Goal: Task Accomplishment & Management: Manage account settings

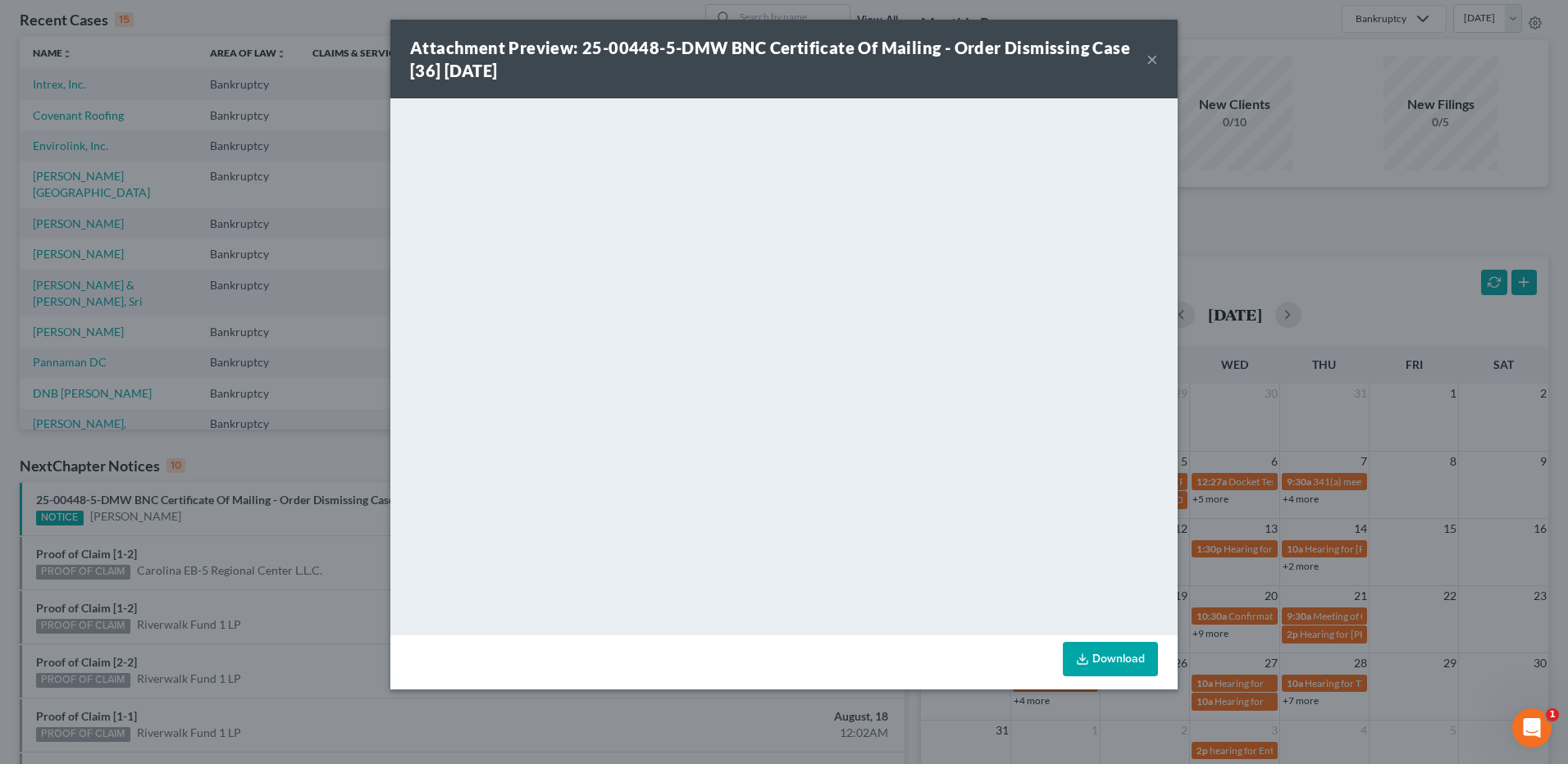
click at [1153, 61] on button "×" at bounding box center [1152, 59] width 12 height 20
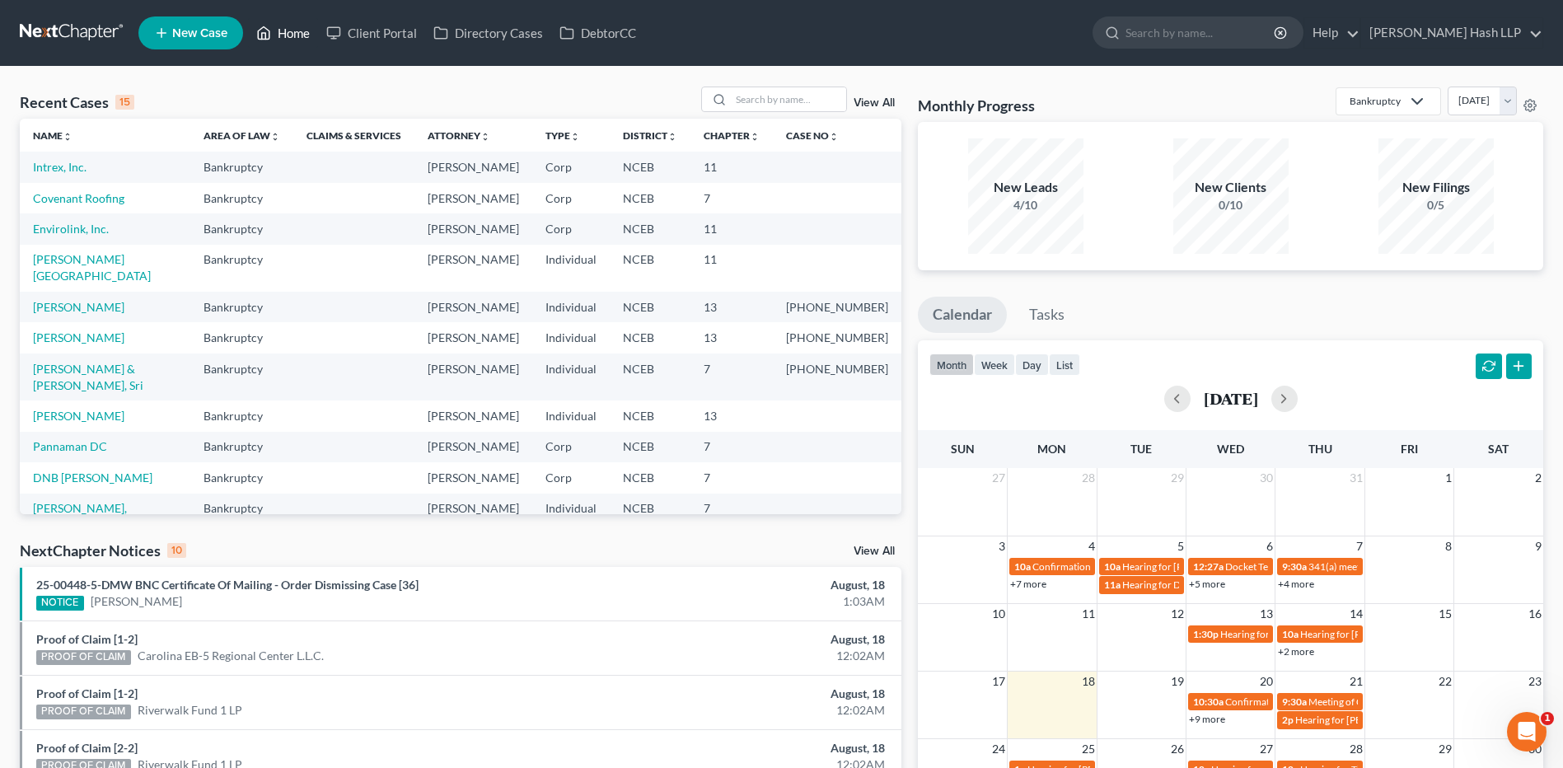
drag, startPoint x: 297, startPoint y: 33, endPoint x: 288, endPoint y: 37, distance: 10.0
click at [297, 33] on link "Home" at bounding box center [283, 33] width 70 height 30
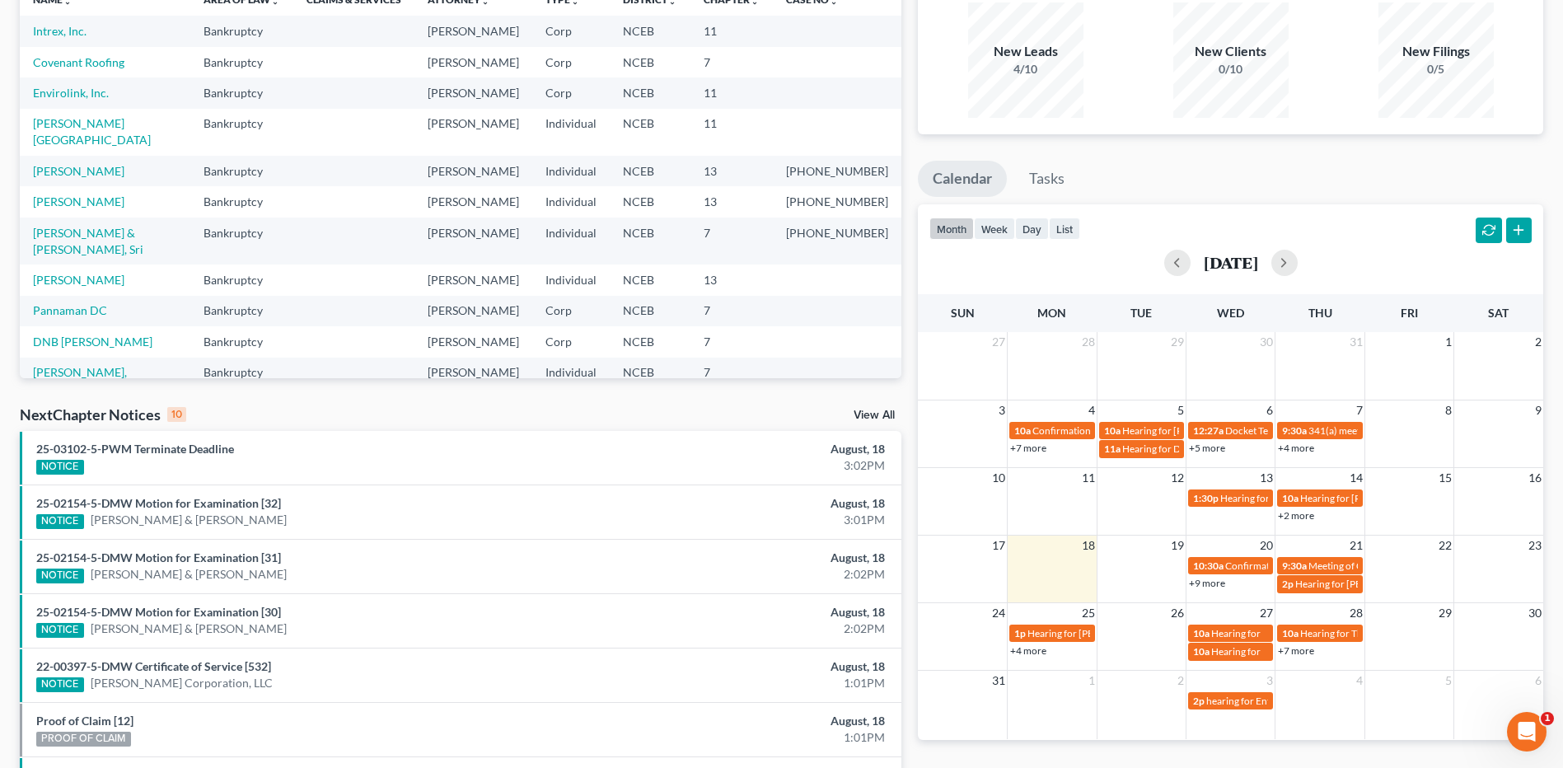
scroll to position [165, 0]
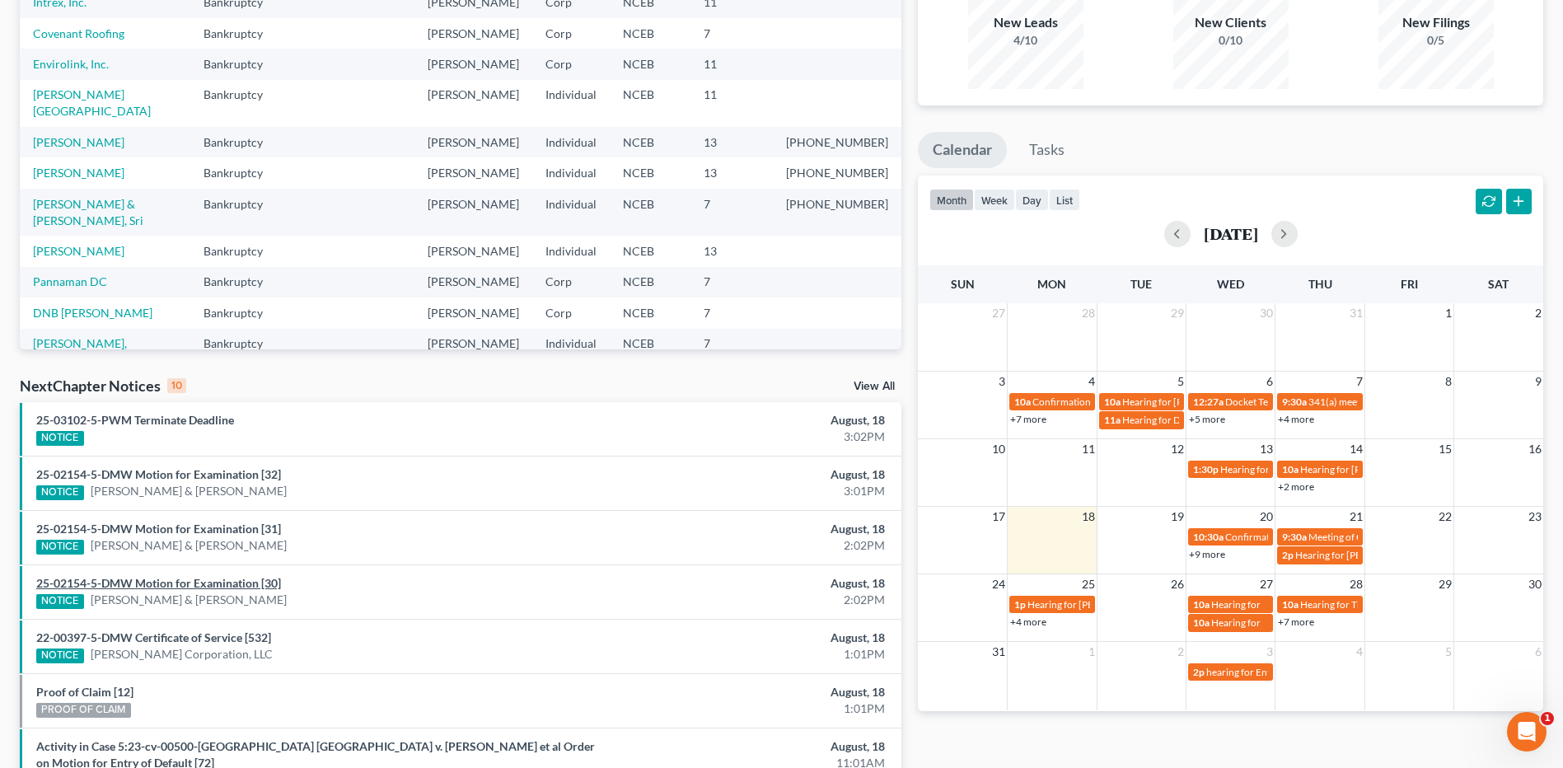
click at [232, 583] on link "25-02154-5-DMW Motion for Examination [30]" at bounding box center [158, 583] width 245 height 14
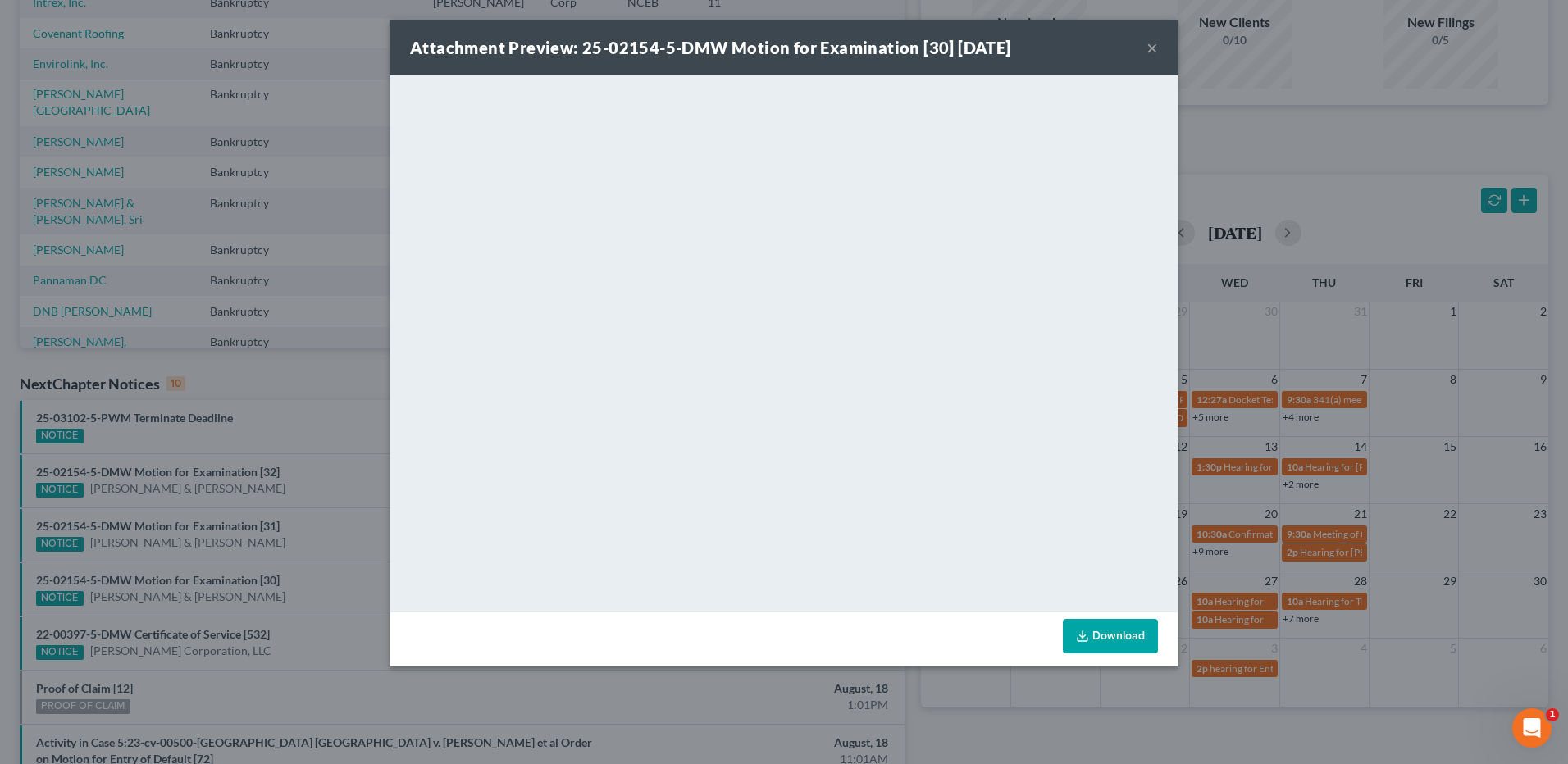
click at [1151, 49] on button "×" at bounding box center [1152, 48] width 12 height 20
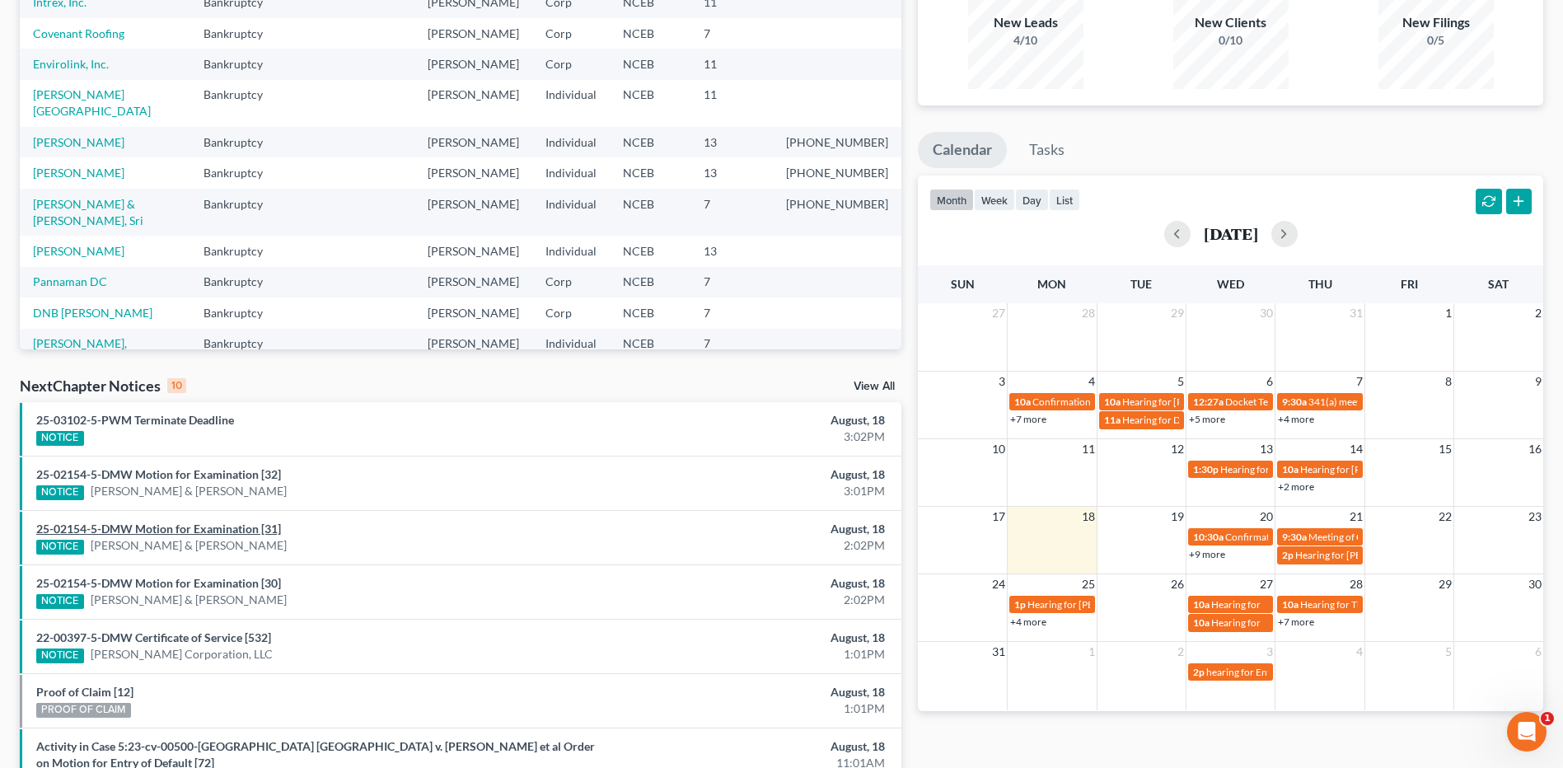
click at [260, 528] on link "25-02154-5-DMW Motion for Examination [31]" at bounding box center [158, 529] width 245 height 14
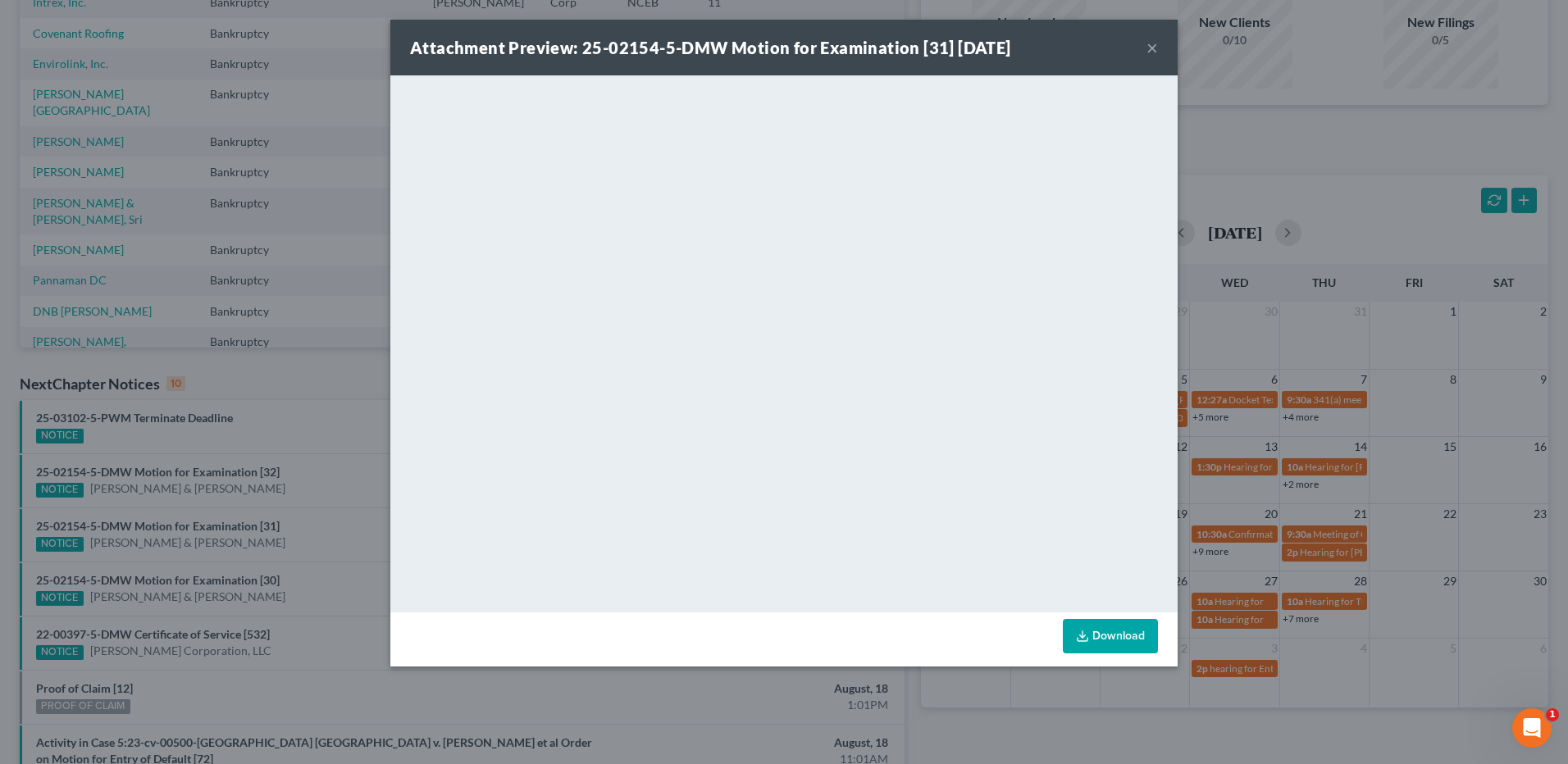
click at [1150, 47] on button "×" at bounding box center [1152, 48] width 12 height 20
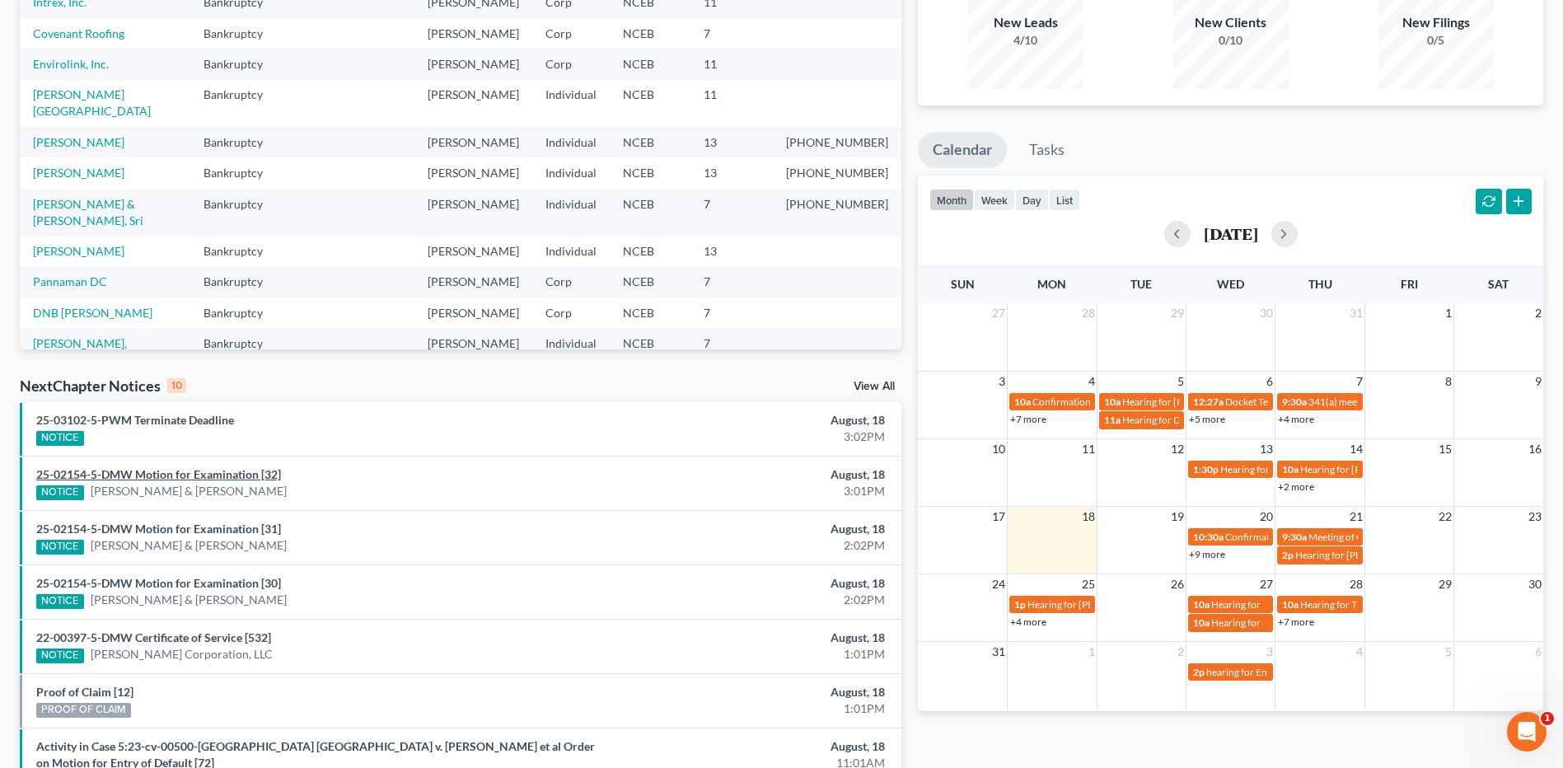
click at [257, 472] on link "25-02154-5-DMW Motion for Examination [32]" at bounding box center [158, 474] width 245 height 14
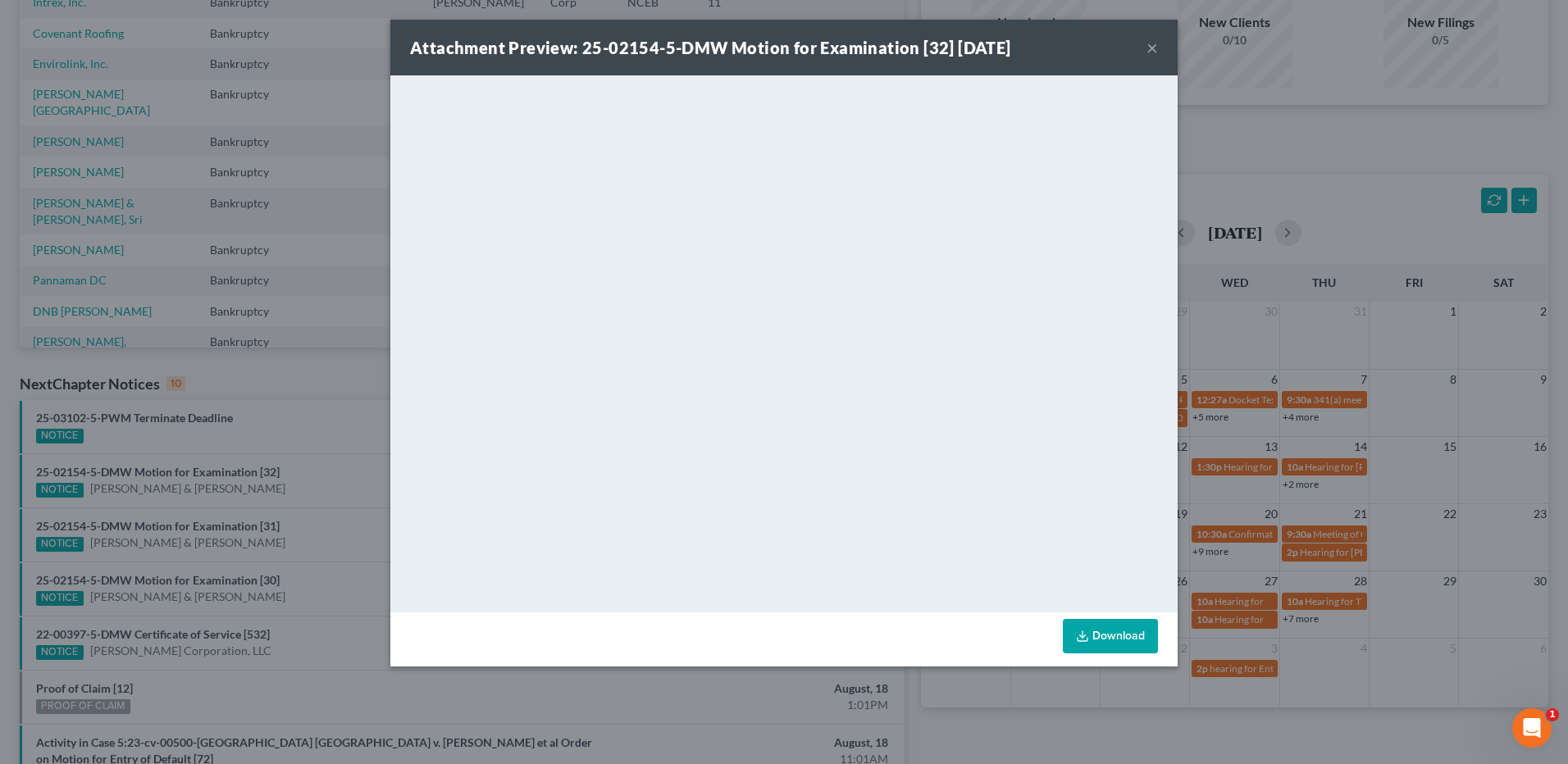
click at [1153, 47] on button "×" at bounding box center [1152, 48] width 12 height 20
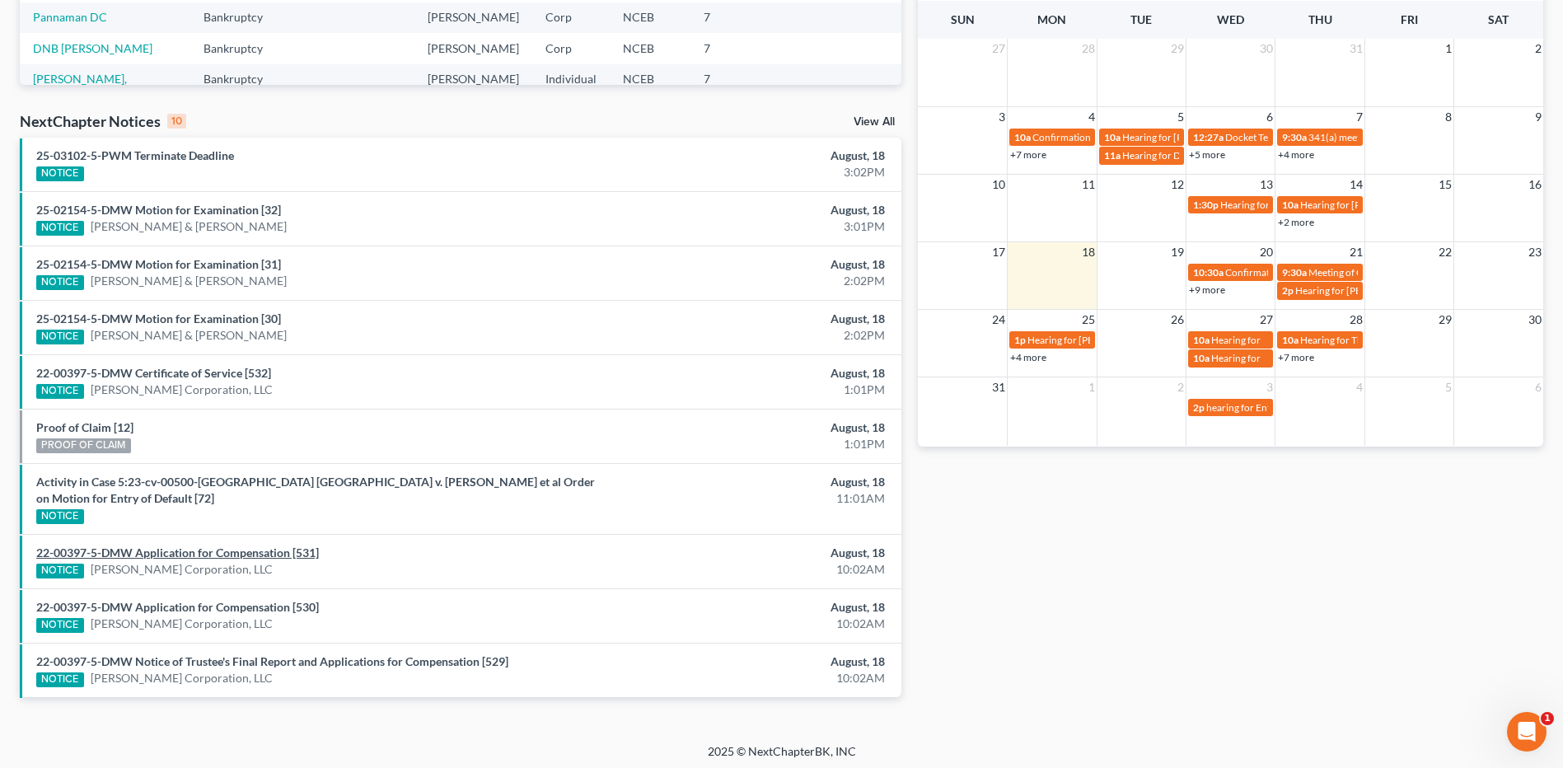
scroll to position [434, 0]
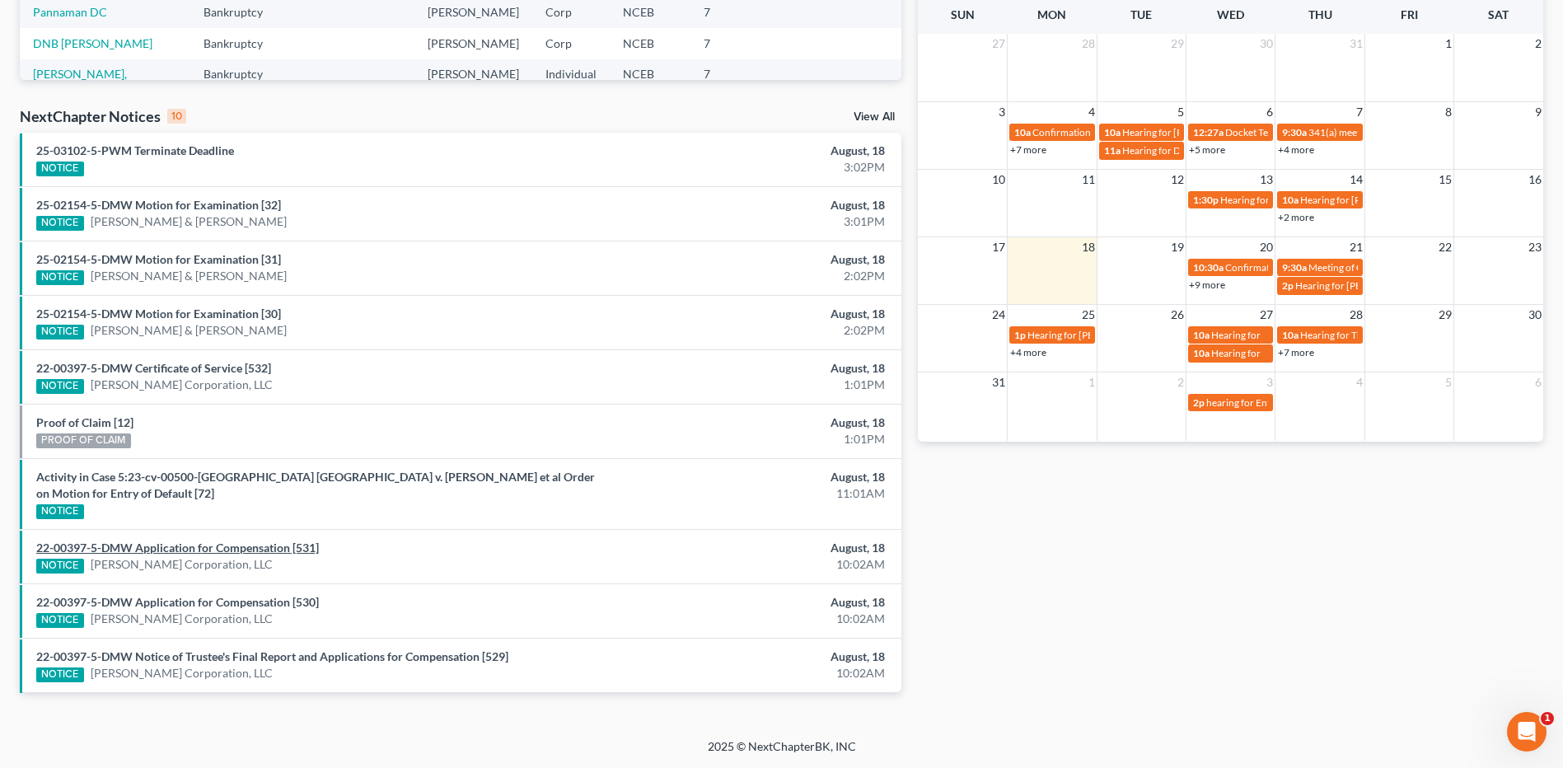
click at [256, 545] on link "22-00397-5-DMW Application for Compensation [531]" at bounding box center [177, 548] width 283 height 14
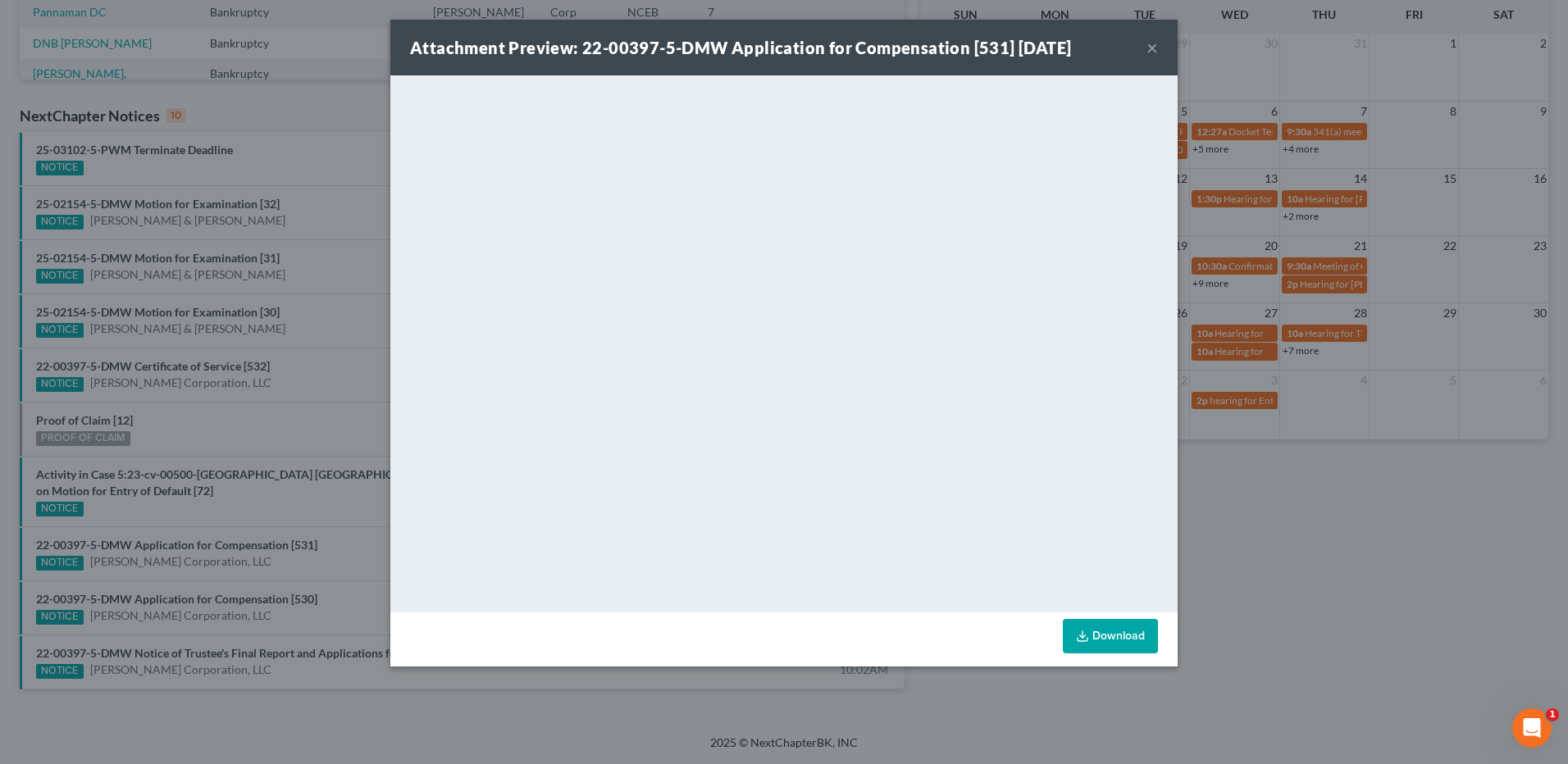
click at [1151, 52] on button "×" at bounding box center [1152, 48] width 12 height 20
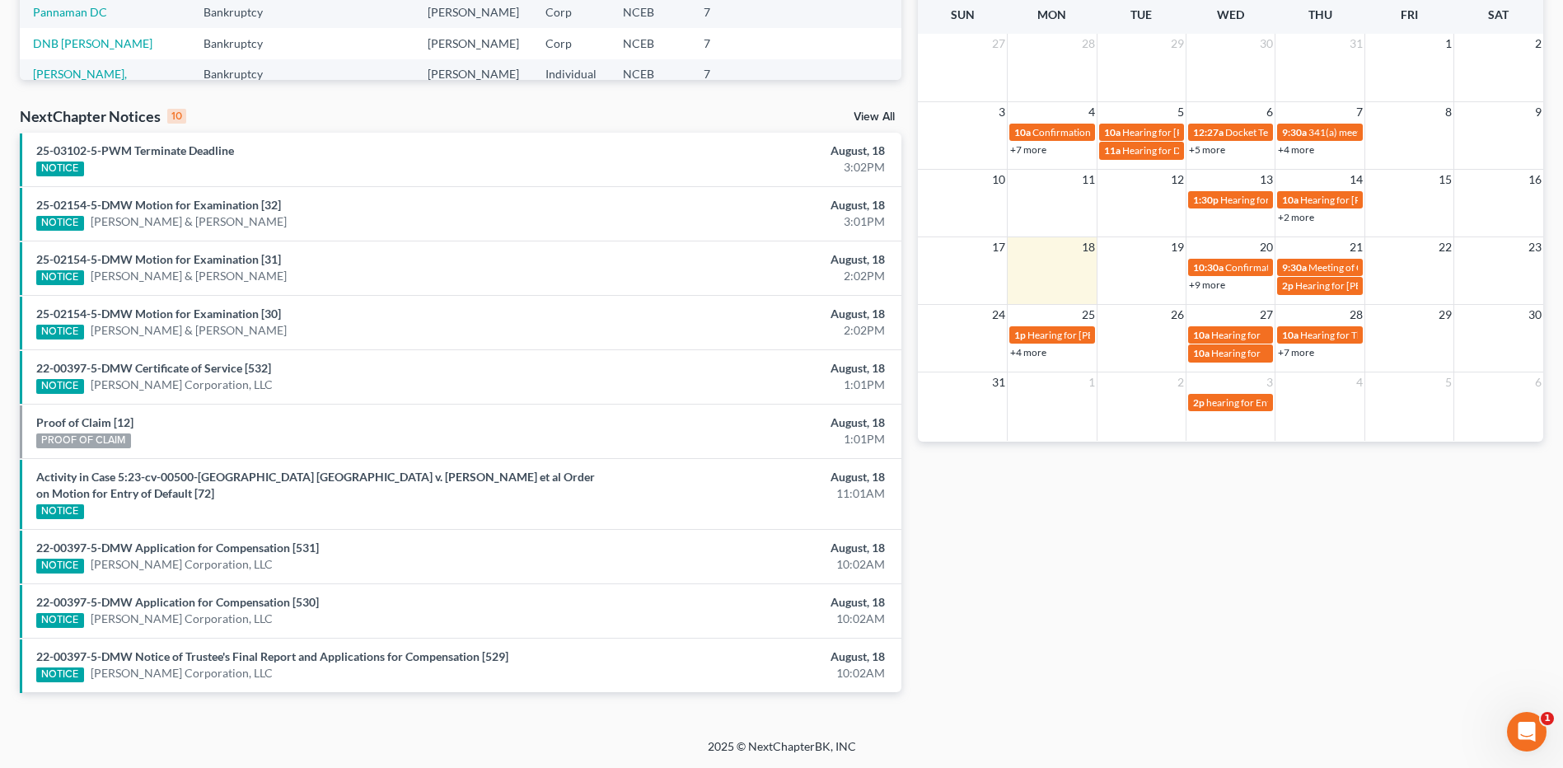
click at [885, 110] on div "NextChapter Notices 10 View All" at bounding box center [461, 119] width 882 height 26
click at [883, 111] on link "View All" at bounding box center [874, 117] width 41 height 12
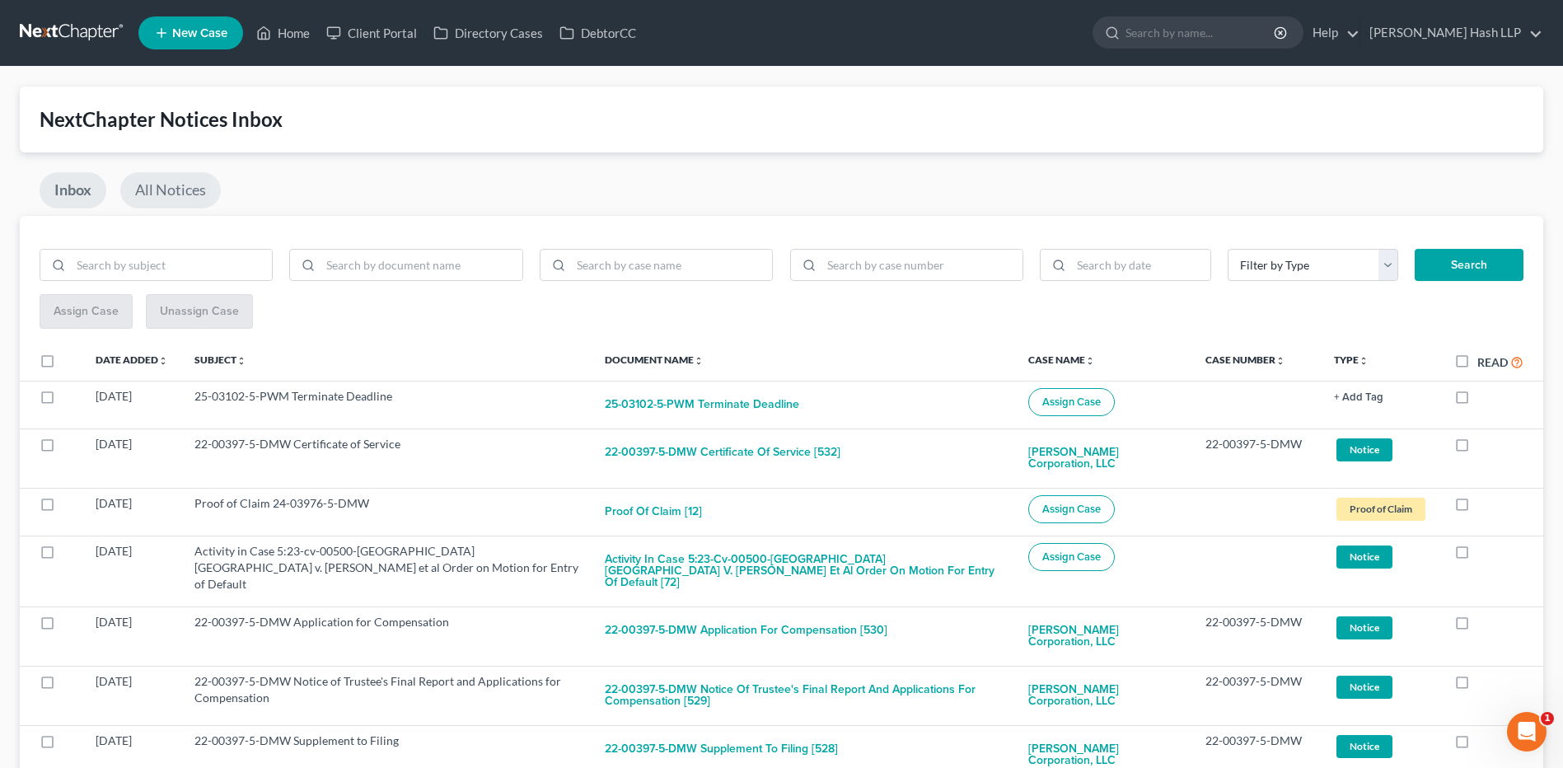
click at [194, 188] on link "All Notices" at bounding box center [170, 190] width 101 height 36
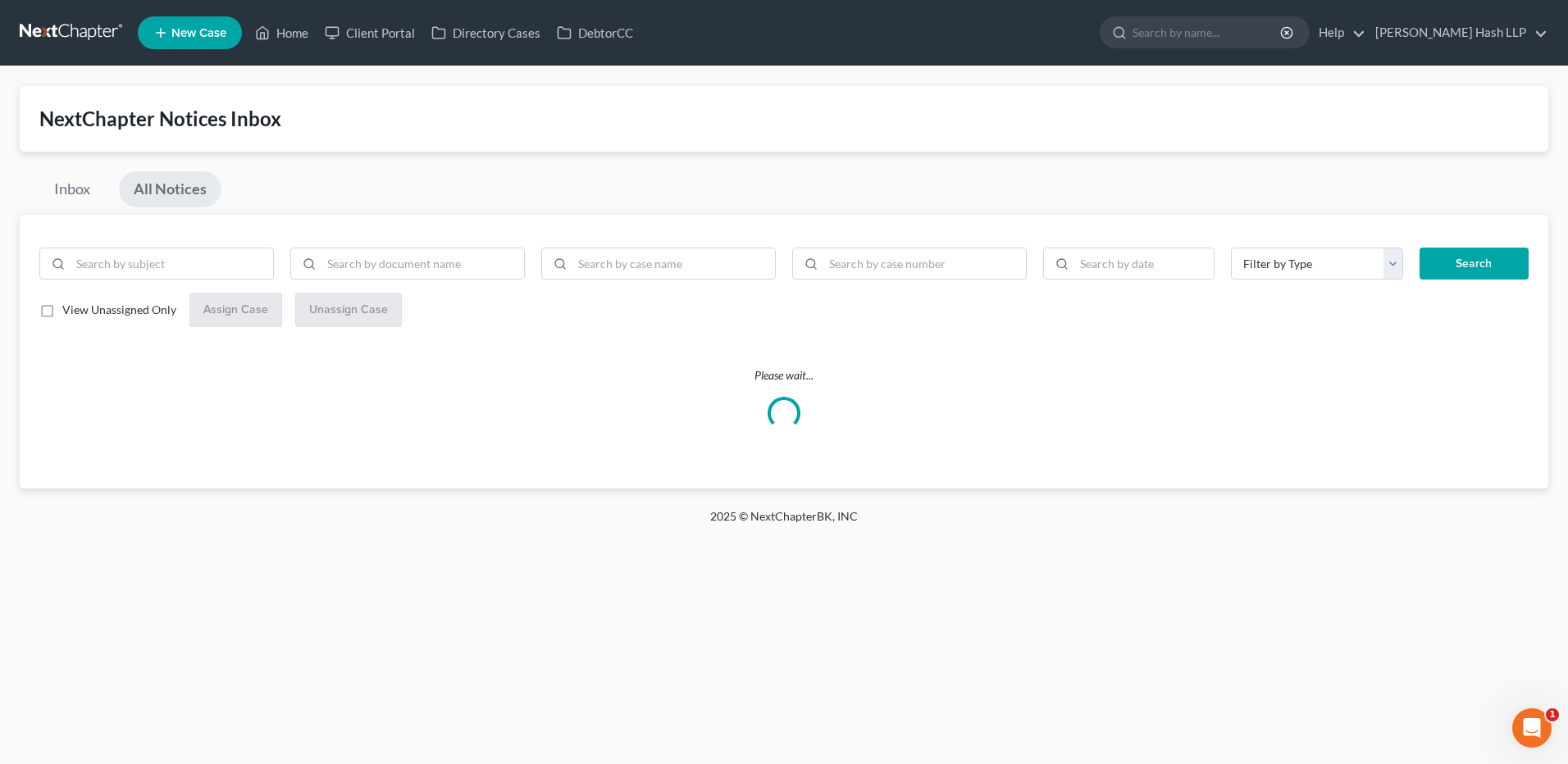
click at [63, 316] on label "View Unassigned Only" at bounding box center [119, 309] width 114 height 16
click at [69, 312] on input "View Unassigned Only" at bounding box center [74, 306] width 11 height 11
checkbox input "true"
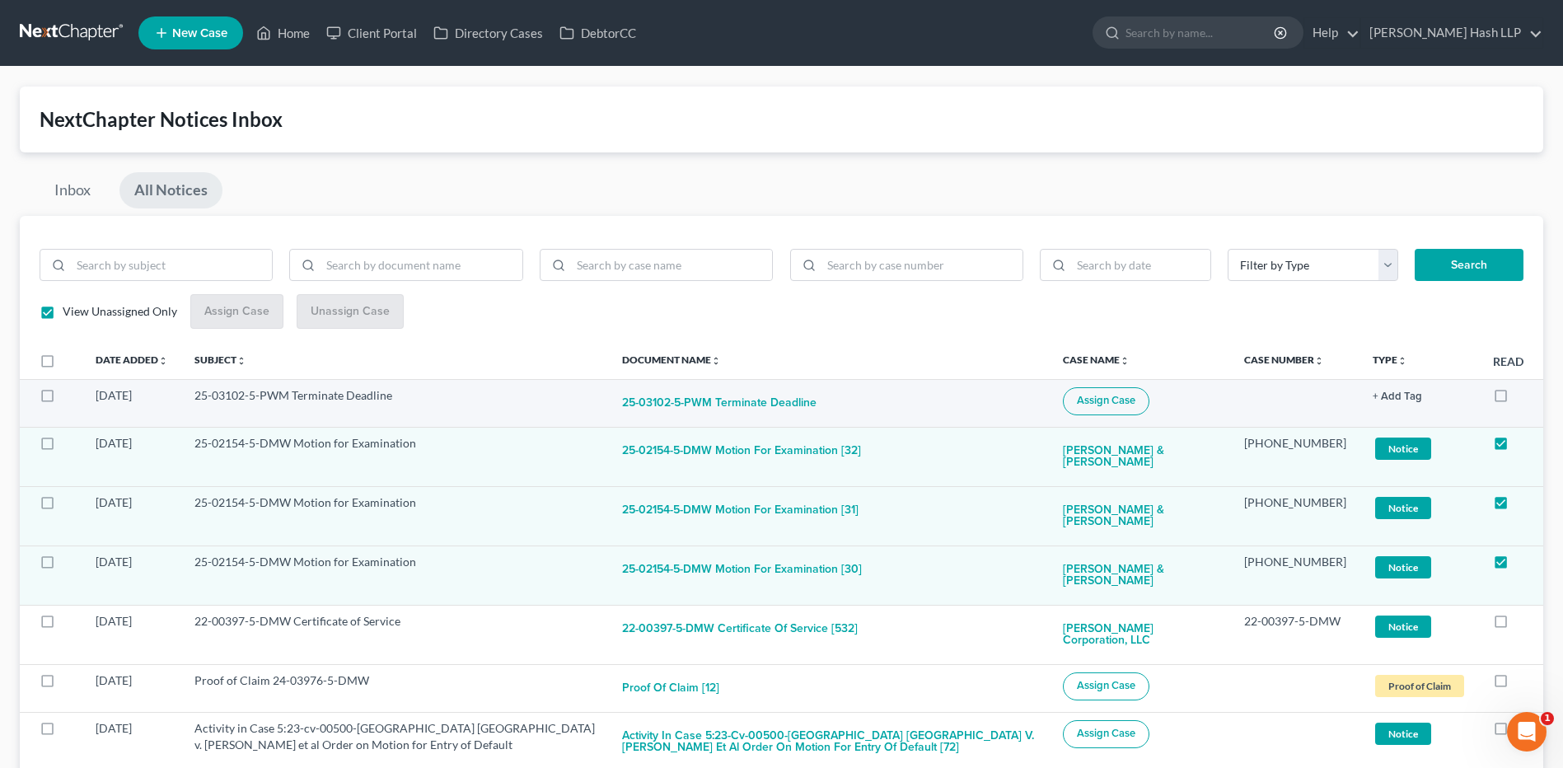
click at [344, 398] on td "25-03102-5-PWM Terminate Deadline" at bounding box center [395, 403] width 428 height 48
click at [724, 400] on button "25-03102-5-PWM Terminate Deadline" at bounding box center [719, 403] width 194 height 33
checkbox input "true"
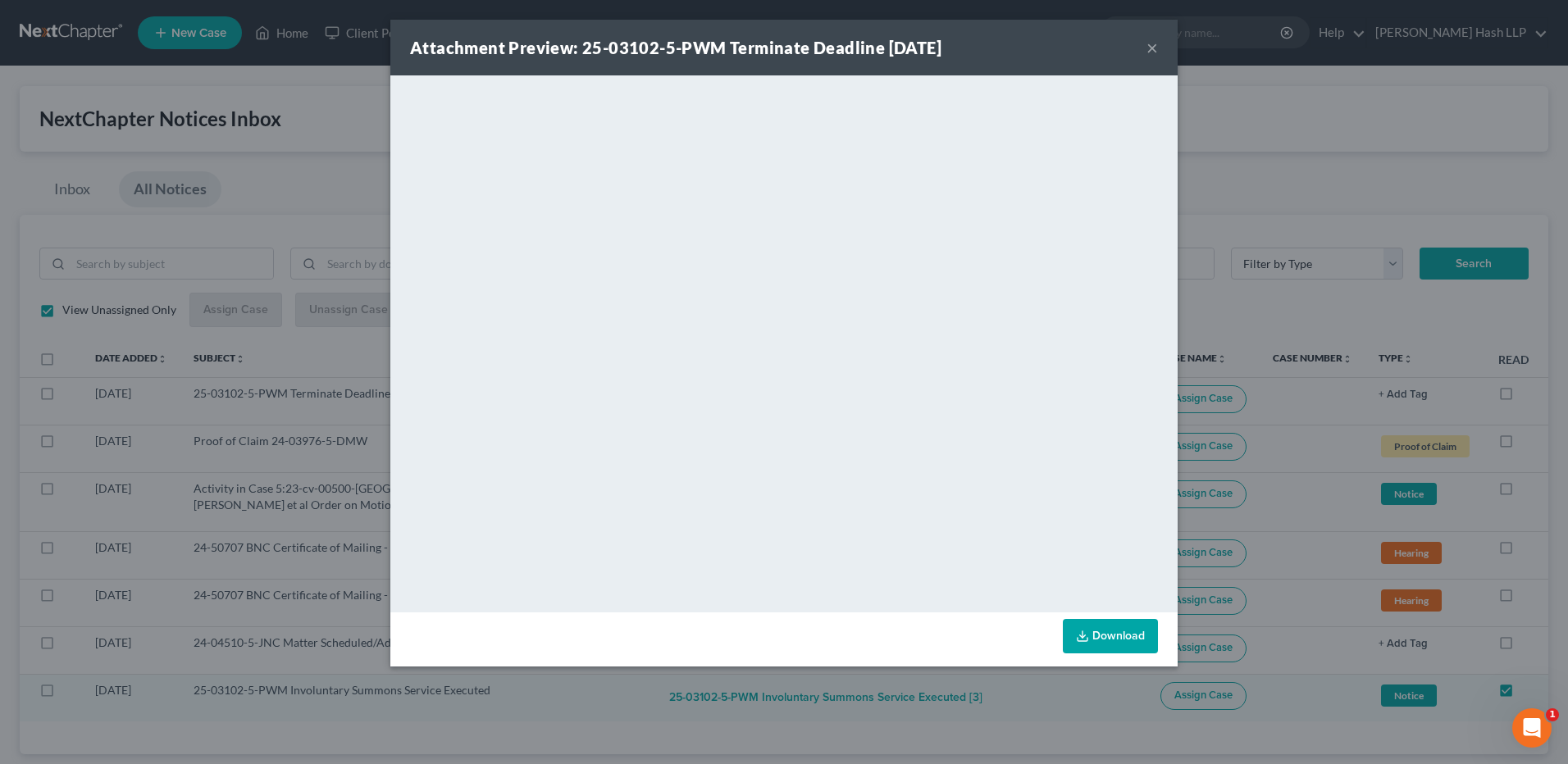
click at [1152, 47] on button "×" at bounding box center [1152, 48] width 12 height 20
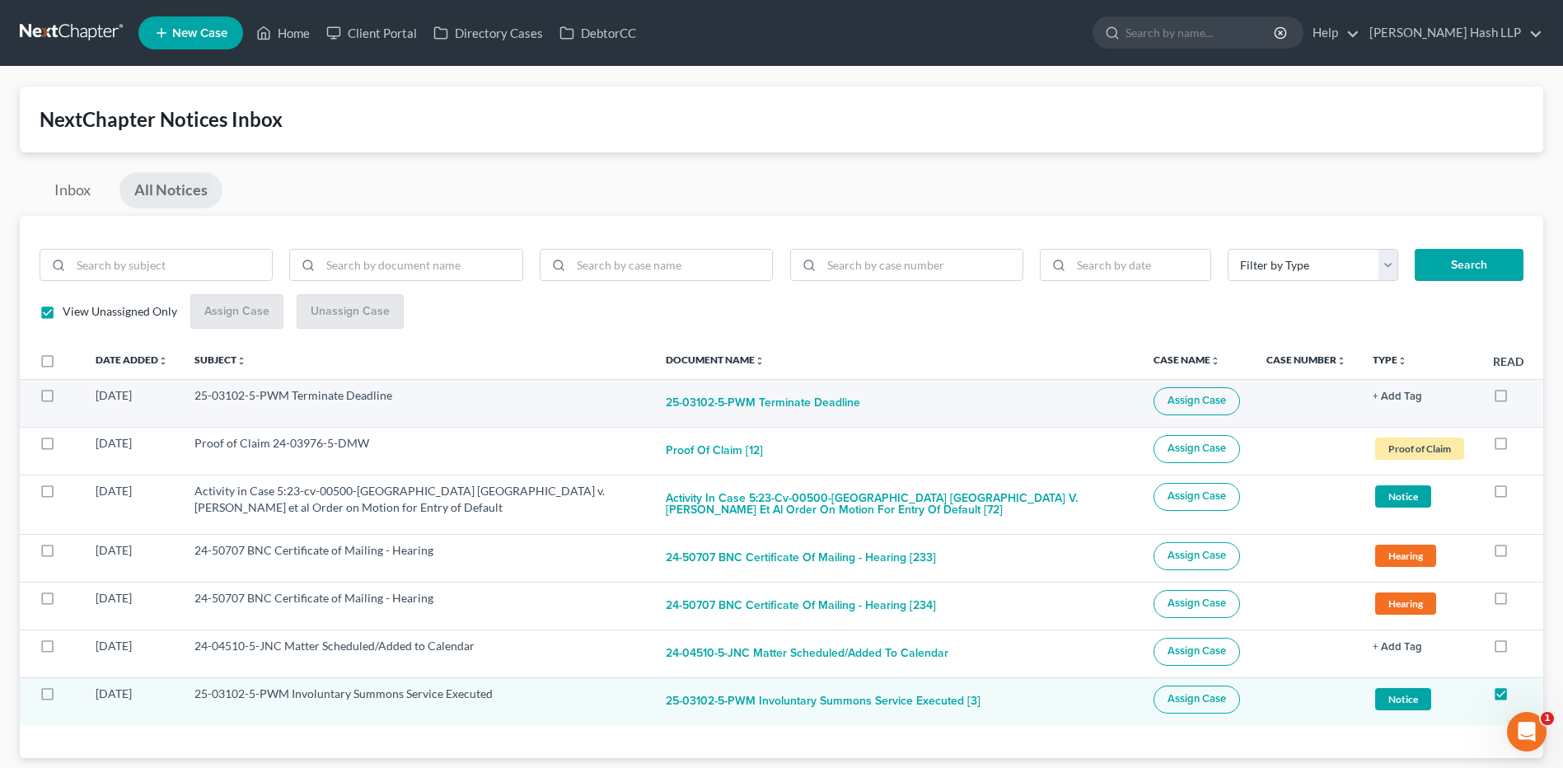
click at [1187, 402] on span "Assign Case" at bounding box center [1197, 400] width 59 height 13
checkbox input "true"
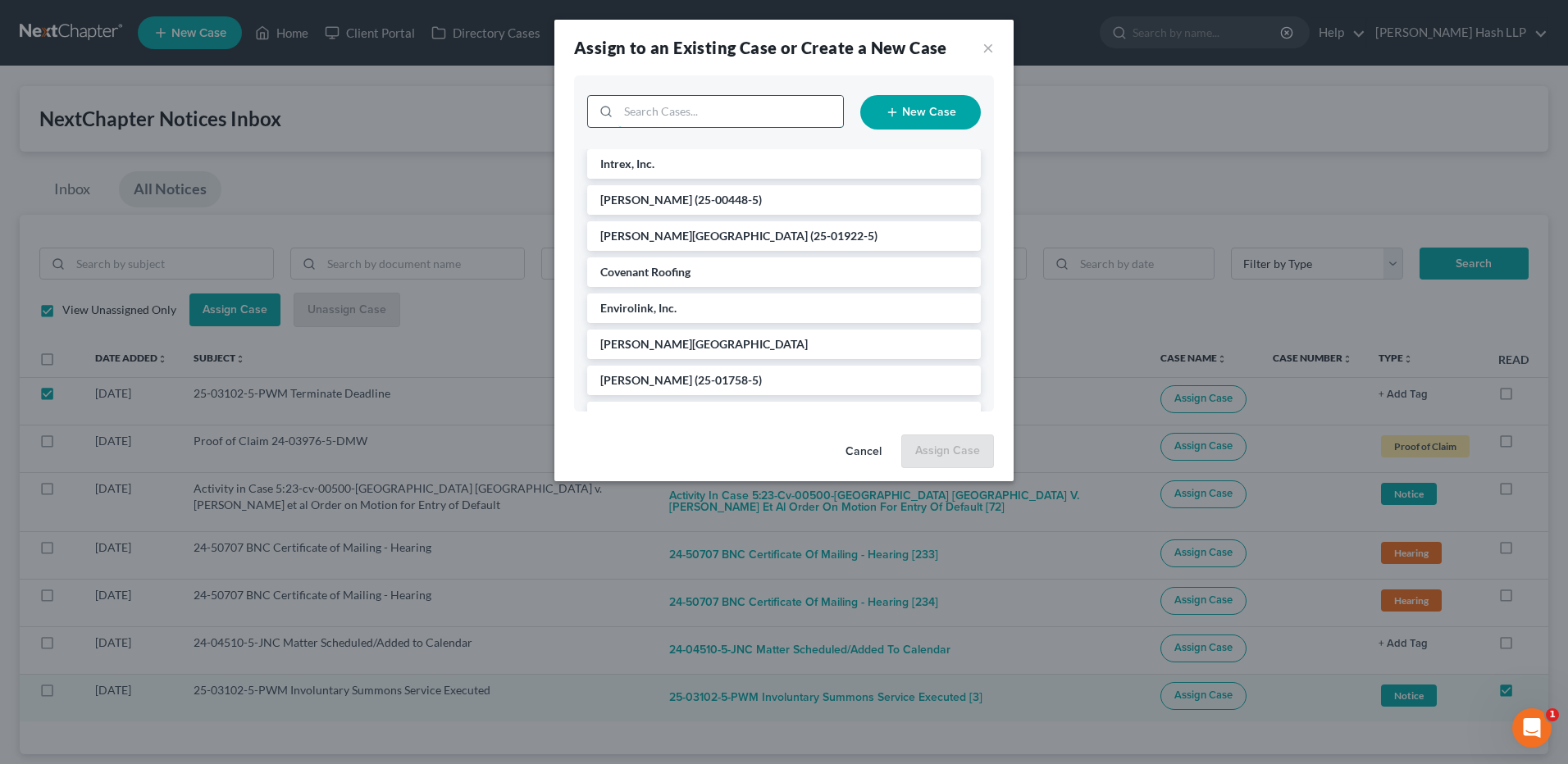
click at [732, 115] on input "search" at bounding box center [730, 110] width 225 height 31
type input "bull"
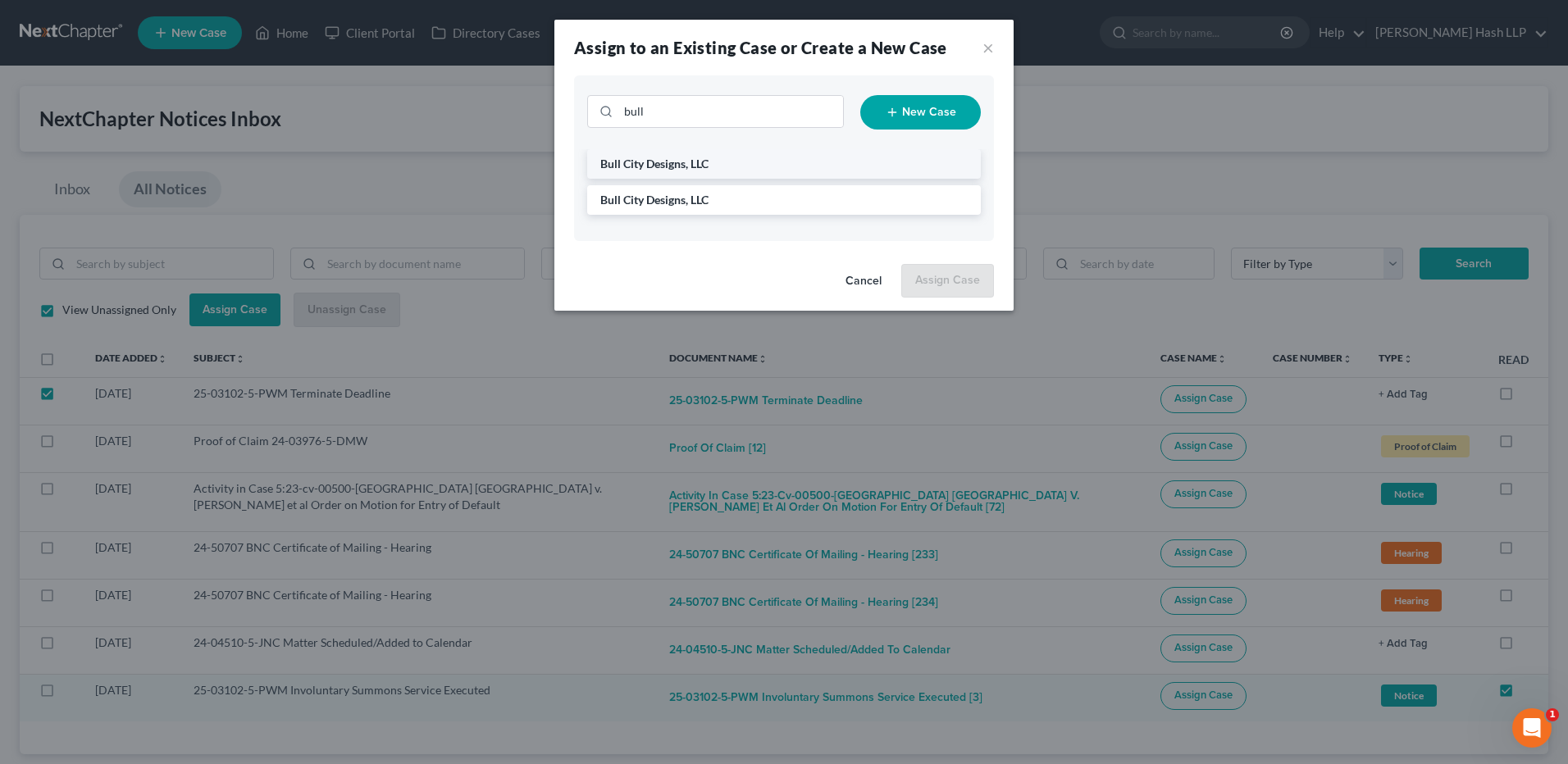
click at [716, 161] on li "Bull City Designs, LLC" at bounding box center [784, 164] width 394 height 30
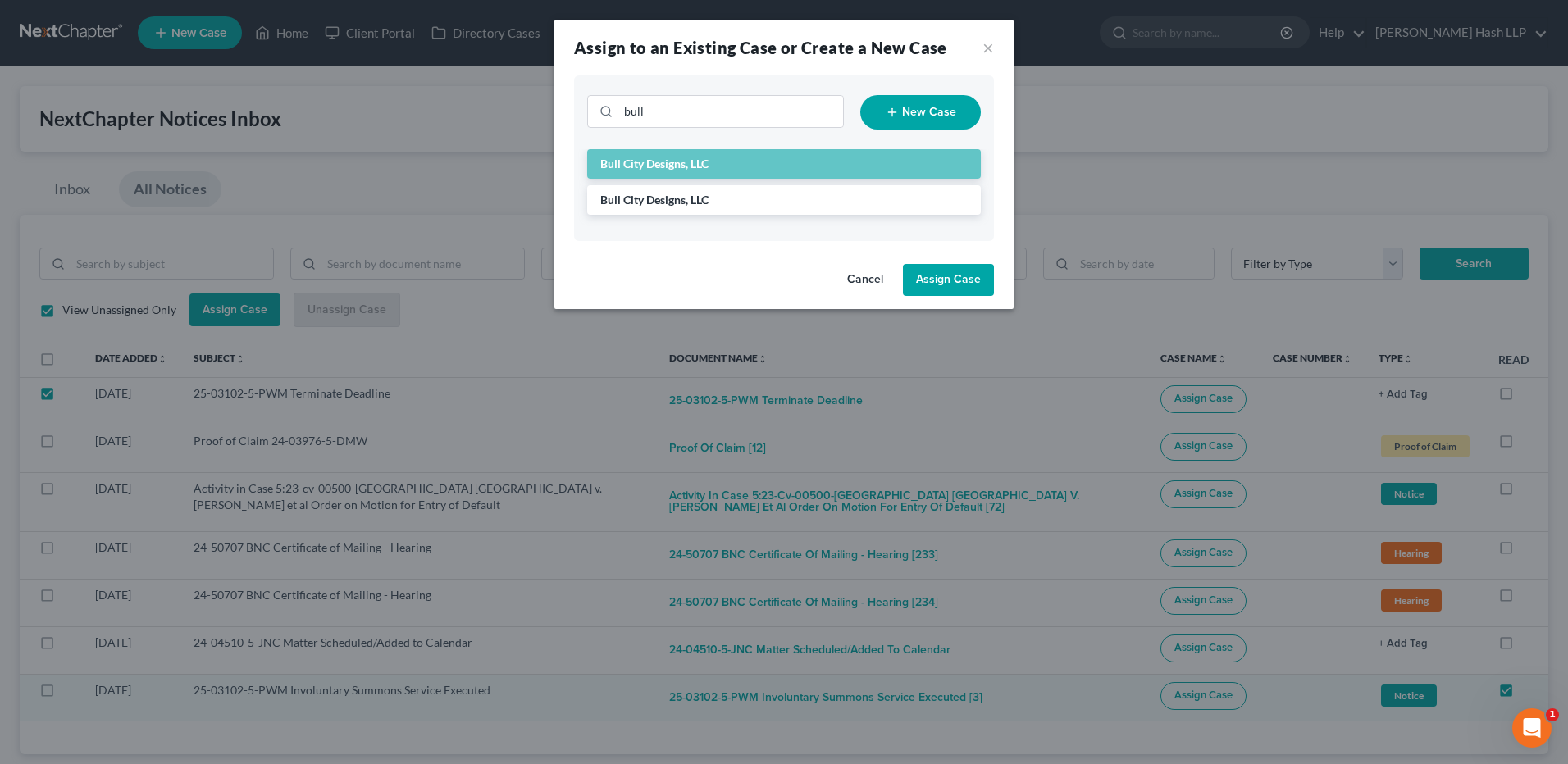
click at [955, 278] on button "Assign Case" at bounding box center [947, 280] width 91 height 33
checkbox input "false"
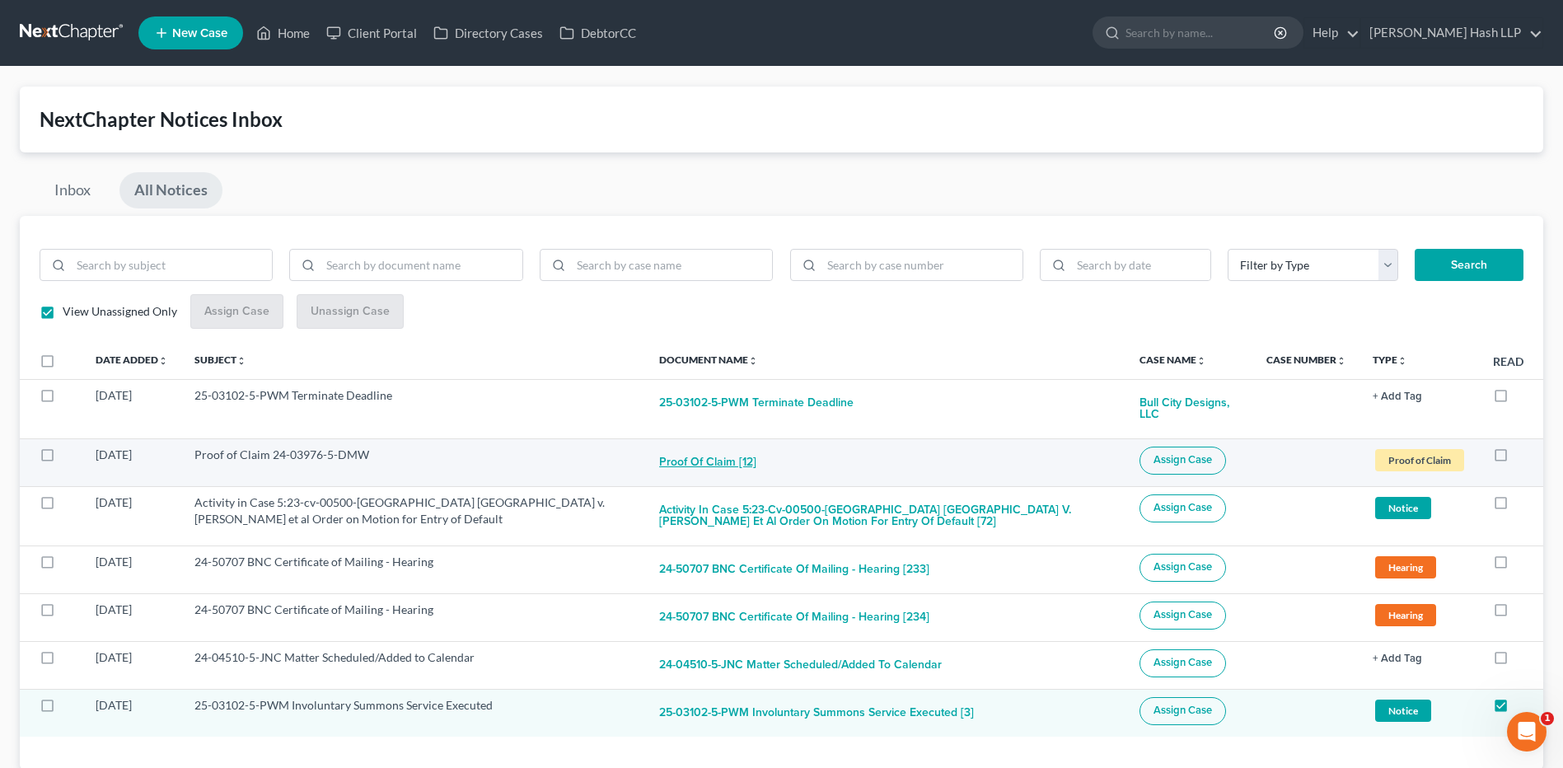
click at [706, 461] on button "Proof of Claim [12]" at bounding box center [707, 463] width 97 height 33
checkbox input "true"
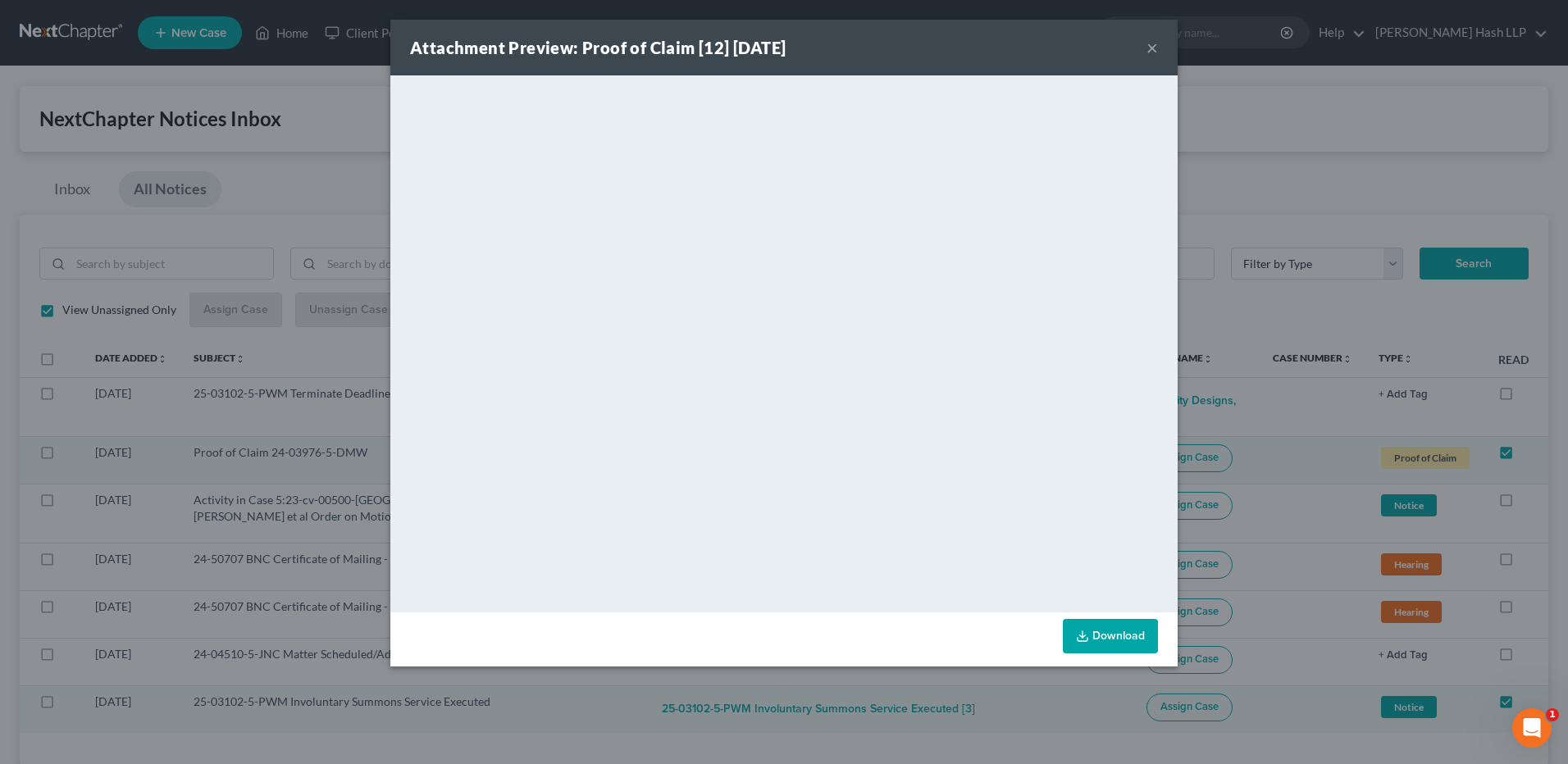
click at [1153, 46] on button "×" at bounding box center [1152, 48] width 12 height 20
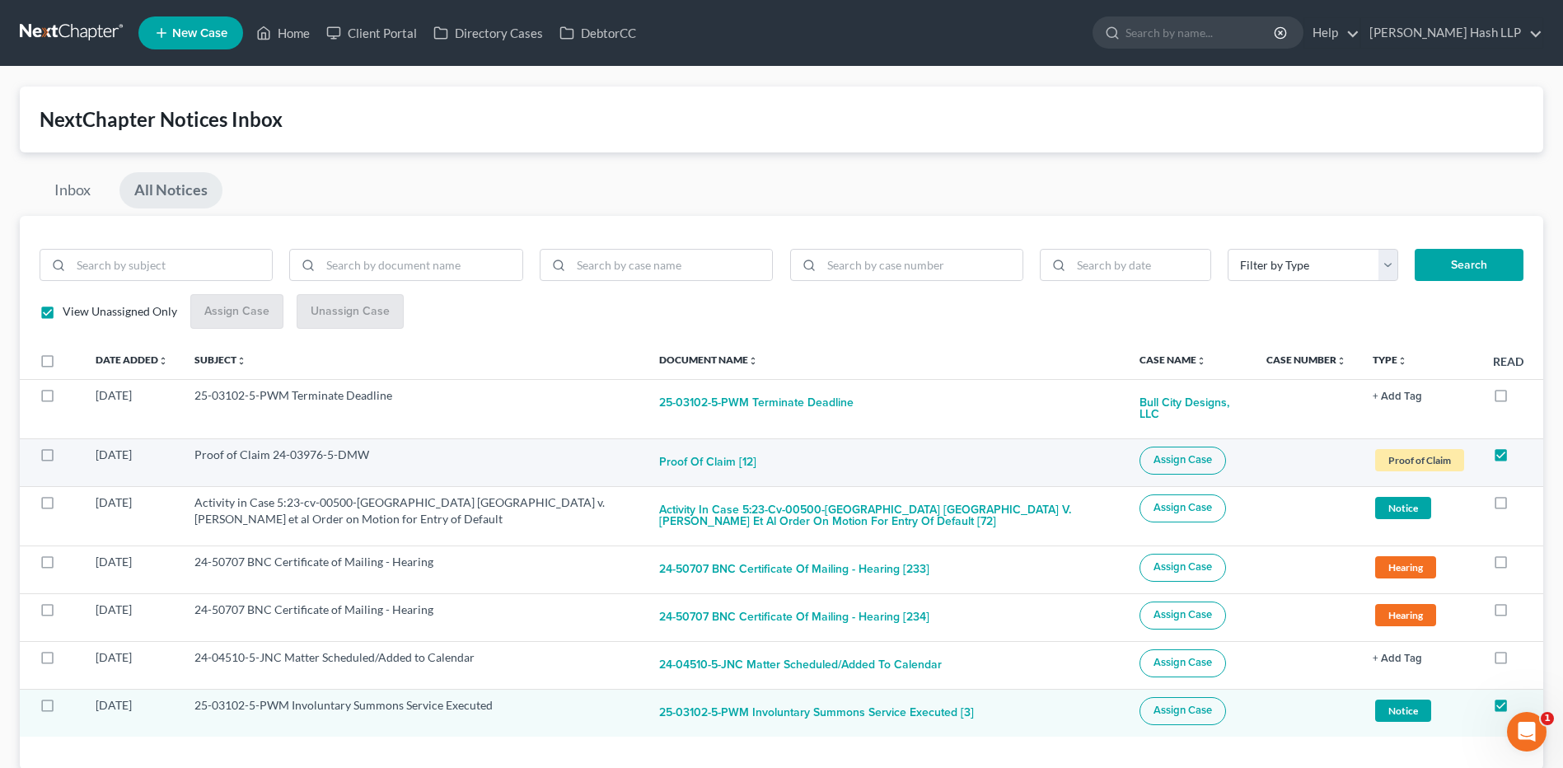
click at [1170, 462] on span "Assign Case" at bounding box center [1183, 459] width 59 height 13
checkbox input "true"
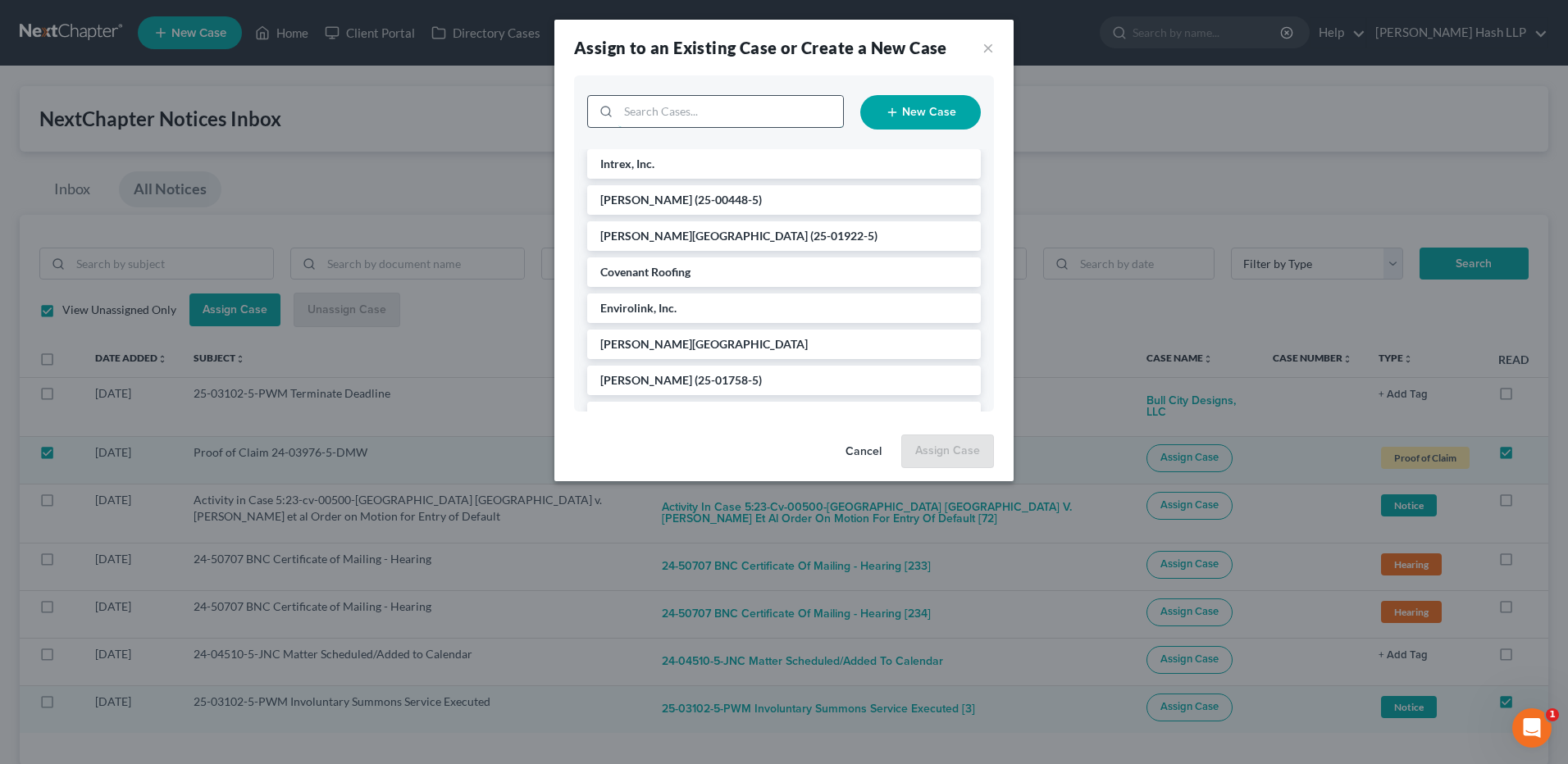
click at [722, 111] on input "search" at bounding box center [730, 110] width 225 height 31
type input "h6"
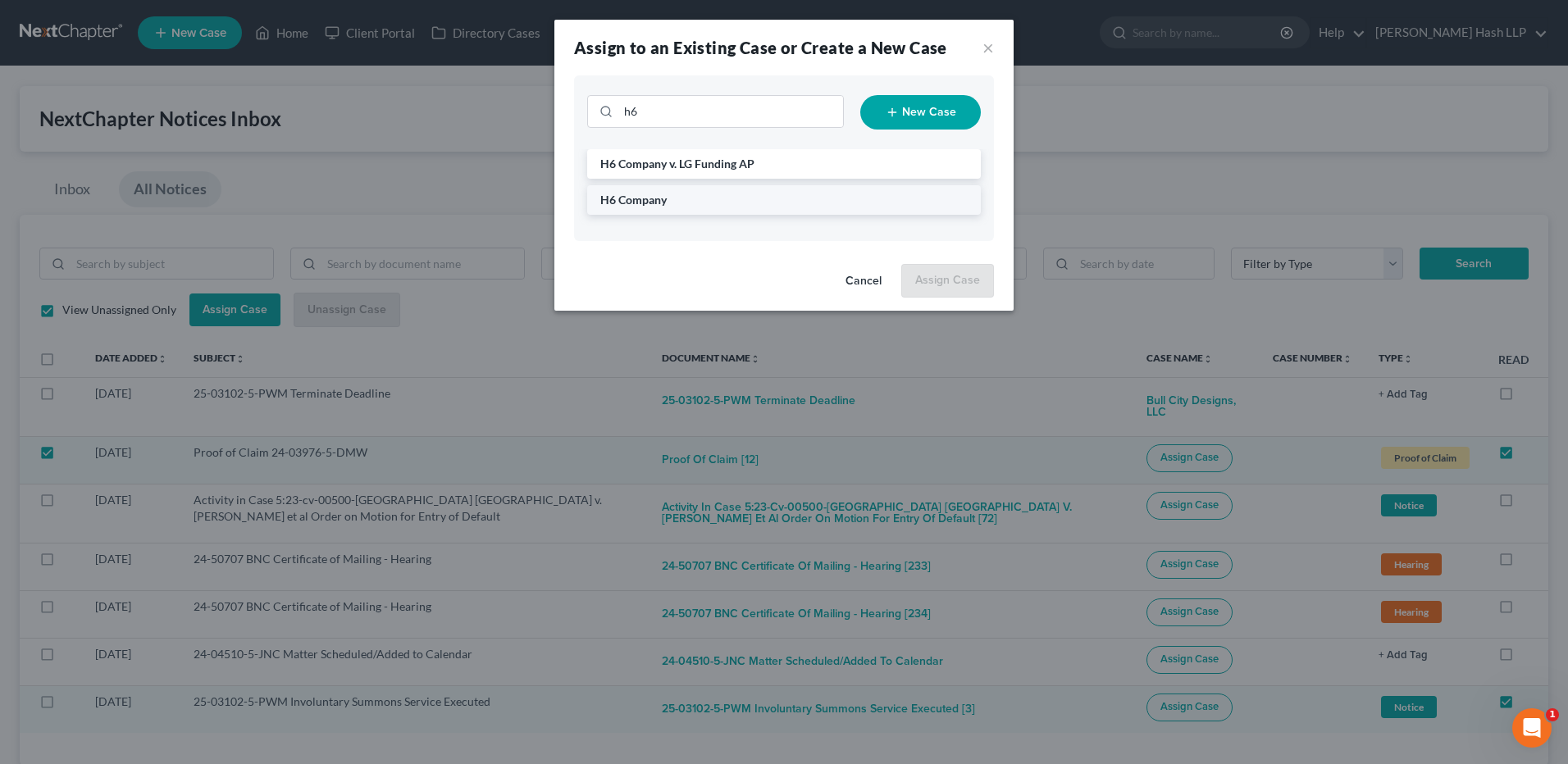
click at [678, 198] on li "H6 Company" at bounding box center [784, 200] width 394 height 30
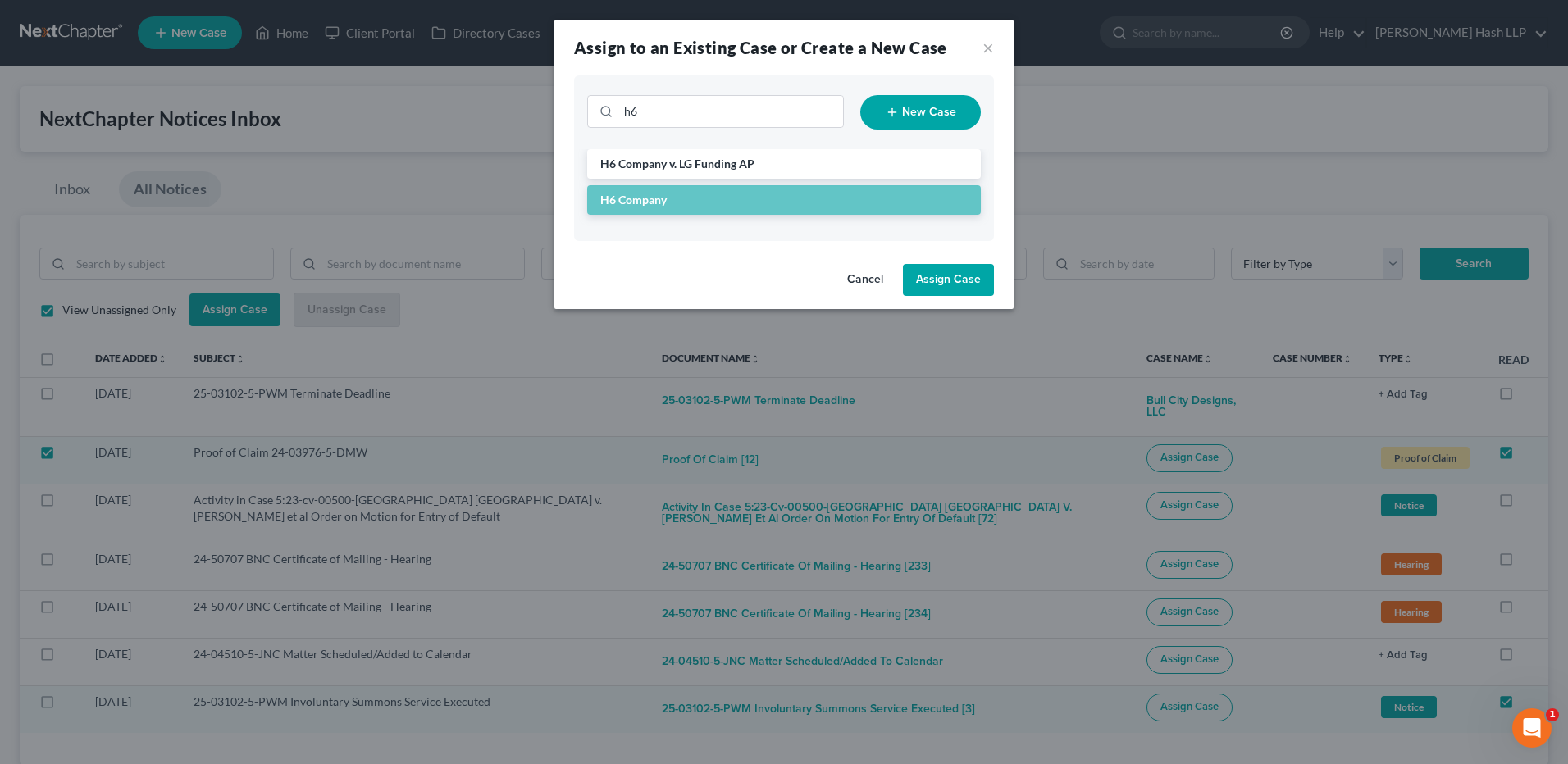
click at [963, 282] on button "Assign Case" at bounding box center [947, 280] width 91 height 33
checkbox input "false"
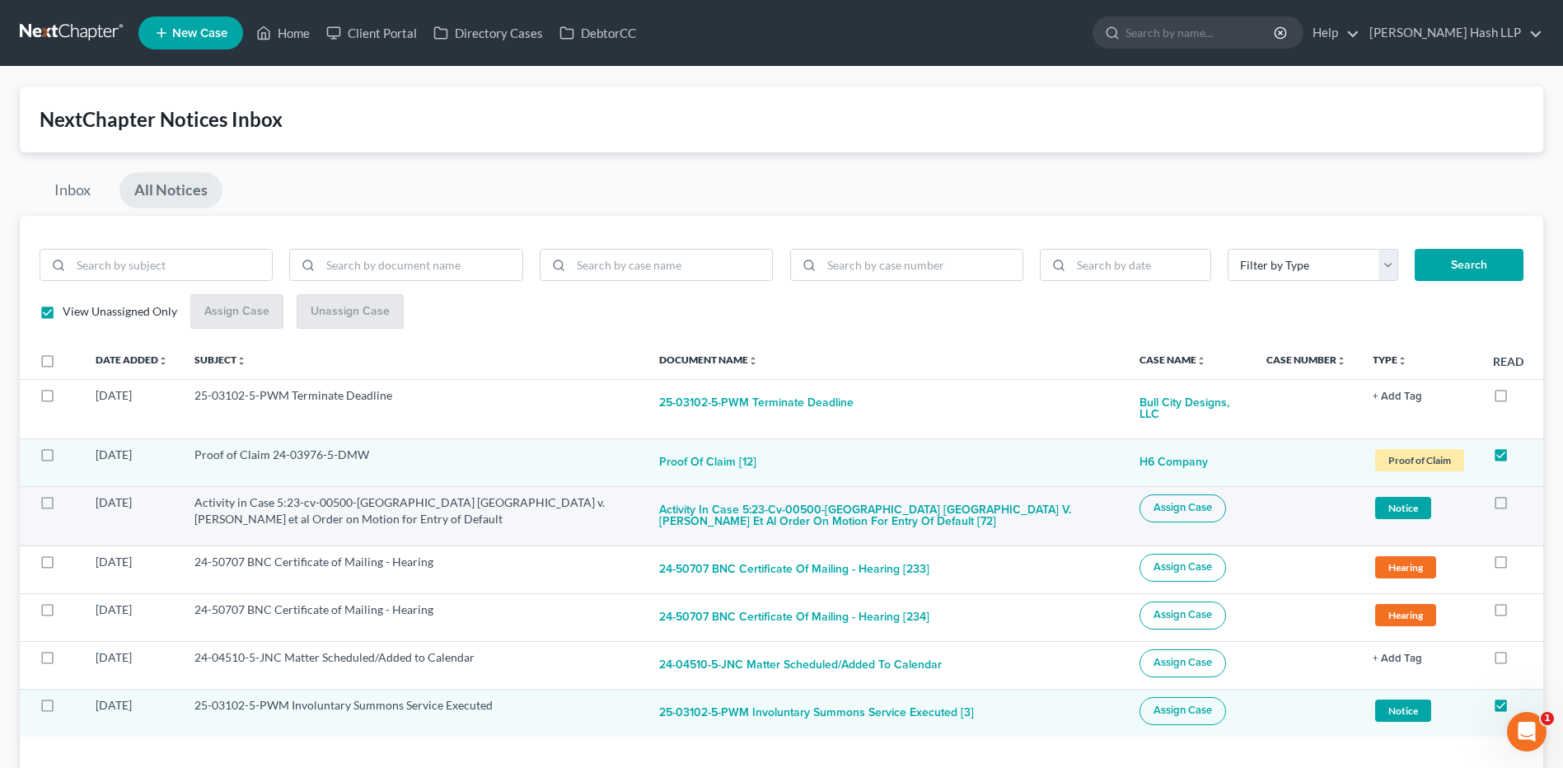
scroll to position [51, 0]
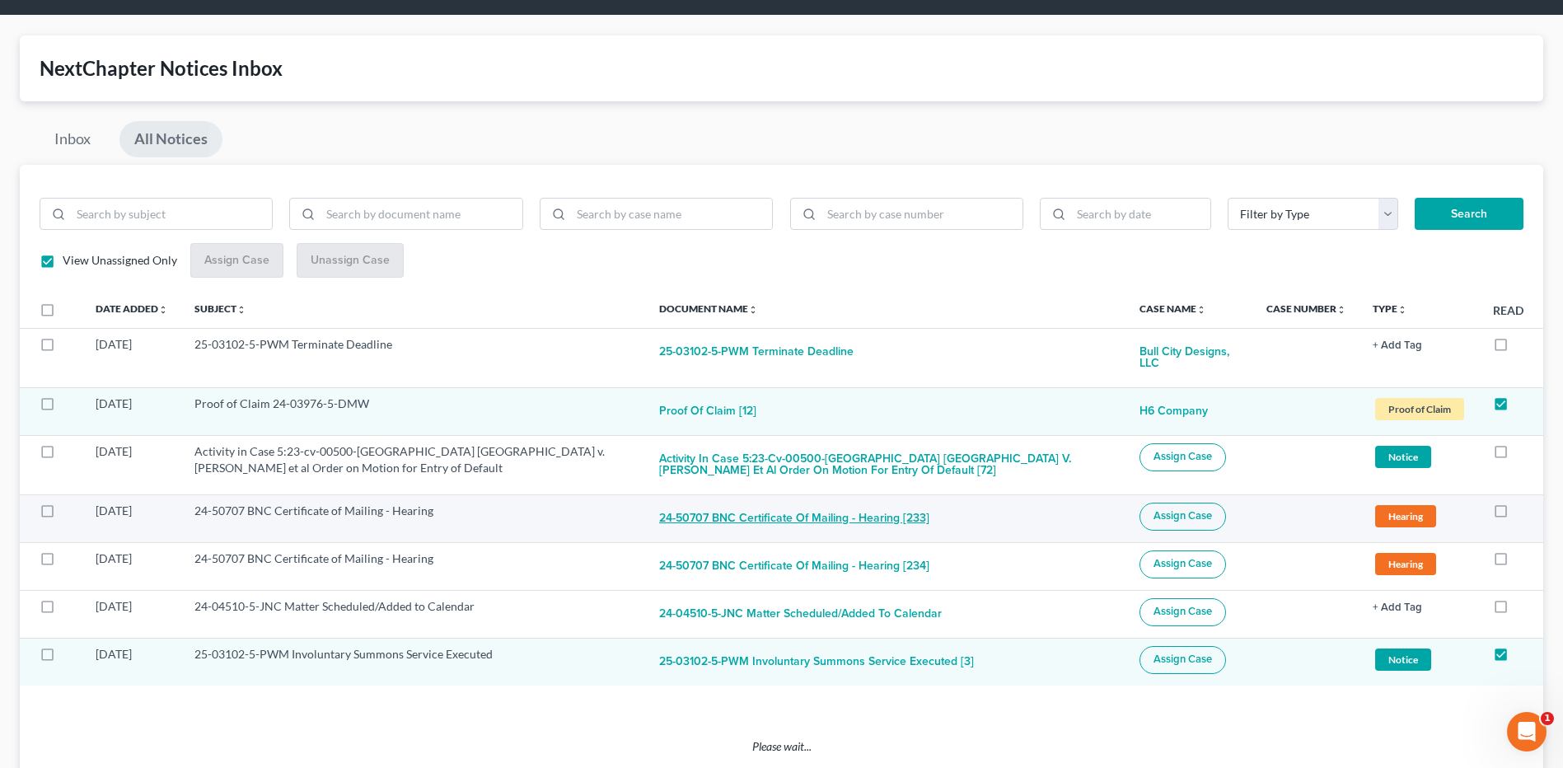
click at [831, 522] on button "24-50707 BNC Certificate of Mailing - Hearing [233]" at bounding box center [794, 519] width 270 height 33
checkbox input "true"
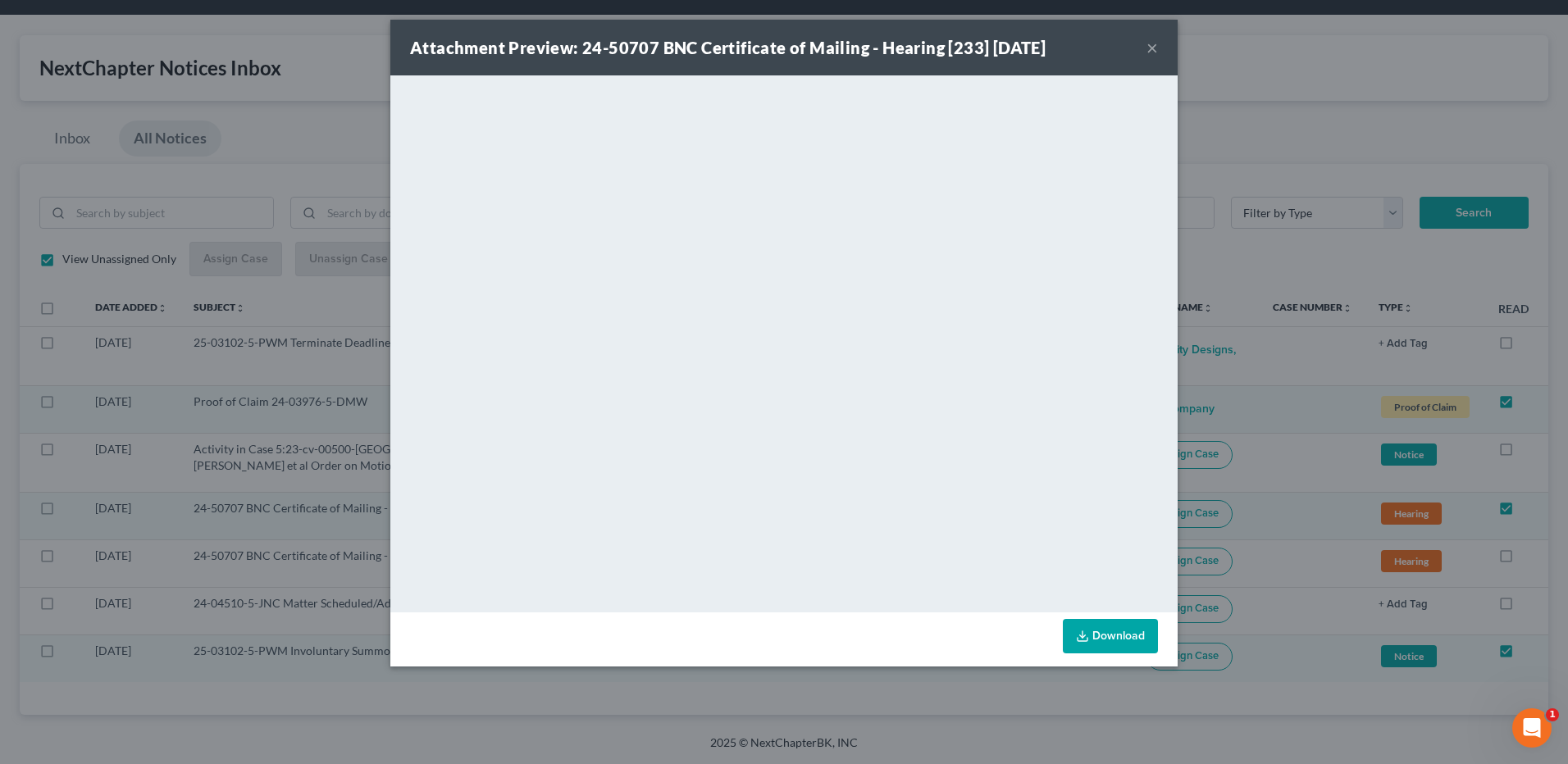
click at [1149, 46] on button "×" at bounding box center [1152, 48] width 12 height 20
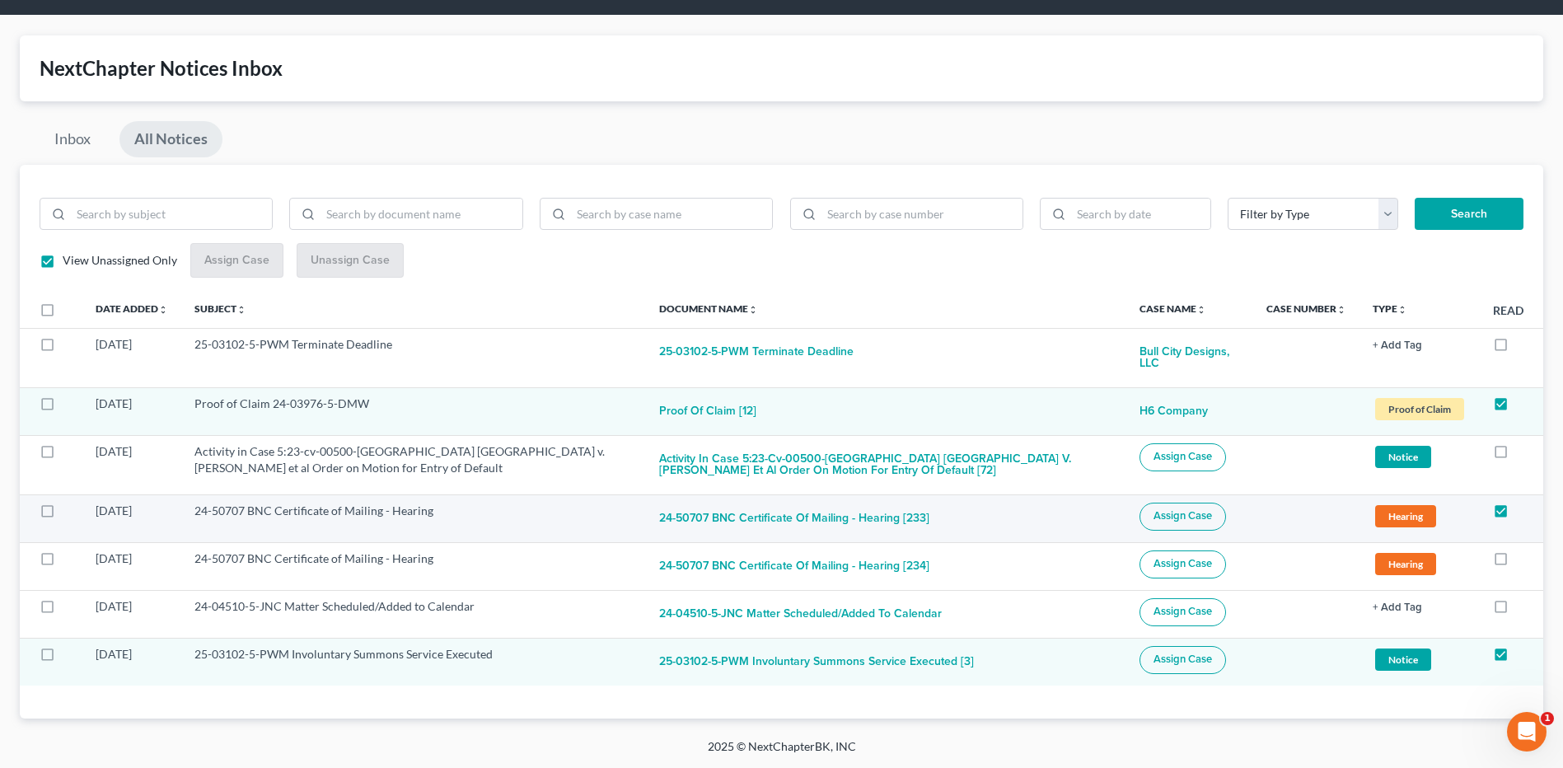
click at [63, 515] on label at bounding box center [63, 515] width 0 height 0
click at [69, 511] on input "checkbox" at bounding box center [74, 508] width 11 height 11
checkbox input "true"
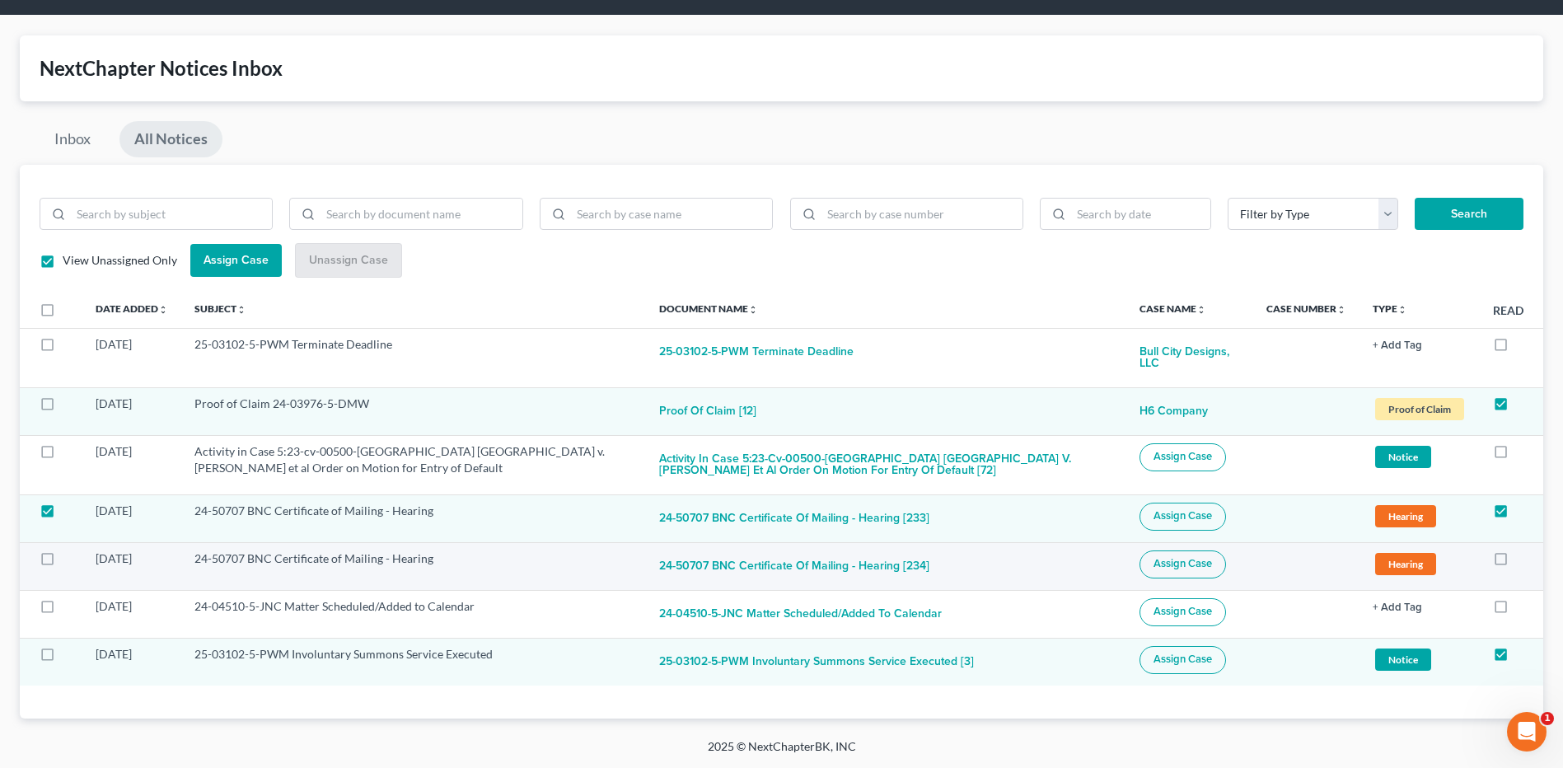
click at [63, 563] on label at bounding box center [63, 563] width 0 height 0
click at [69, 556] on input "checkbox" at bounding box center [74, 555] width 11 height 11
checkbox input "true"
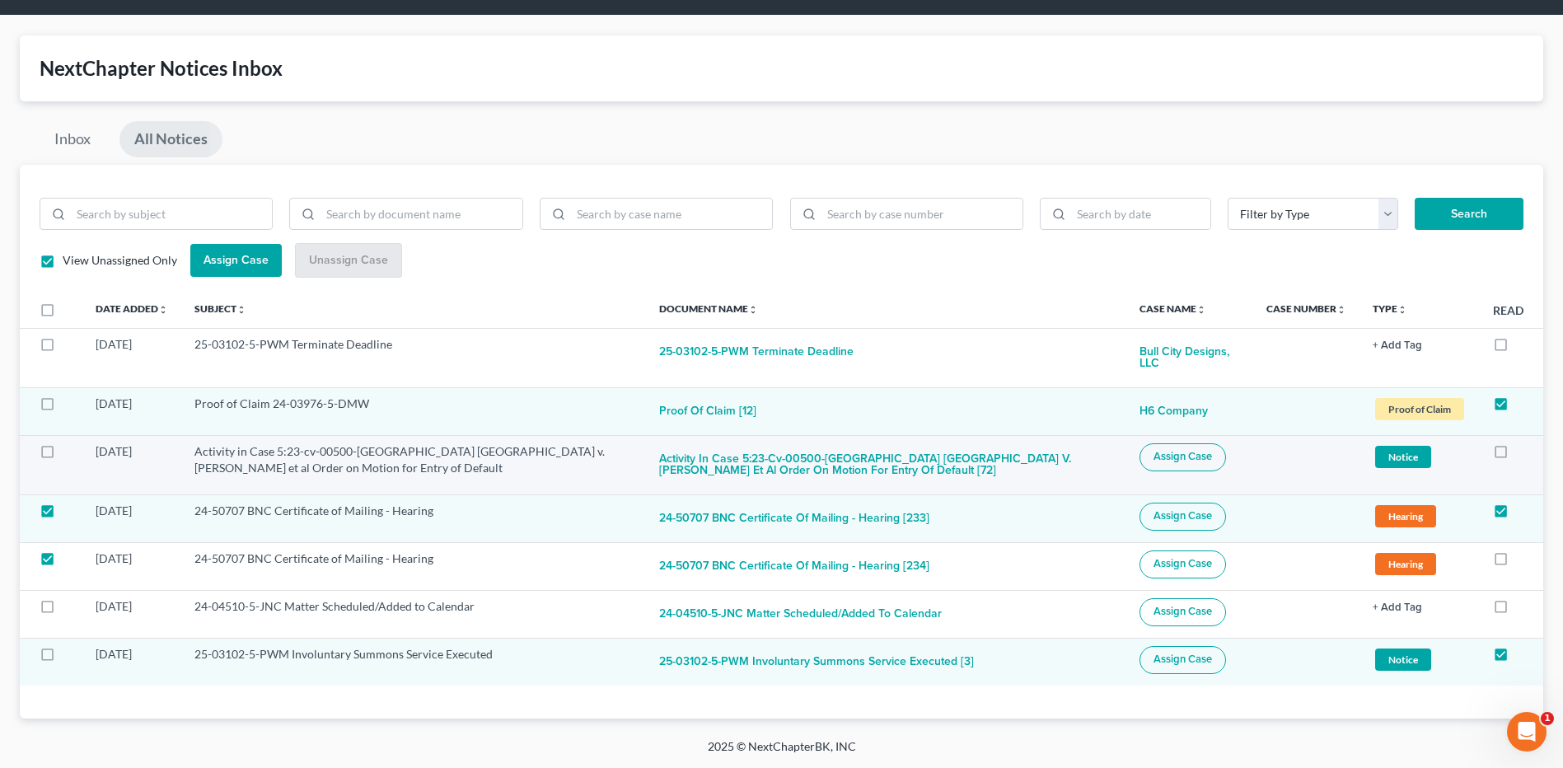
click at [1193, 460] on span "Assign Case" at bounding box center [1183, 456] width 59 height 13
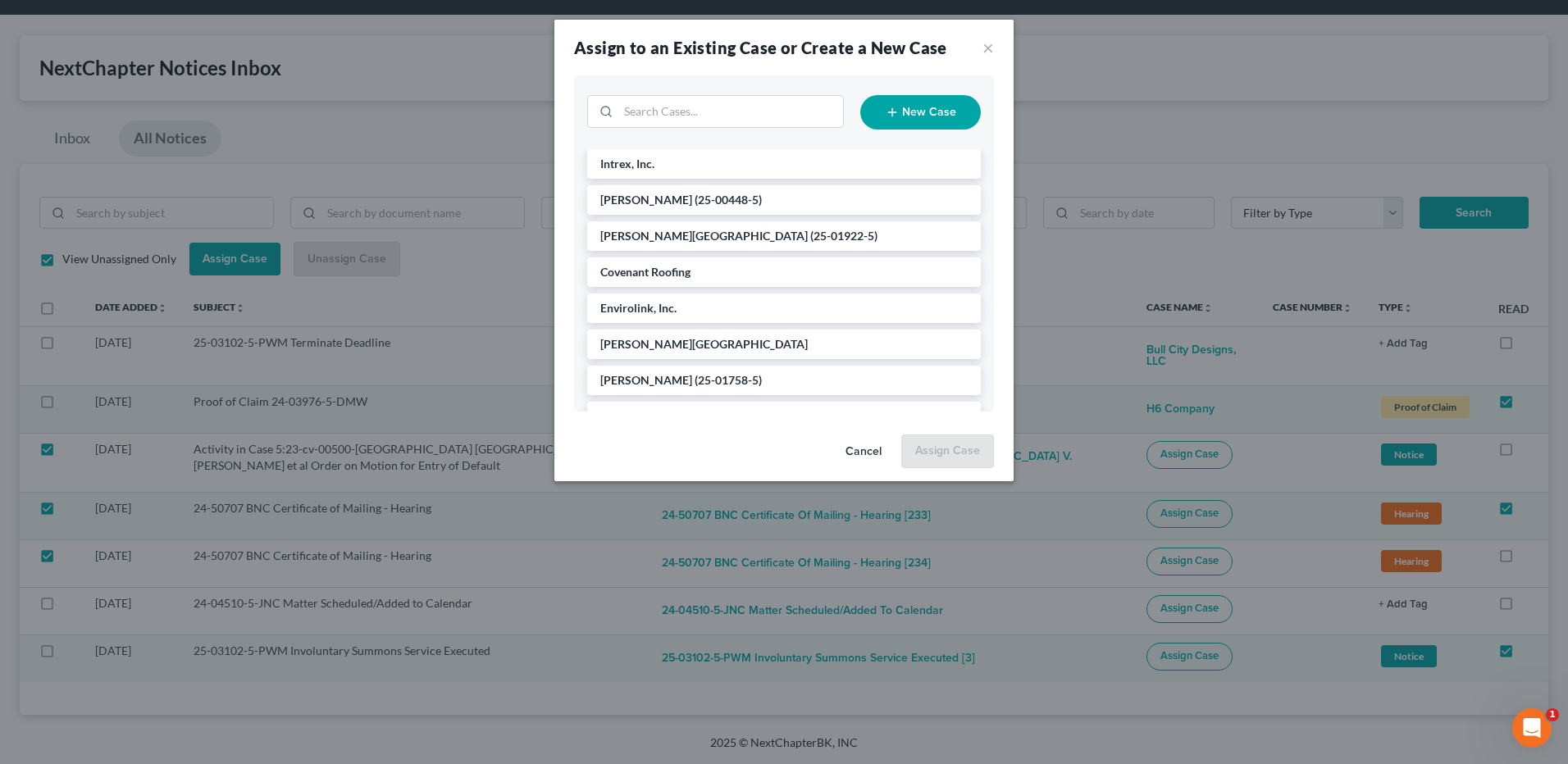
click at [869, 455] on button "Cancel" at bounding box center [863, 452] width 63 height 33
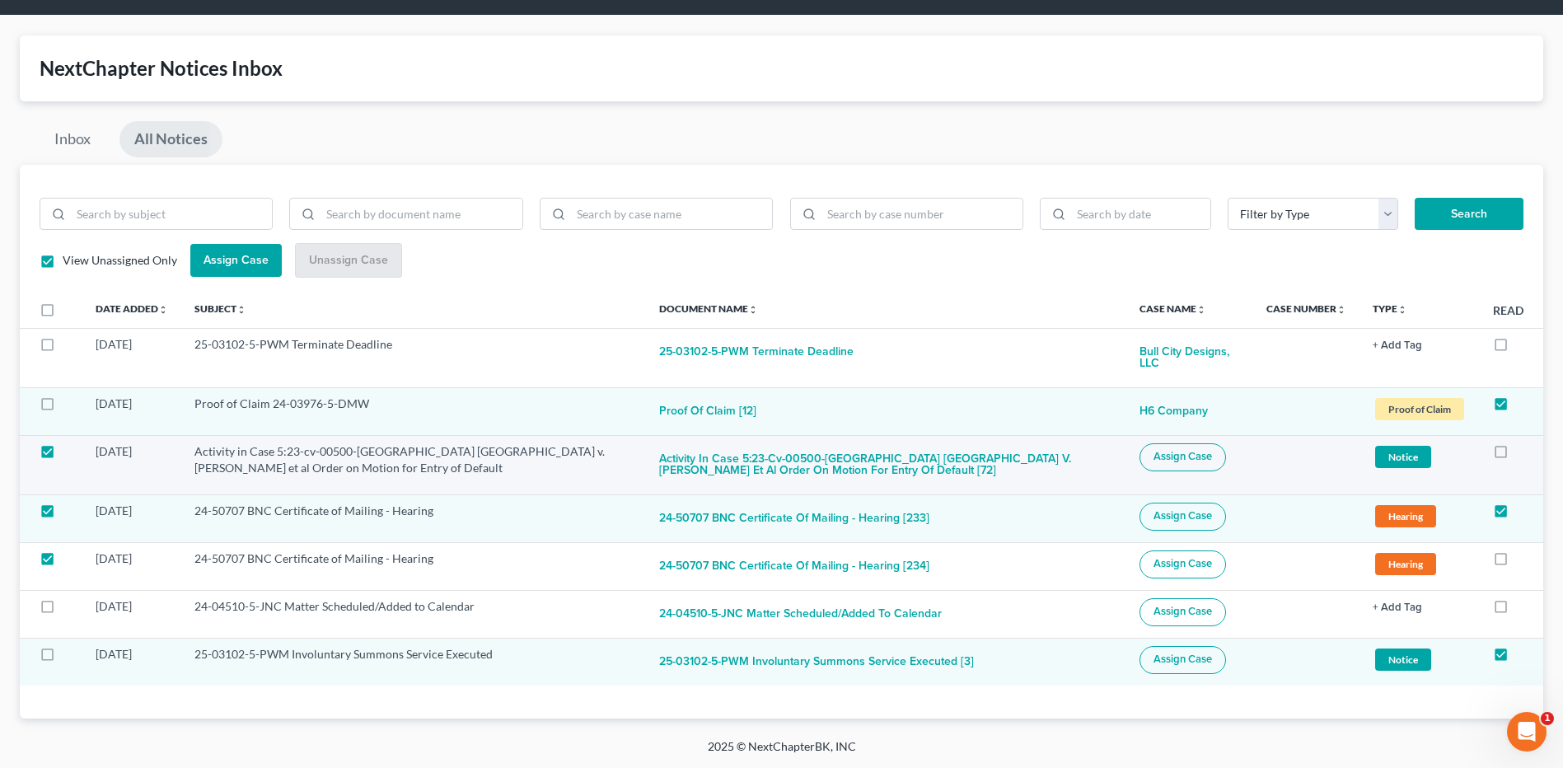
click at [63, 456] on label at bounding box center [63, 456] width 0 height 0
click at [69, 453] on input "checkbox" at bounding box center [74, 448] width 11 height 11
checkbox input "false"
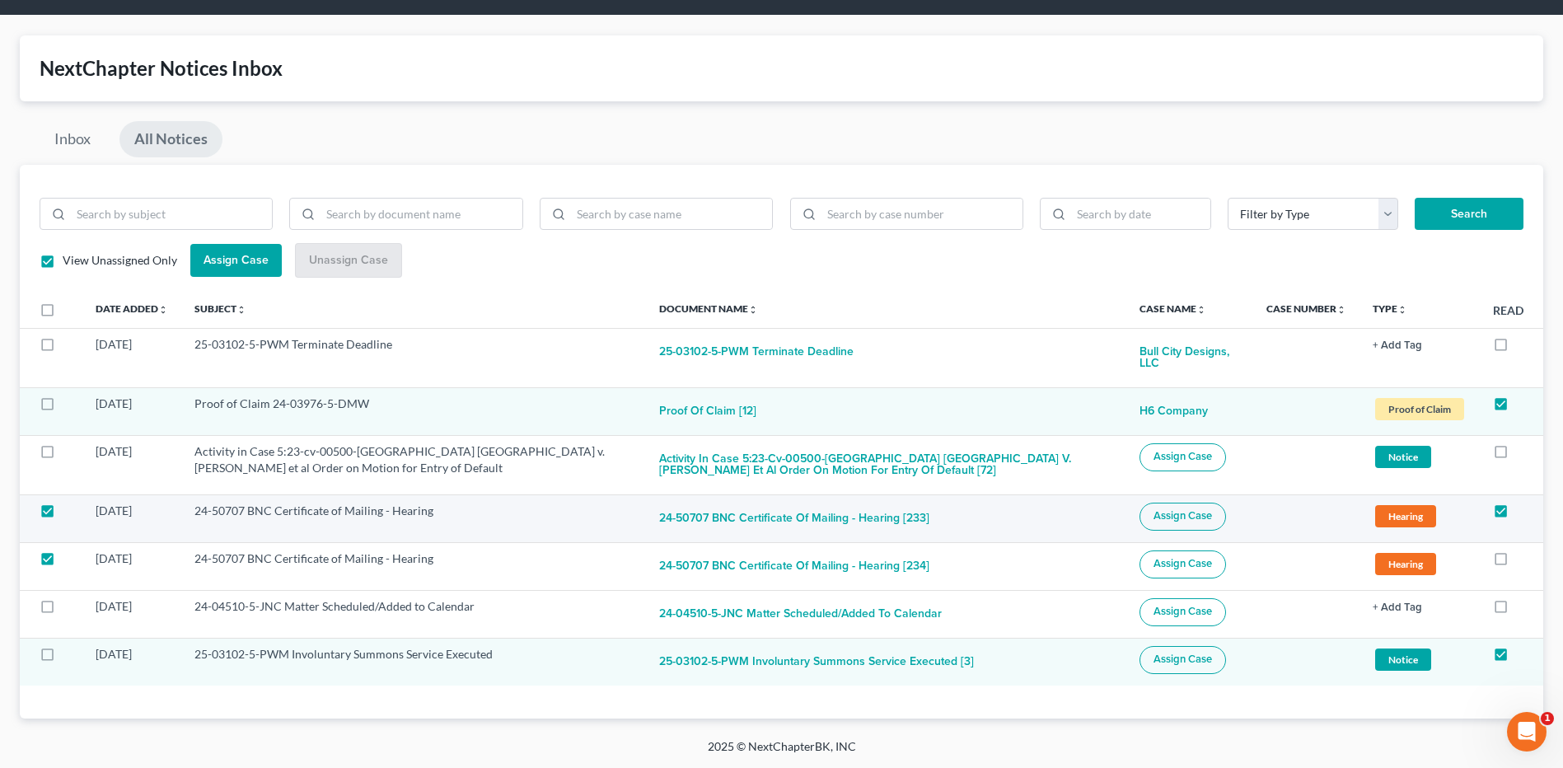
click at [1196, 526] on button "Assign Case" at bounding box center [1183, 517] width 87 height 28
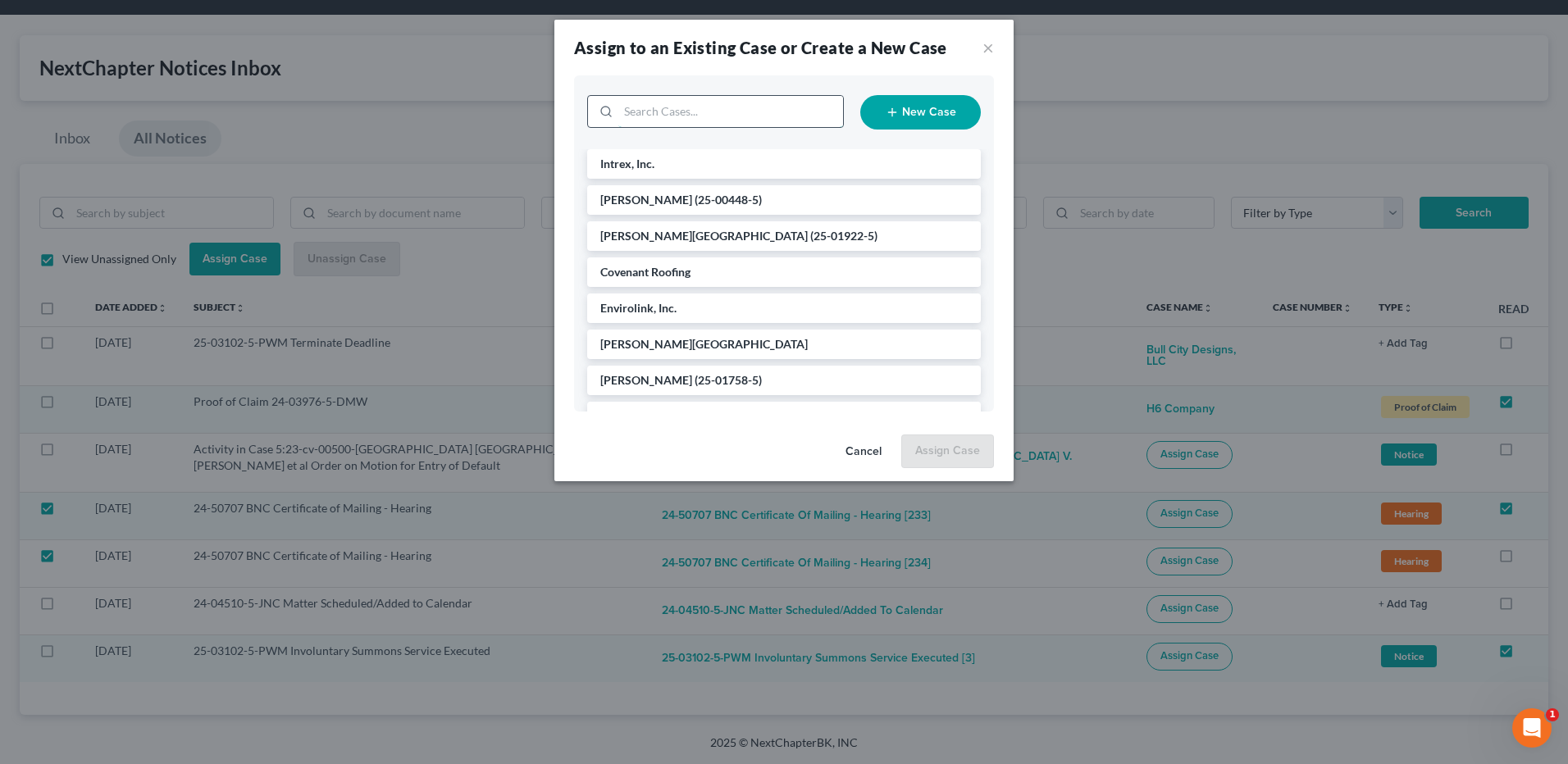
click at [736, 114] on input "search" at bounding box center [730, 110] width 225 height 31
type input "ente"
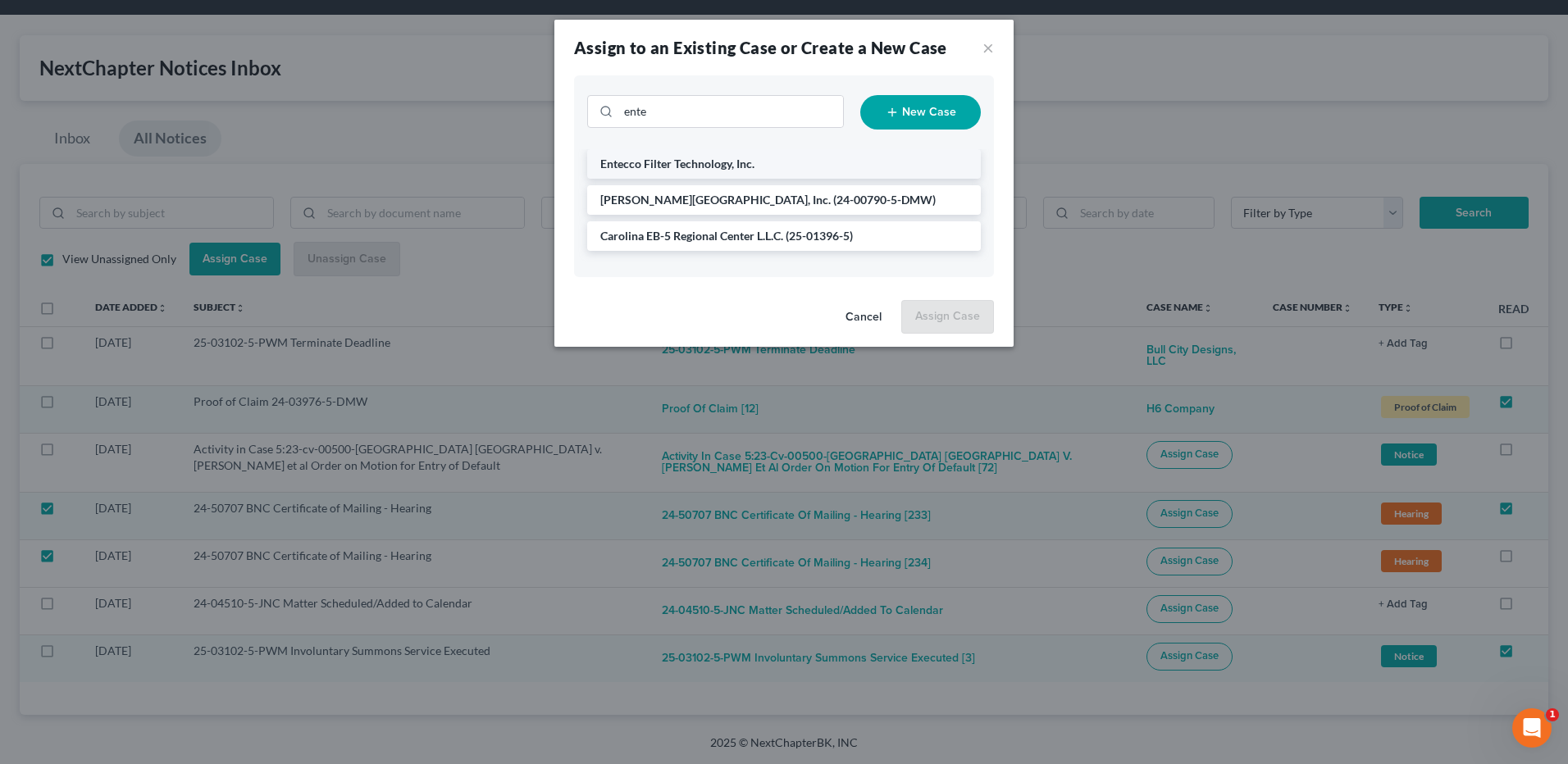
click at [683, 168] on span "Entecco Filter Technology, Inc." at bounding box center [677, 163] width 154 height 14
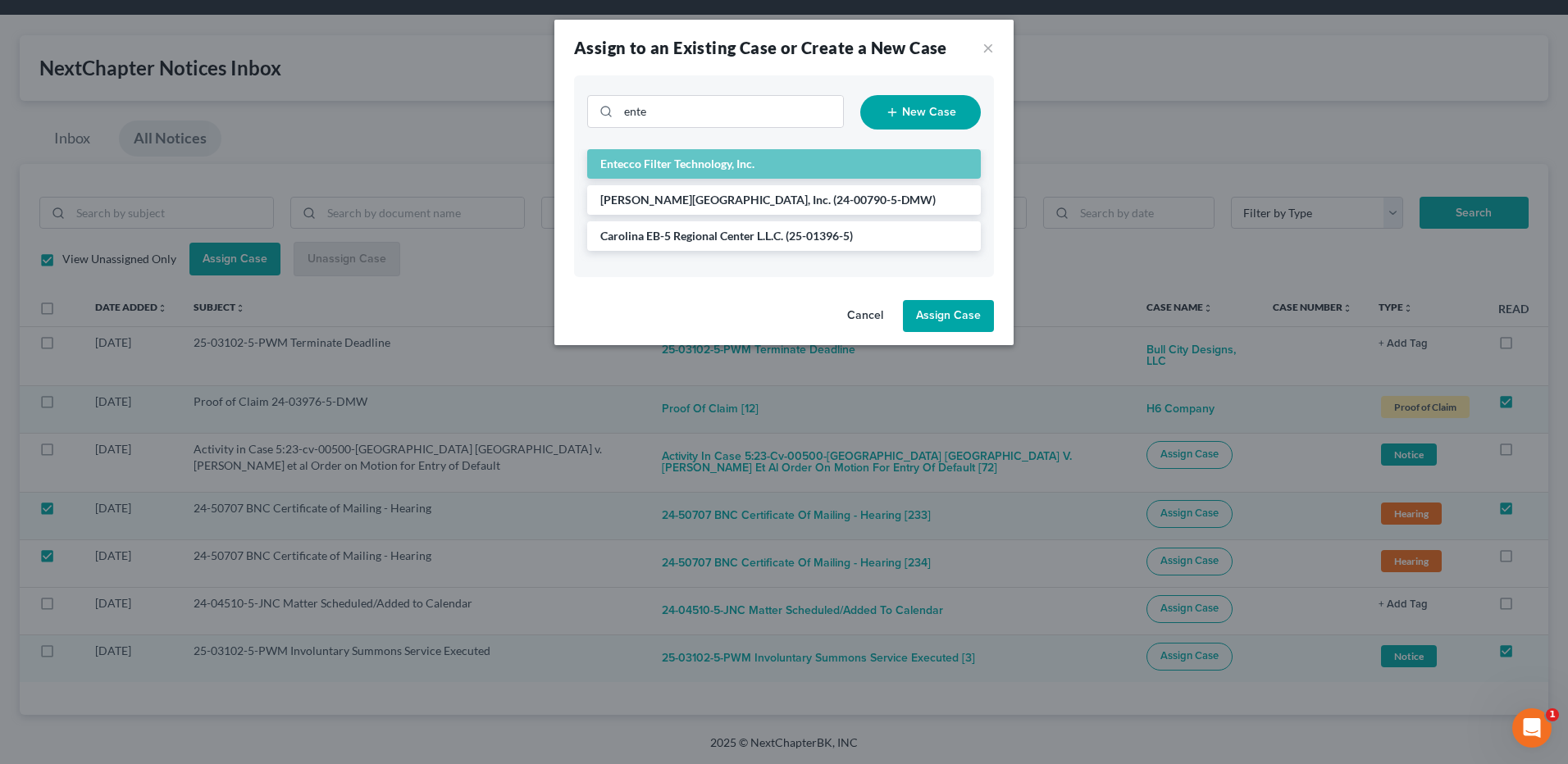
click at [948, 310] on button "Assign Case" at bounding box center [947, 316] width 91 height 33
checkbox input "false"
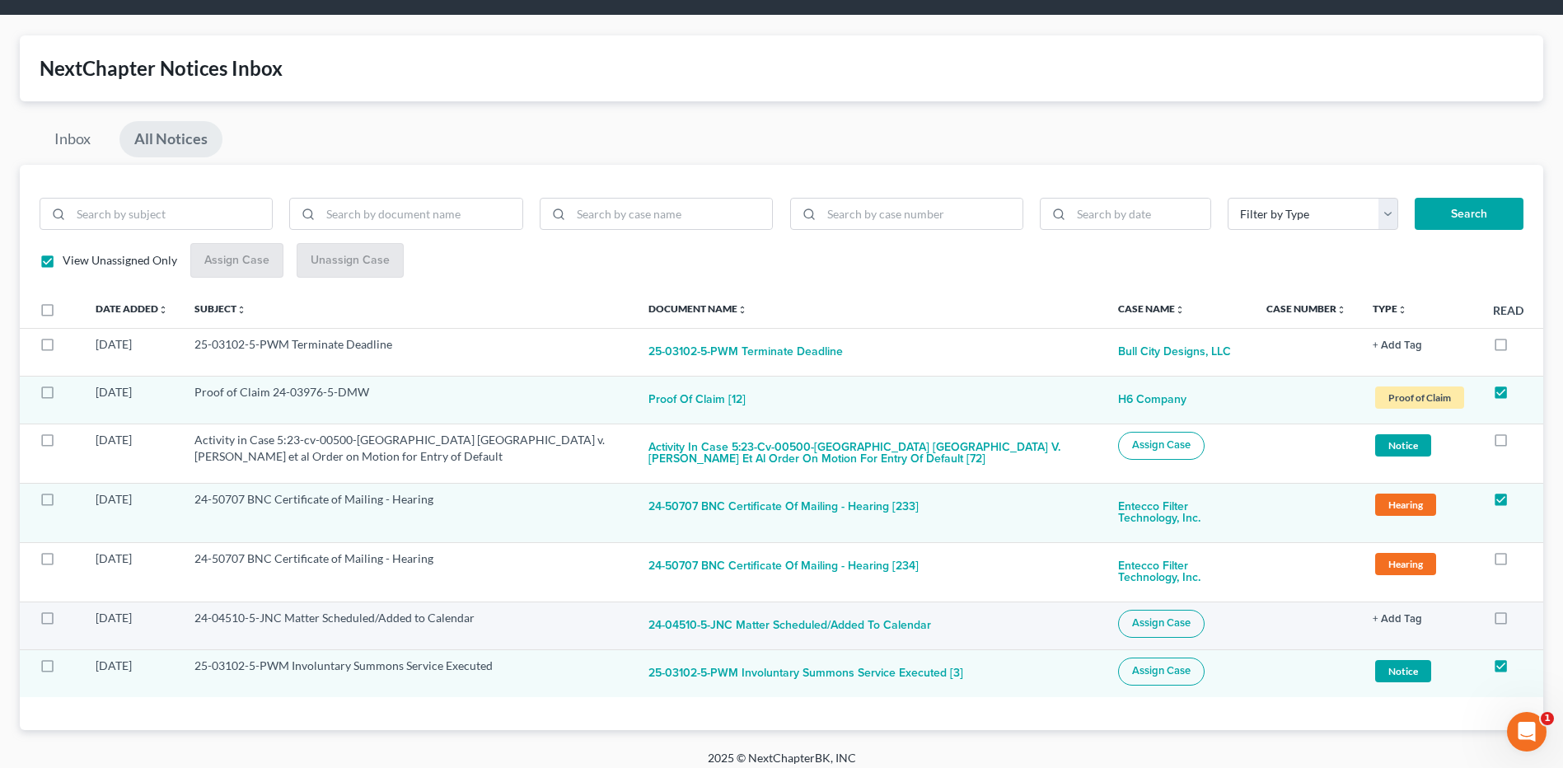
click at [1132, 622] on span "Assign Case" at bounding box center [1161, 622] width 59 height 13
checkbox input "true"
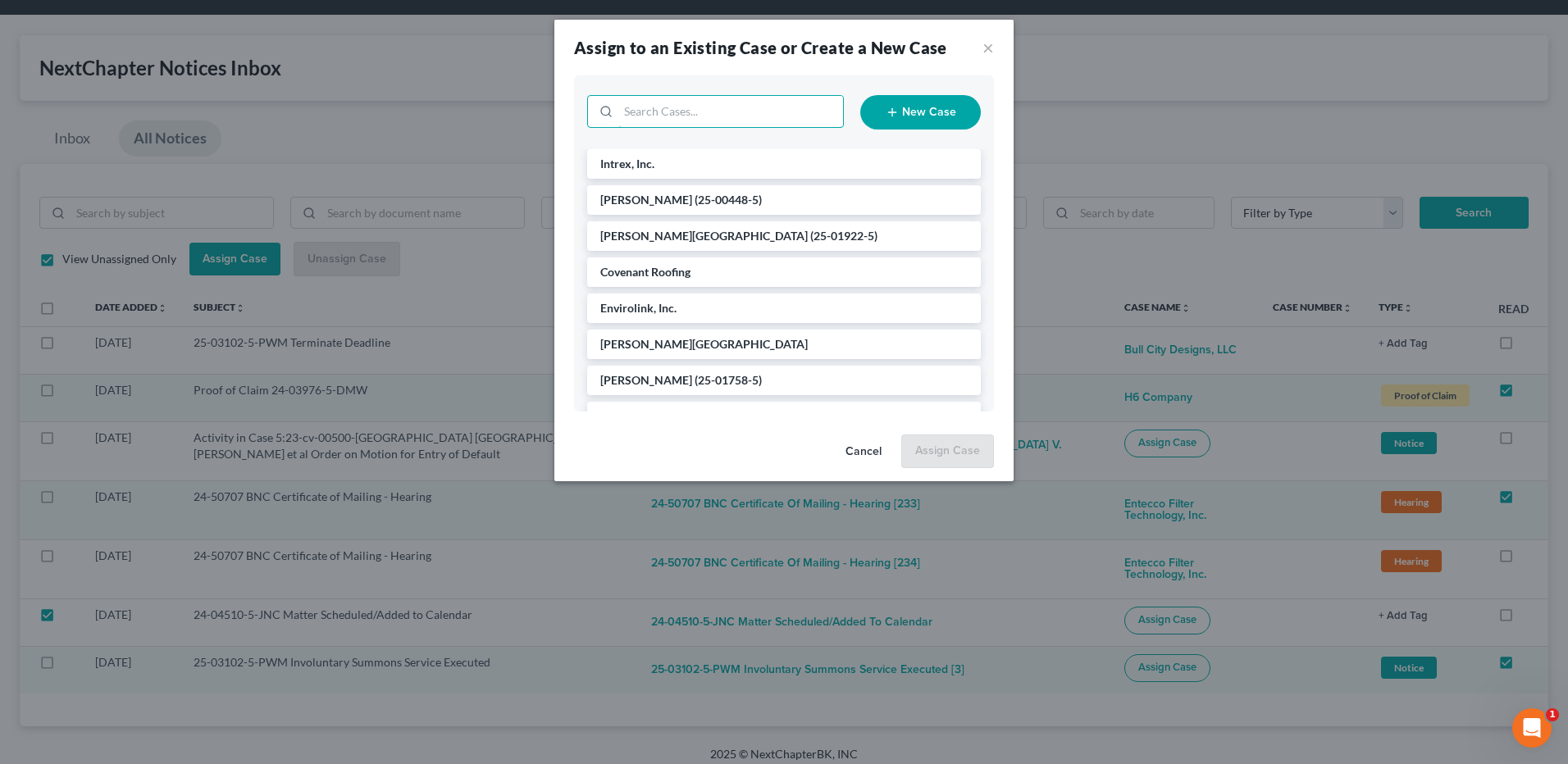
click at [739, 118] on input "search" at bounding box center [730, 110] width 225 height 31
type input "little"
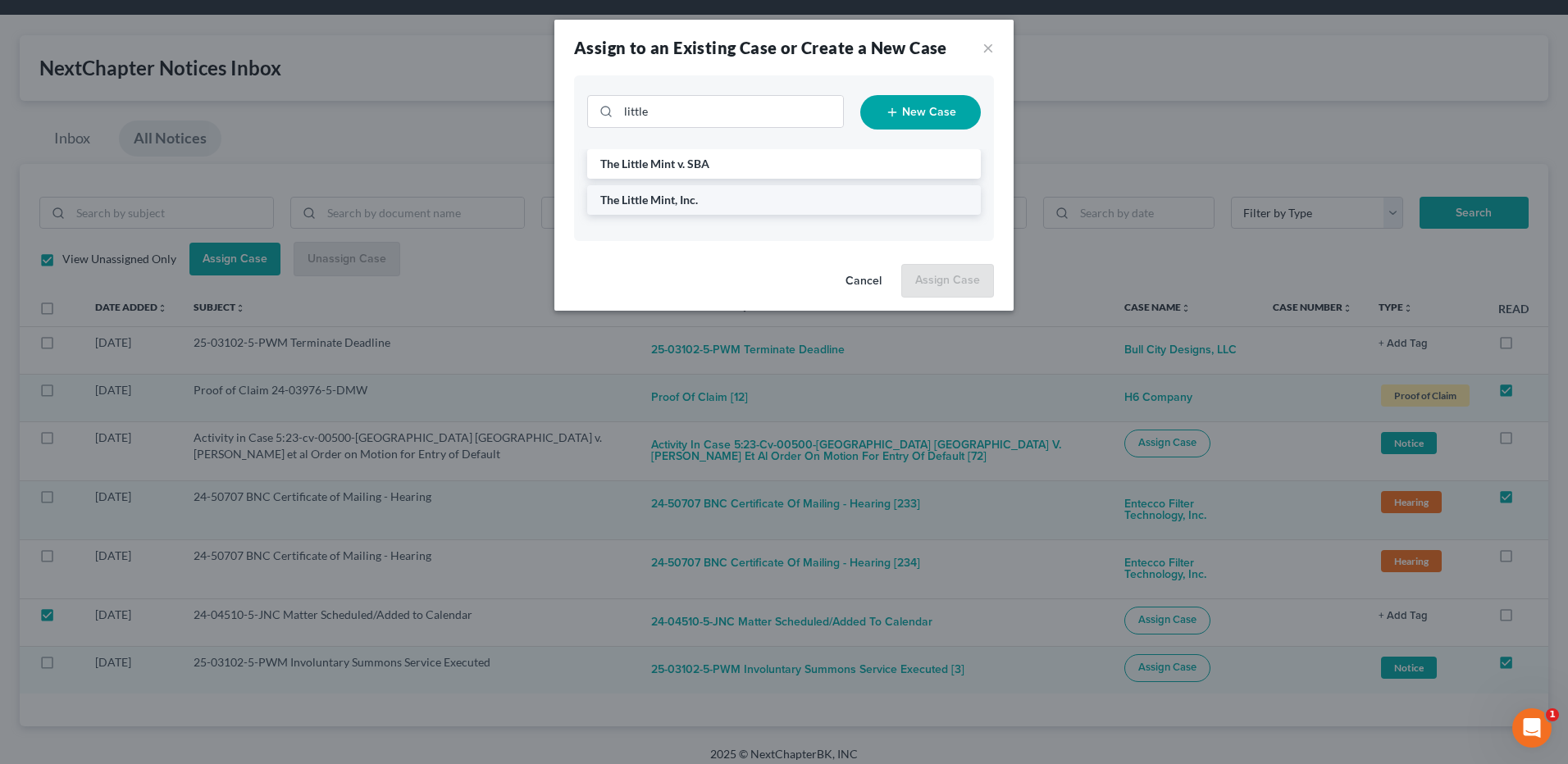
drag, startPoint x: 676, startPoint y: 204, endPoint x: 778, endPoint y: 238, distance: 107.5
click at [678, 204] on span "The Little Mint, Inc." at bounding box center [649, 200] width 98 height 14
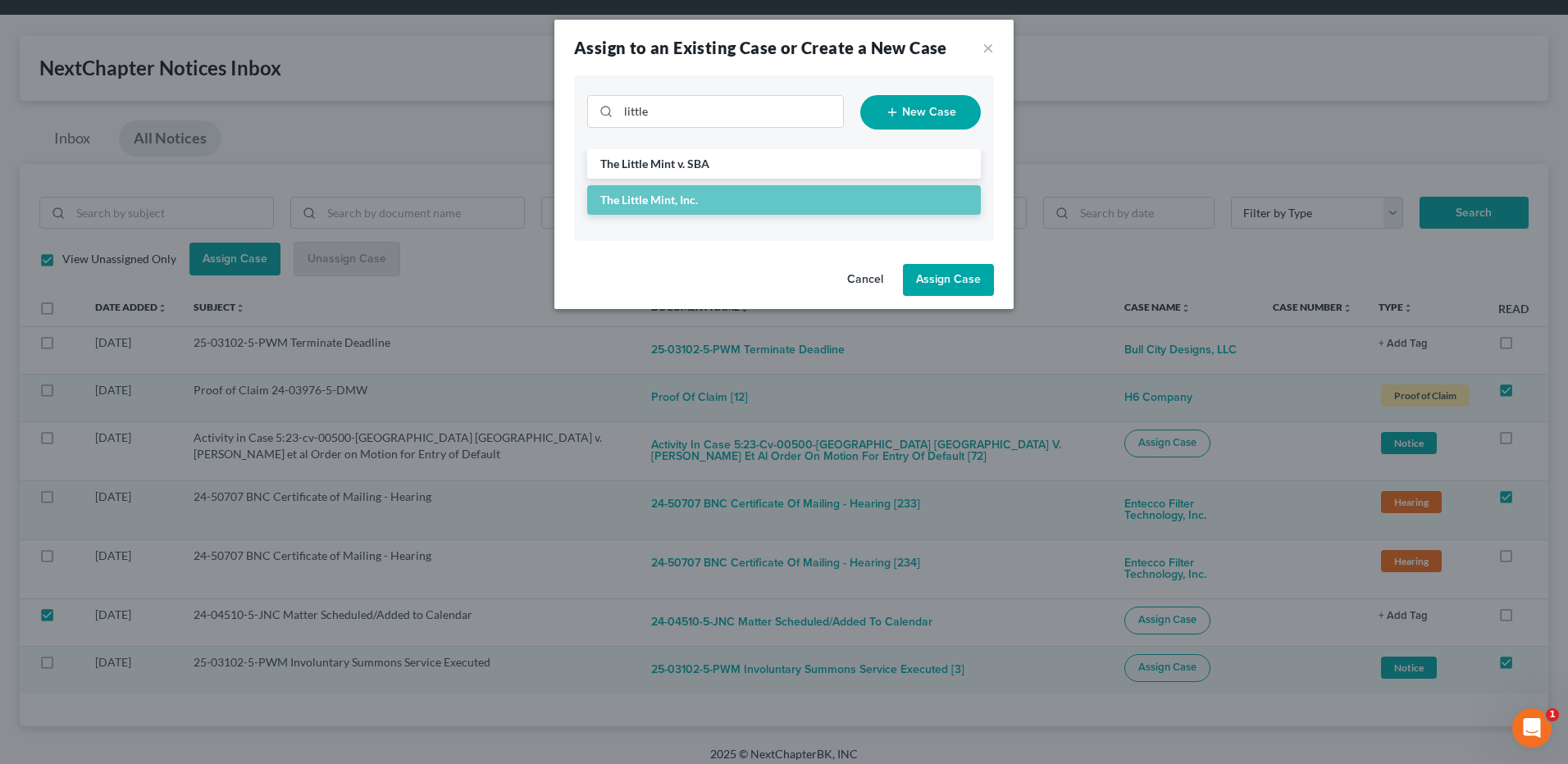
click at [929, 274] on button "Assign Case" at bounding box center [947, 280] width 91 height 33
checkbox input "false"
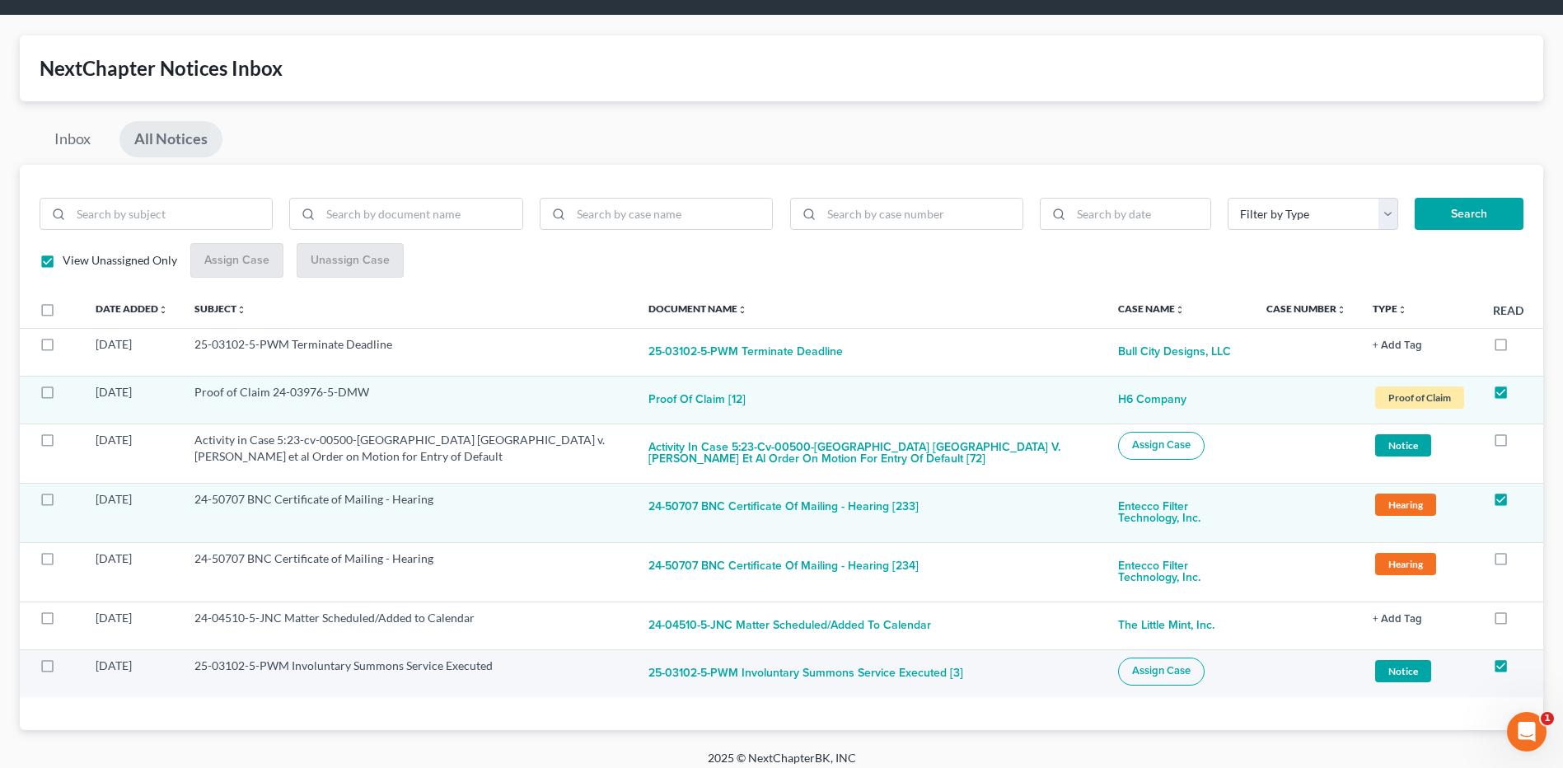
click at [1135, 674] on span "Assign Case" at bounding box center [1161, 670] width 59 height 13
checkbox input "true"
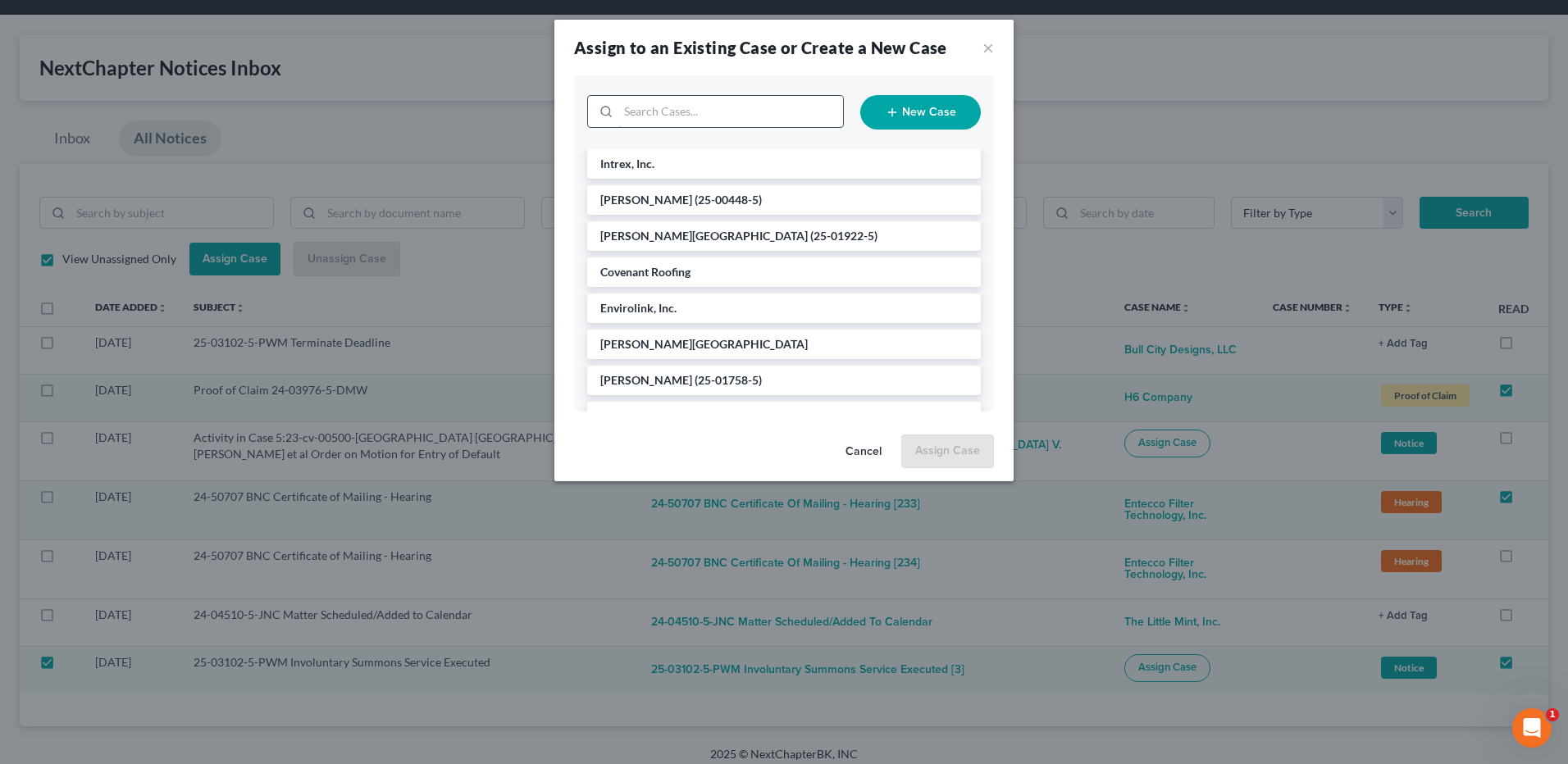
click at [710, 114] on input "search" at bounding box center [730, 110] width 225 height 31
type input "bull"
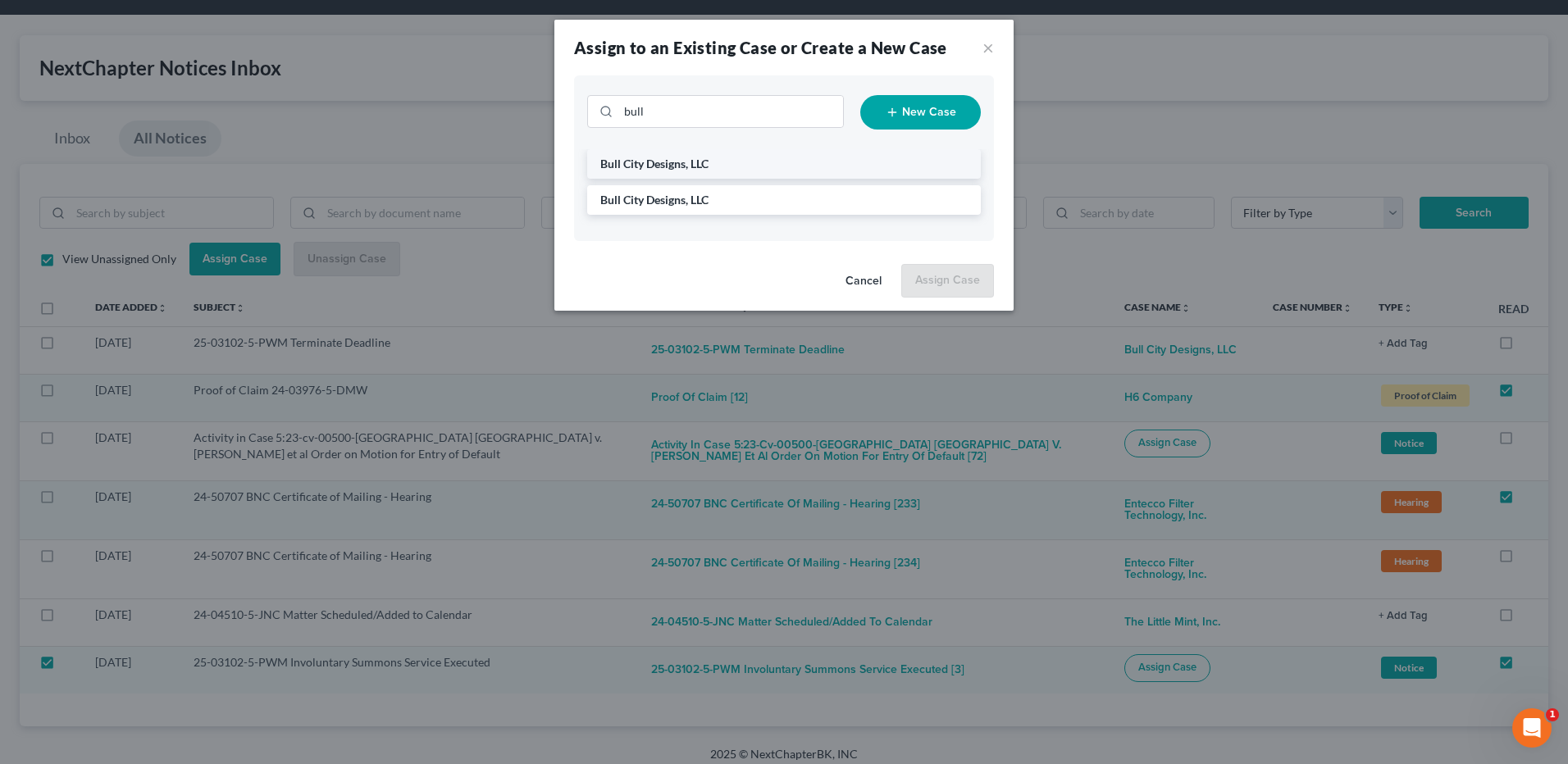
drag, startPoint x: 697, startPoint y: 163, endPoint x: 754, endPoint y: 157, distance: 57.3
click at [699, 163] on span "Bull City Designs, LLC" at bounding box center [654, 163] width 108 height 14
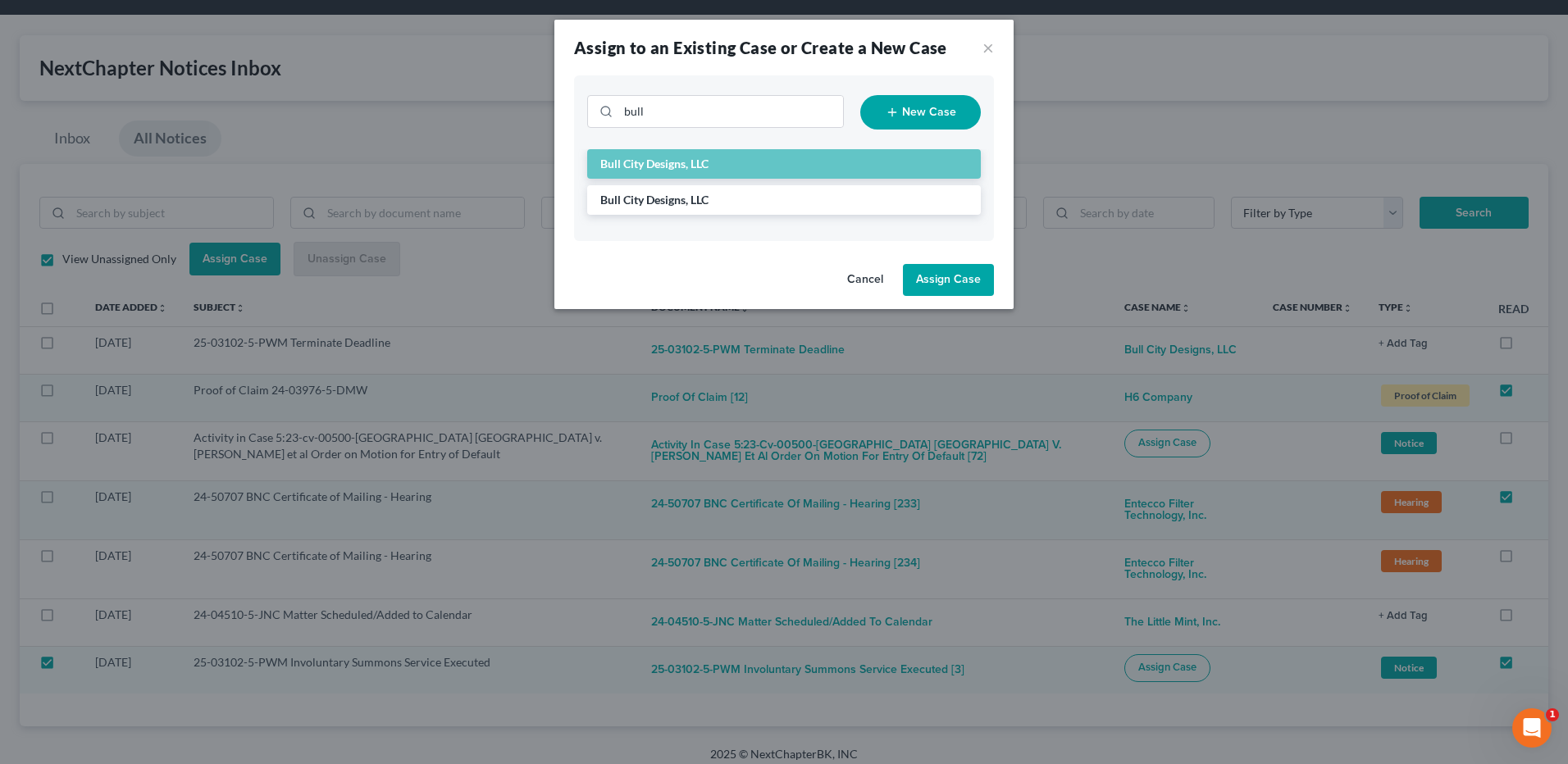
click at [955, 277] on button "Assign Case" at bounding box center [947, 280] width 91 height 33
checkbox input "false"
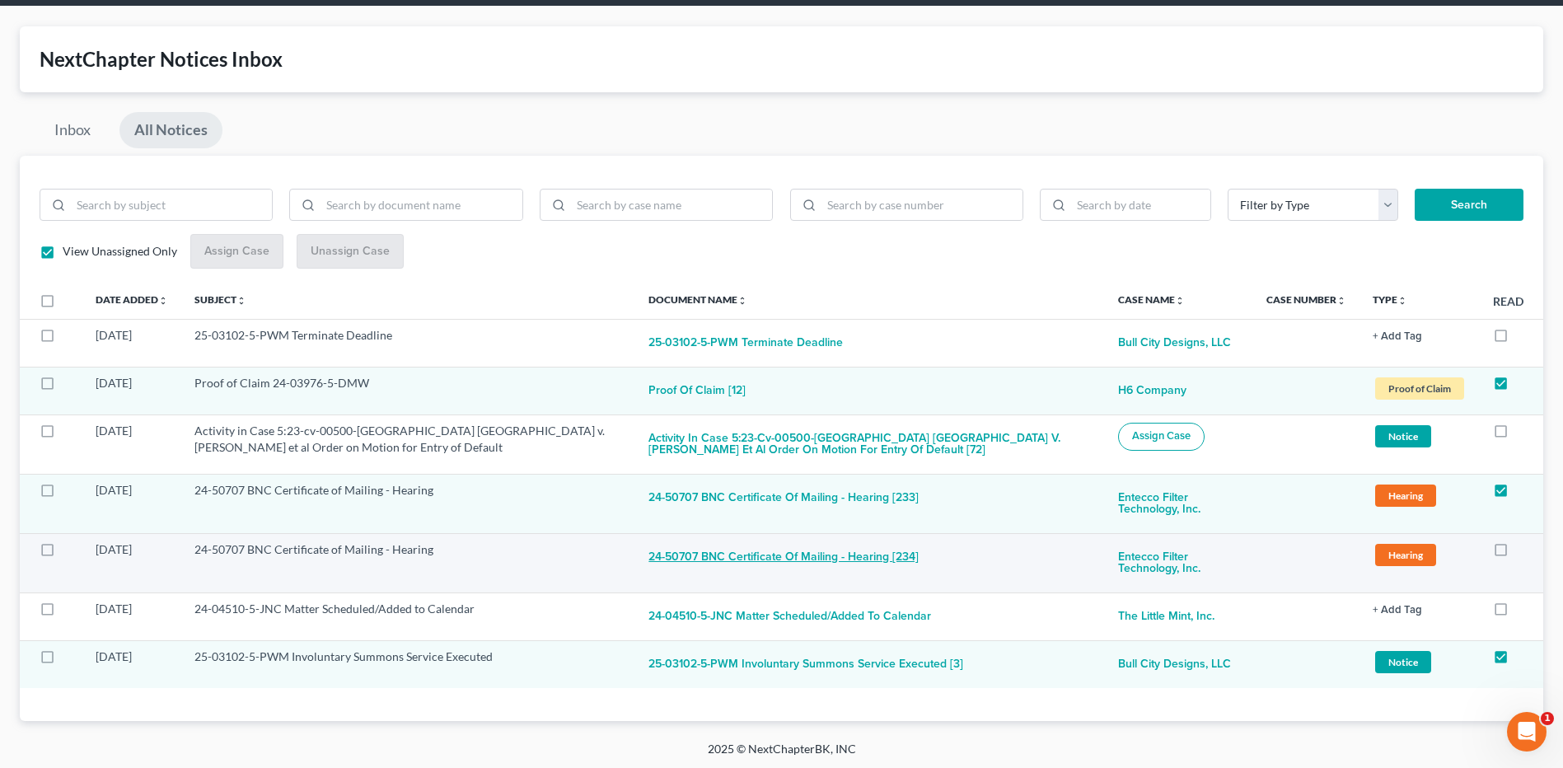
scroll to position [63, 0]
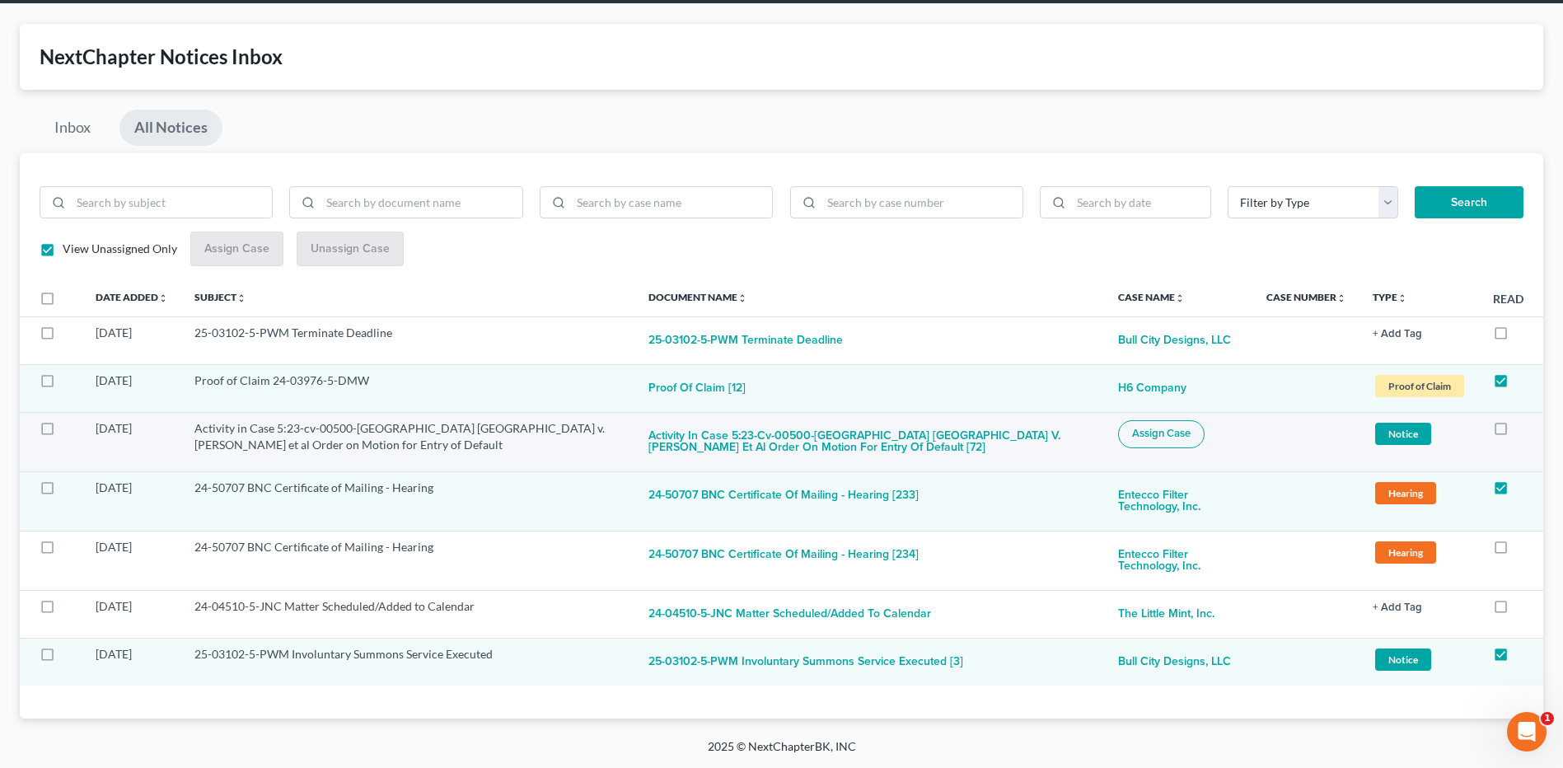
click at [1140, 430] on span "Assign Case" at bounding box center [1161, 433] width 59 height 13
checkbox input "true"
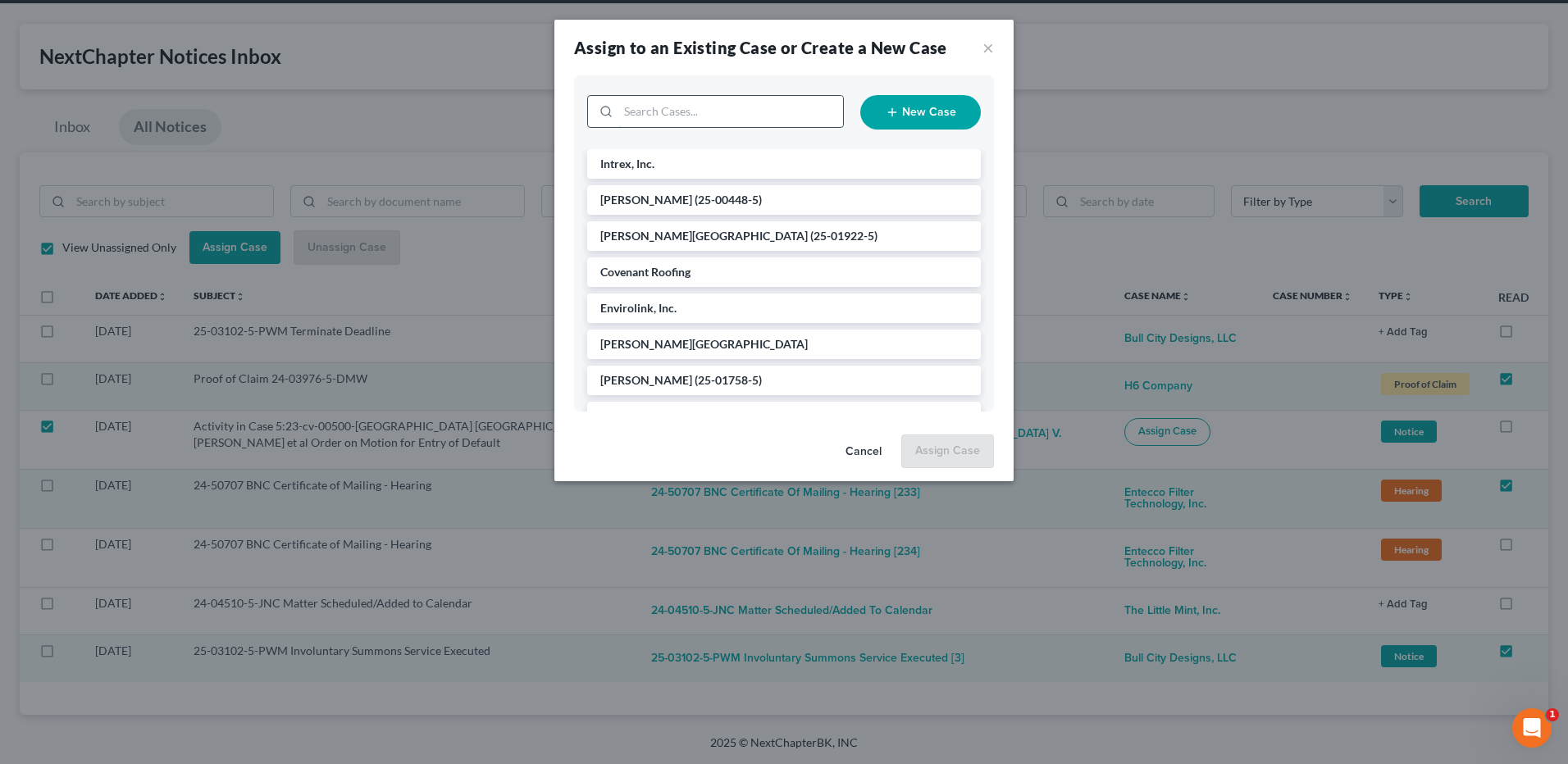
click at [747, 109] on input "search" at bounding box center [730, 110] width 225 height 31
type input "guy"
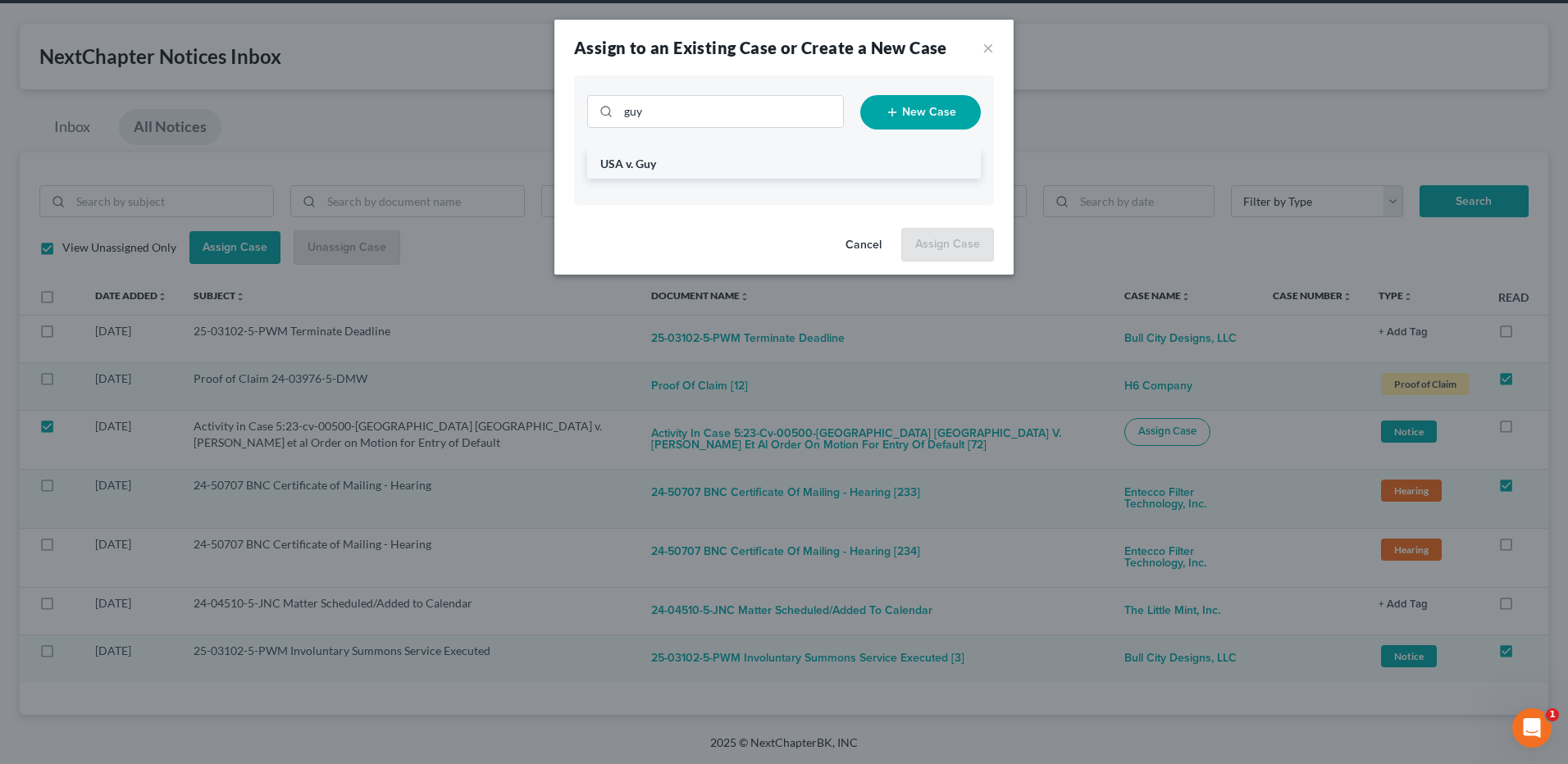
drag, startPoint x: 641, startPoint y: 167, endPoint x: 662, endPoint y: 167, distance: 21.0
click at [642, 167] on span "USA v. Guy" at bounding box center [628, 163] width 56 height 14
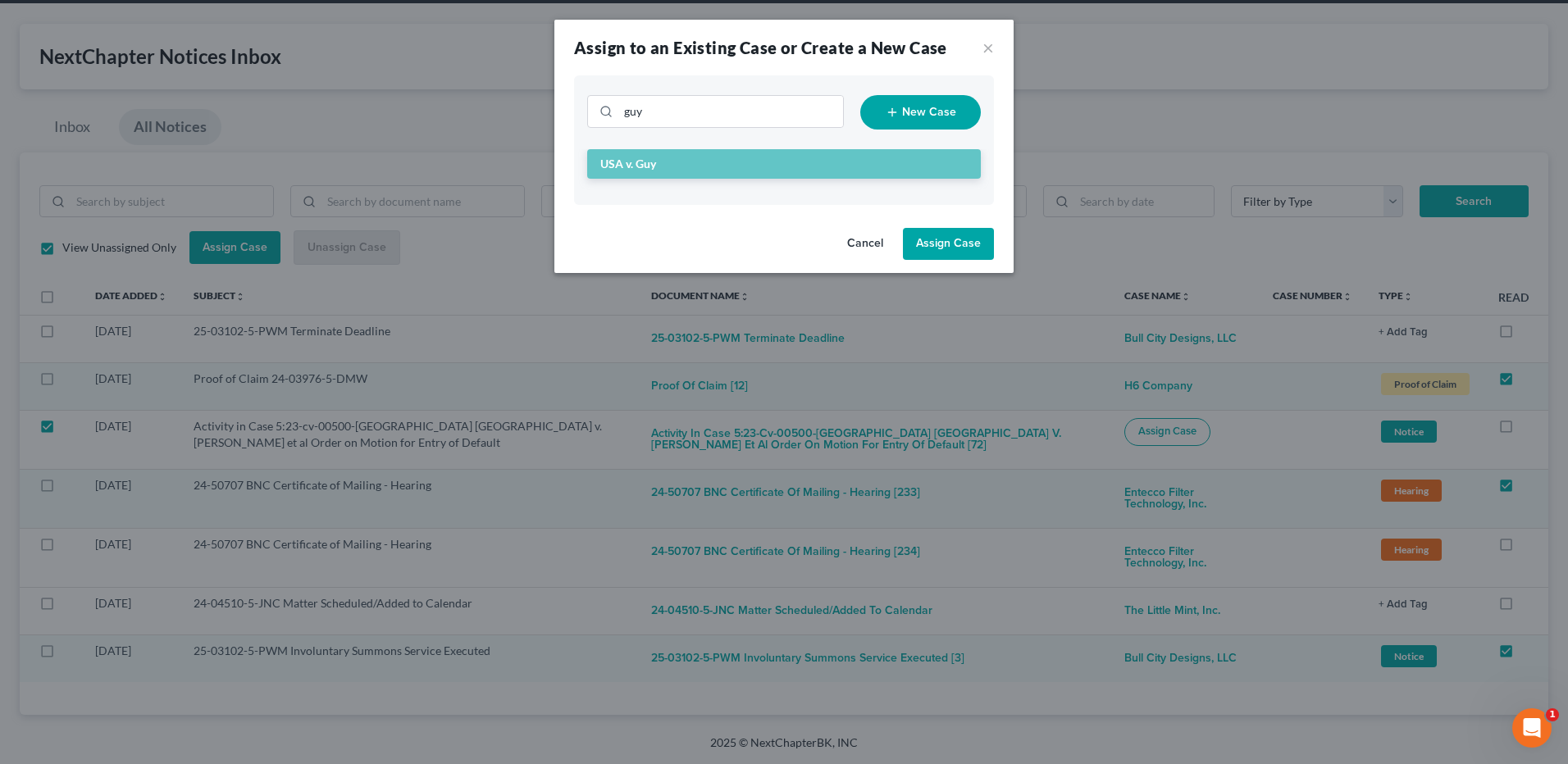
click at [929, 239] on button "Assign Case" at bounding box center [947, 244] width 91 height 33
checkbox input "false"
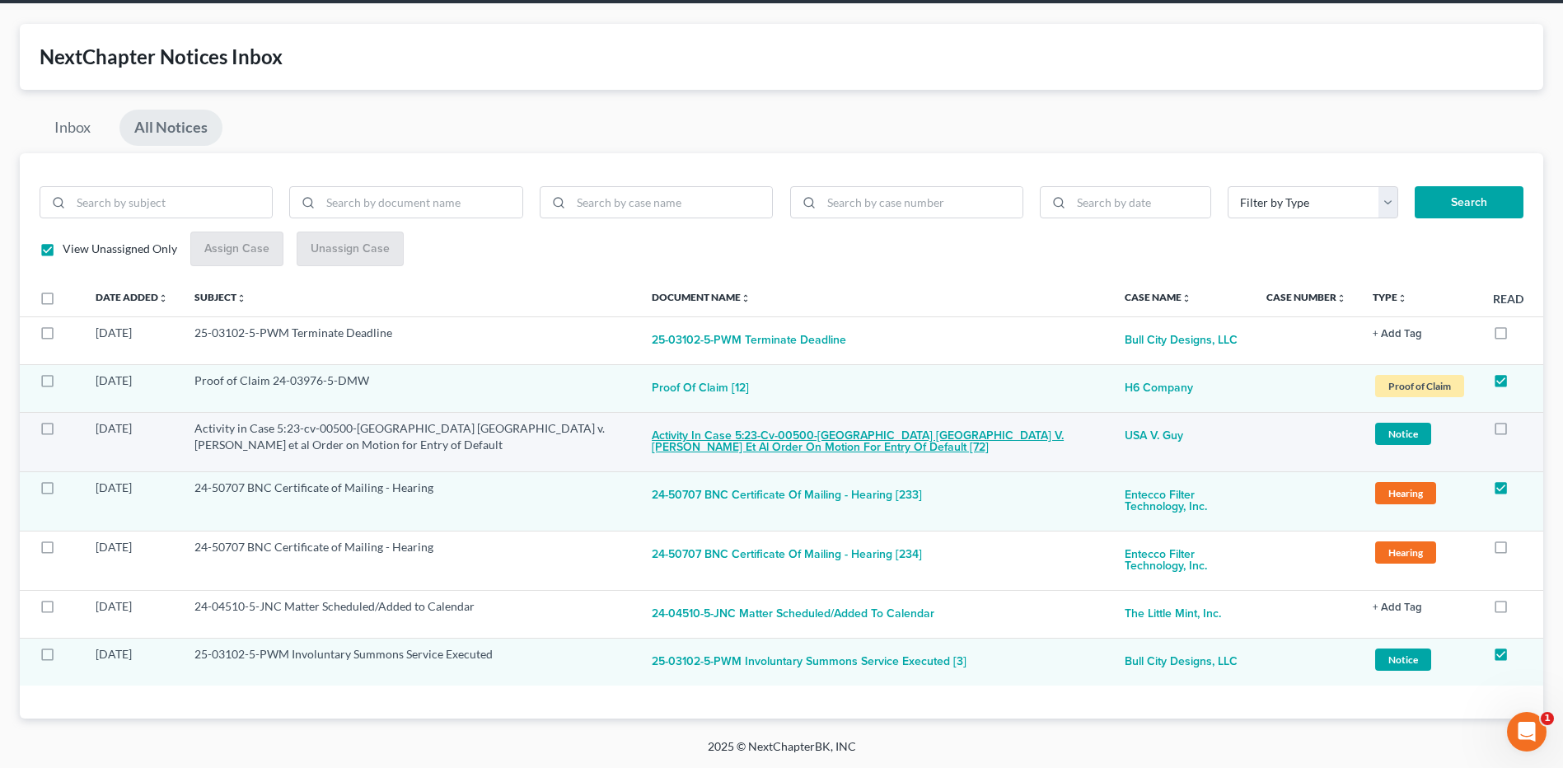
click at [701, 441] on button "Activity in Case 5:23-cv-00500-[GEOGRAPHIC_DATA] [GEOGRAPHIC_DATA] v. [PERSON_N…" at bounding box center [875, 442] width 446 height 44
checkbox input "true"
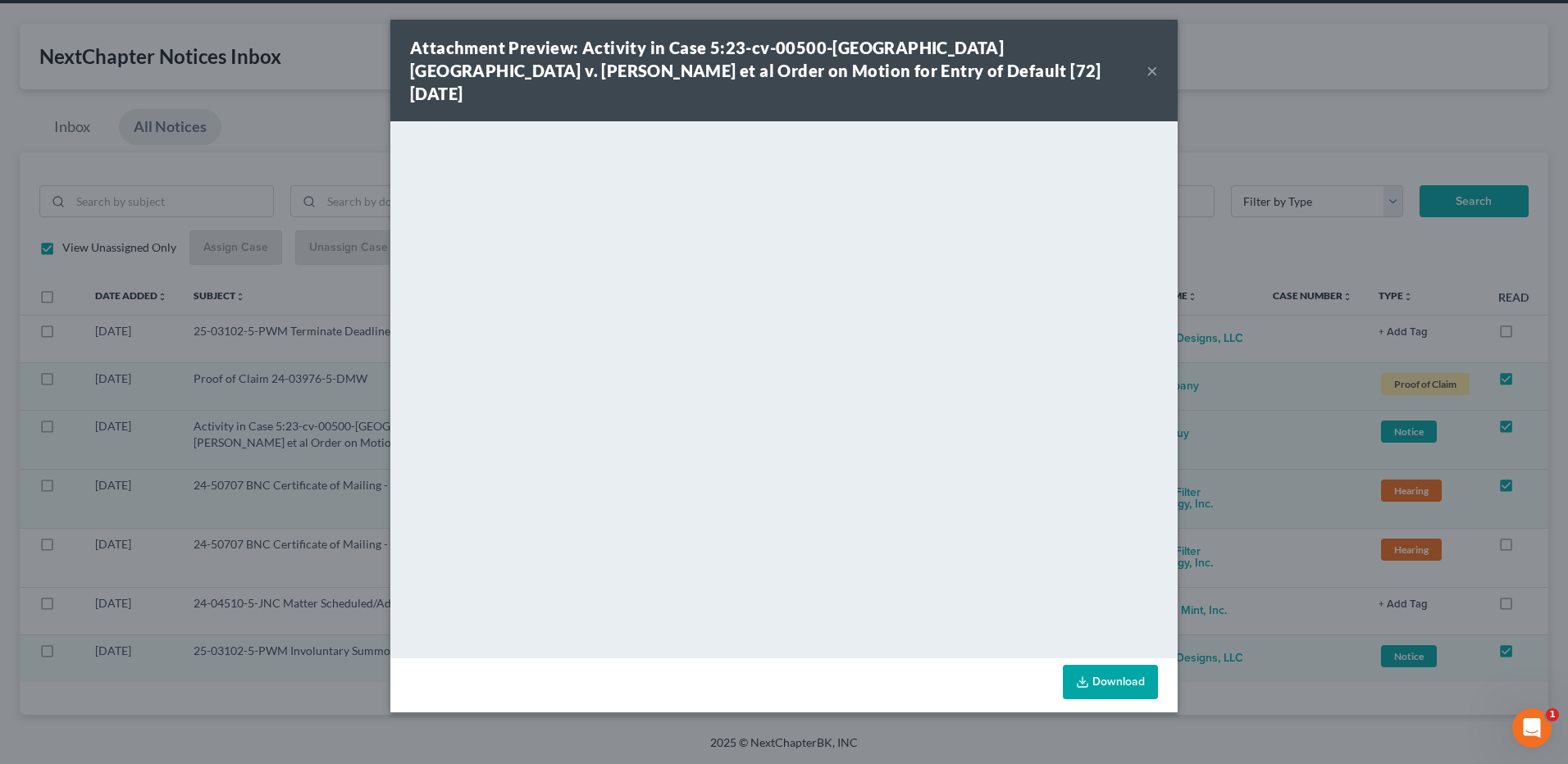
click at [1106, 665] on link "Download" at bounding box center [1110, 681] width 96 height 35
click at [1151, 61] on button "×" at bounding box center [1152, 71] width 12 height 20
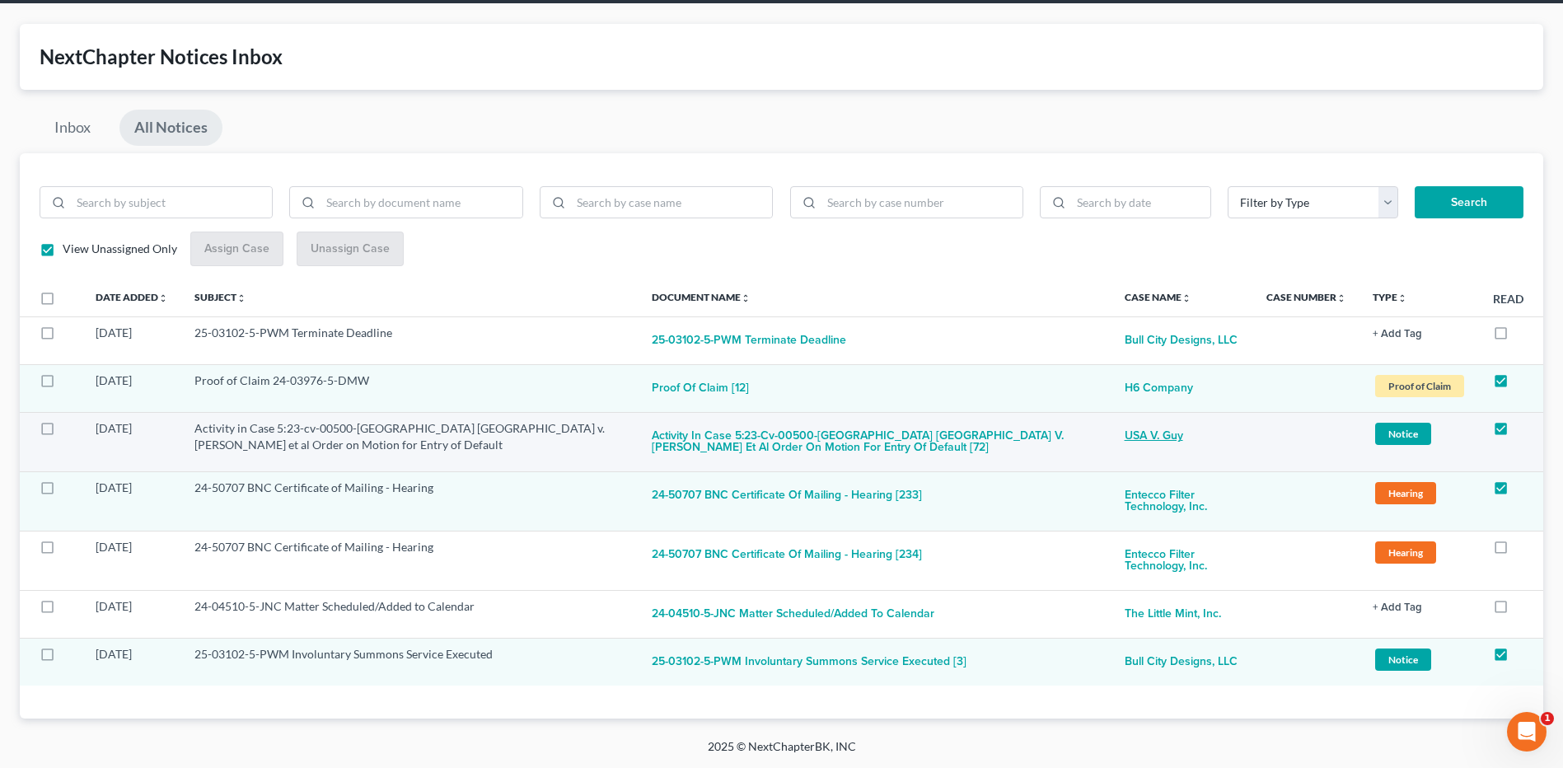
click at [1132, 434] on link "USA v. Guy" at bounding box center [1161, 436] width 73 height 33
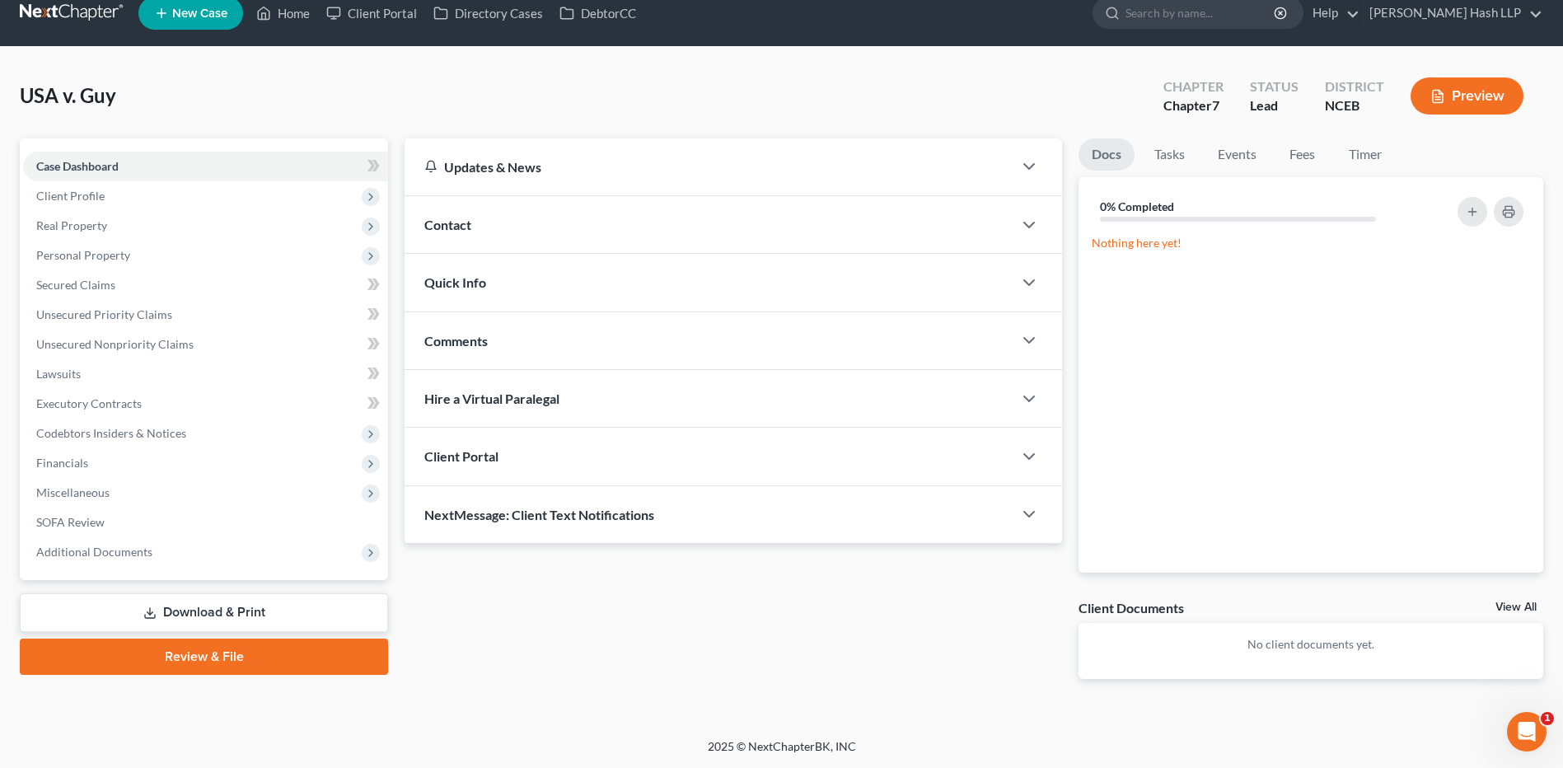
scroll to position [20, 0]
click at [124, 555] on span "Additional Documents" at bounding box center [94, 552] width 116 height 14
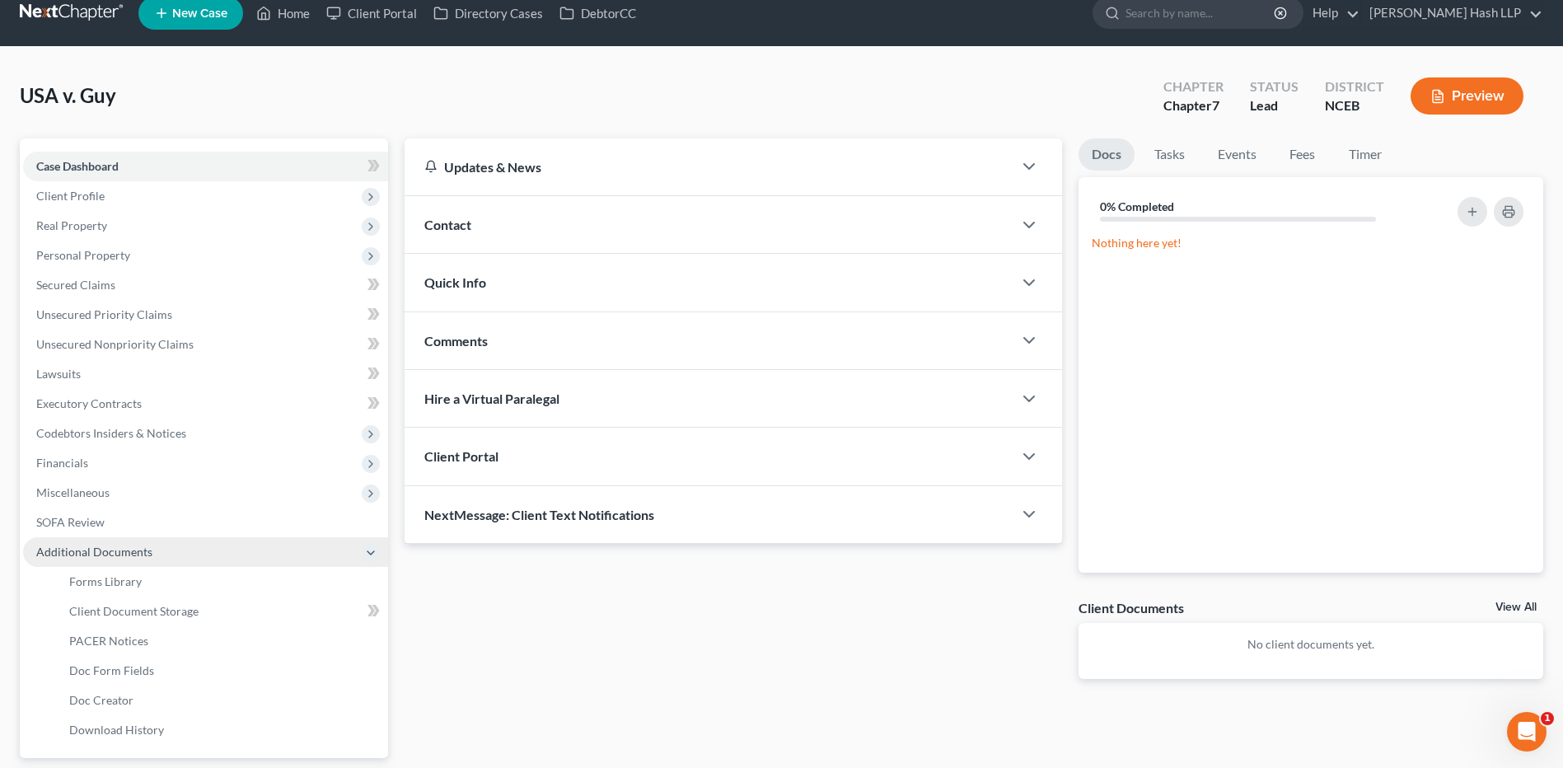
scroll to position [63, 0]
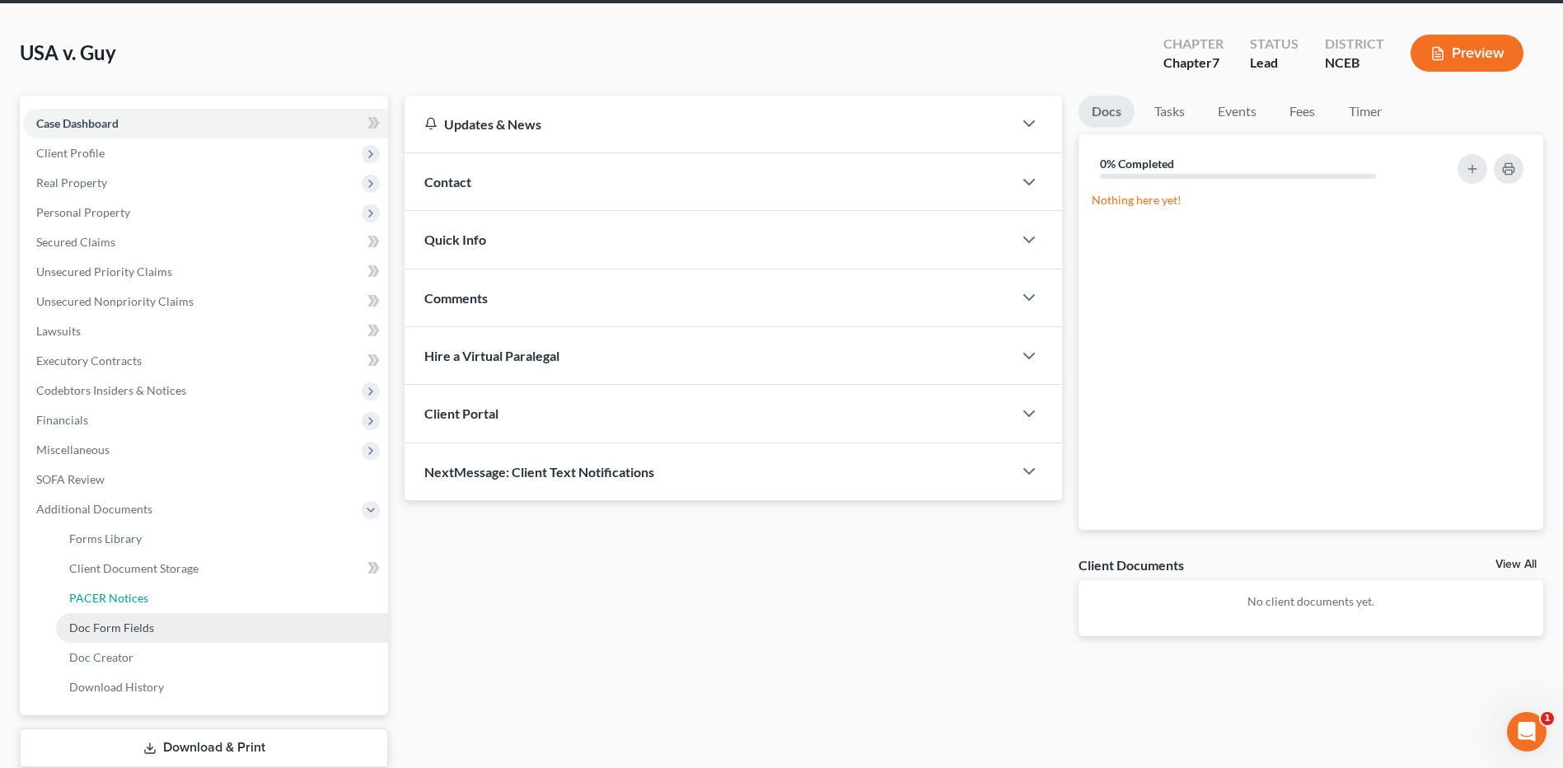
click at [126, 602] on span "PACER Notices" at bounding box center [108, 598] width 79 height 14
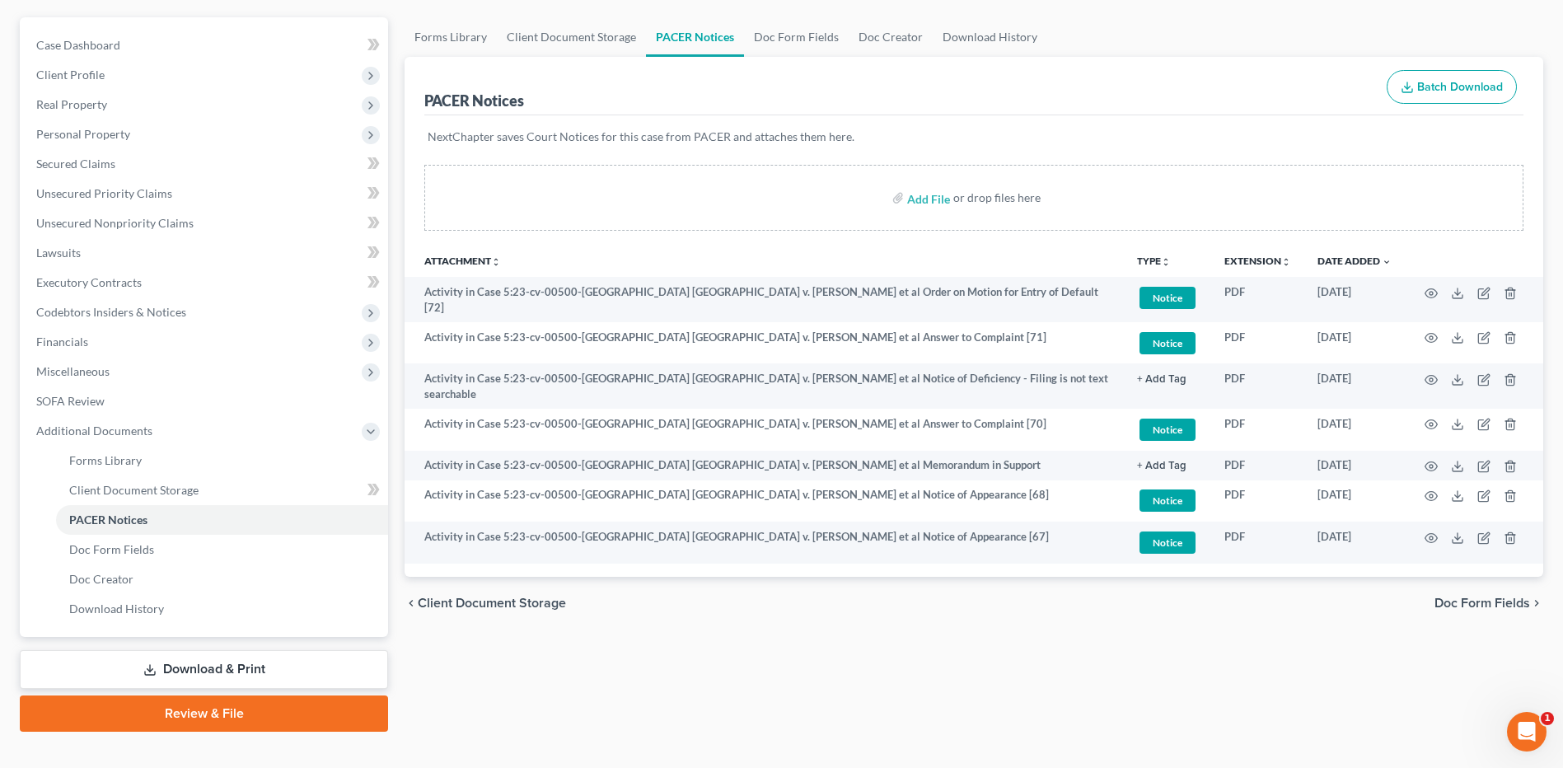
scroll to position [165, 0]
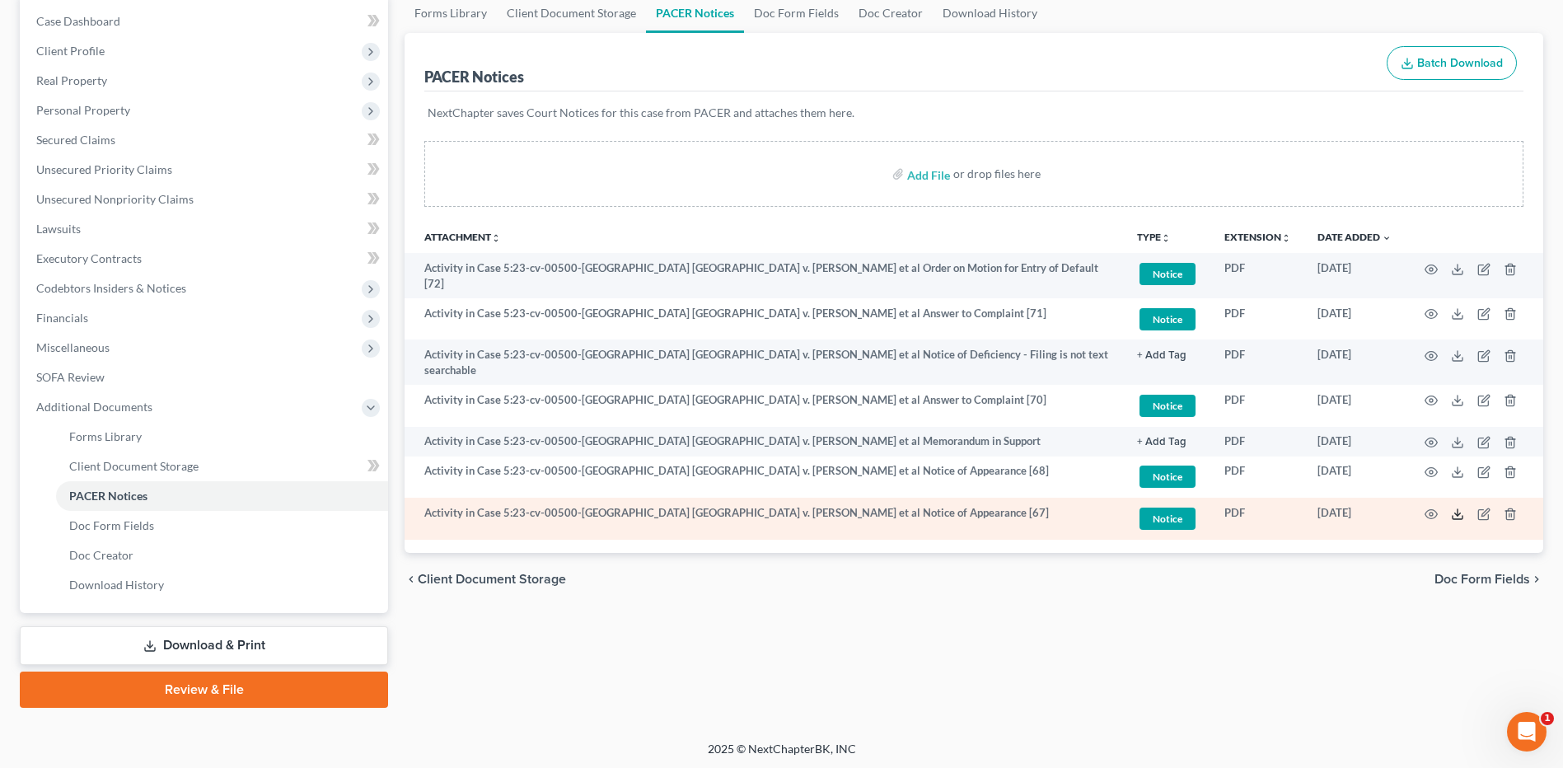
click at [1458, 508] on icon at bounding box center [1457, 514] width 13 height 13
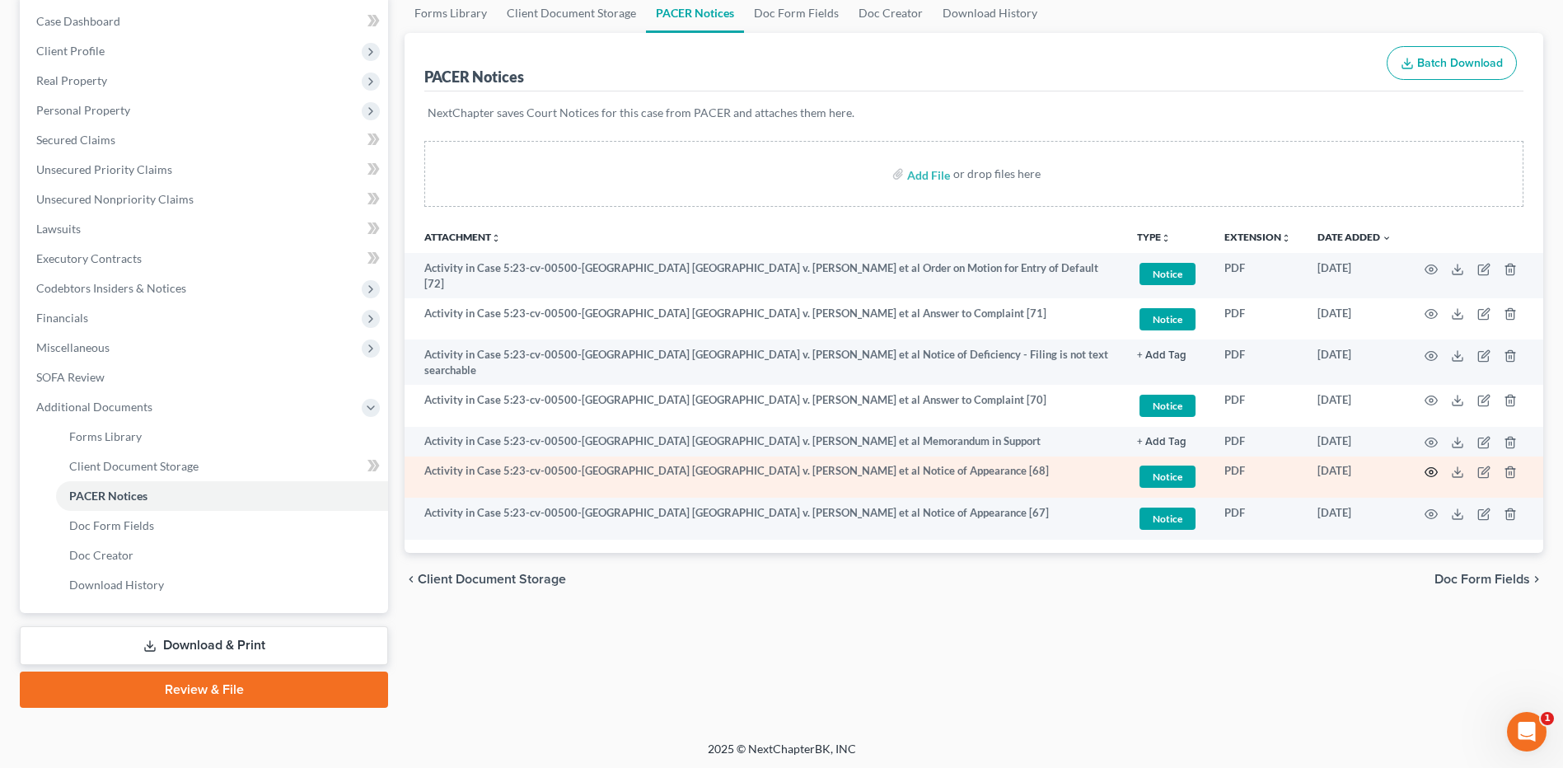
click at [1432, 466] on icon "button" at bounding box center [1431, 472] width 13 height 13
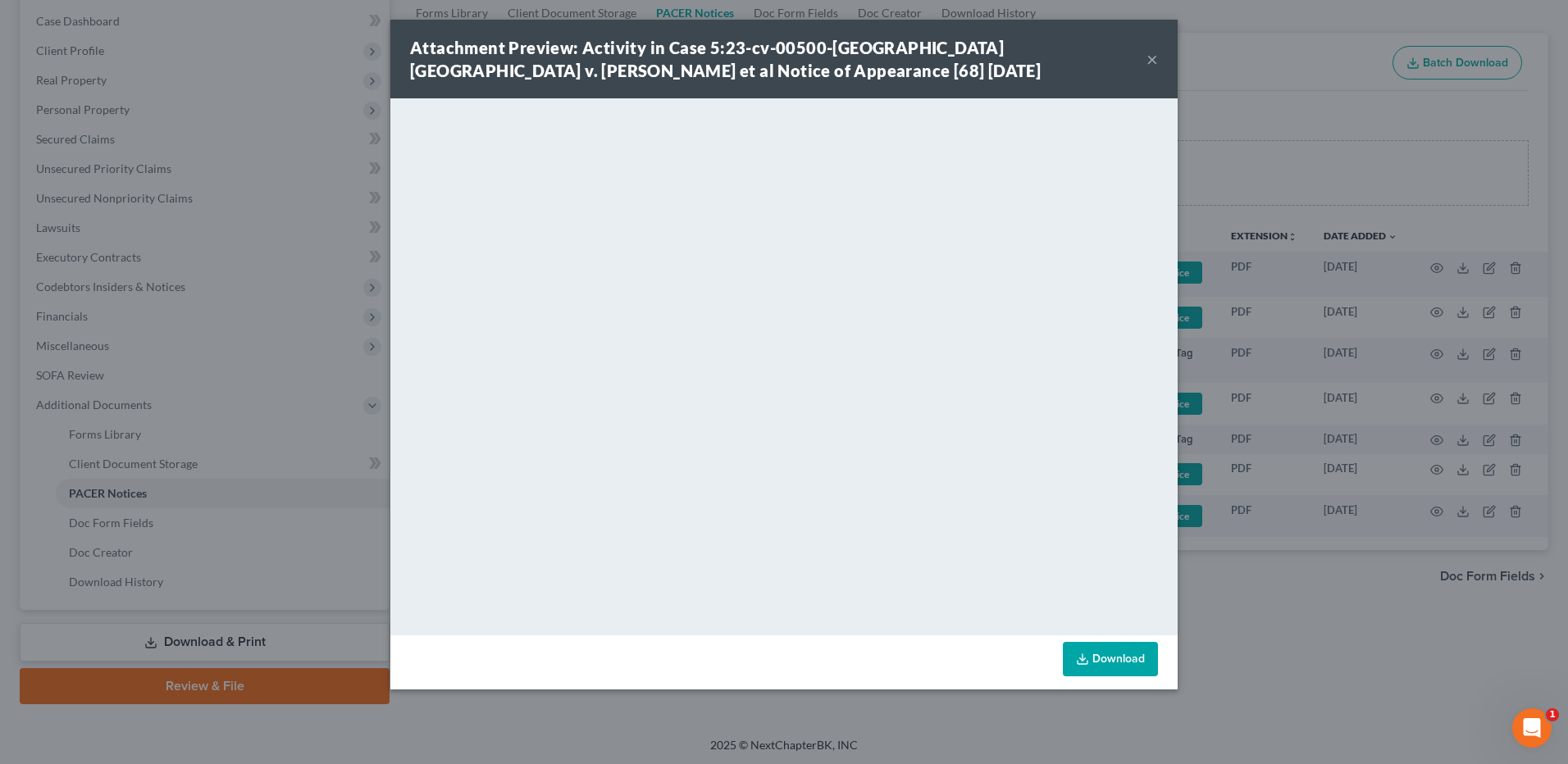
click at [1150, 55] on button "×" at bounding box center [1152, 59] width 12 height 20
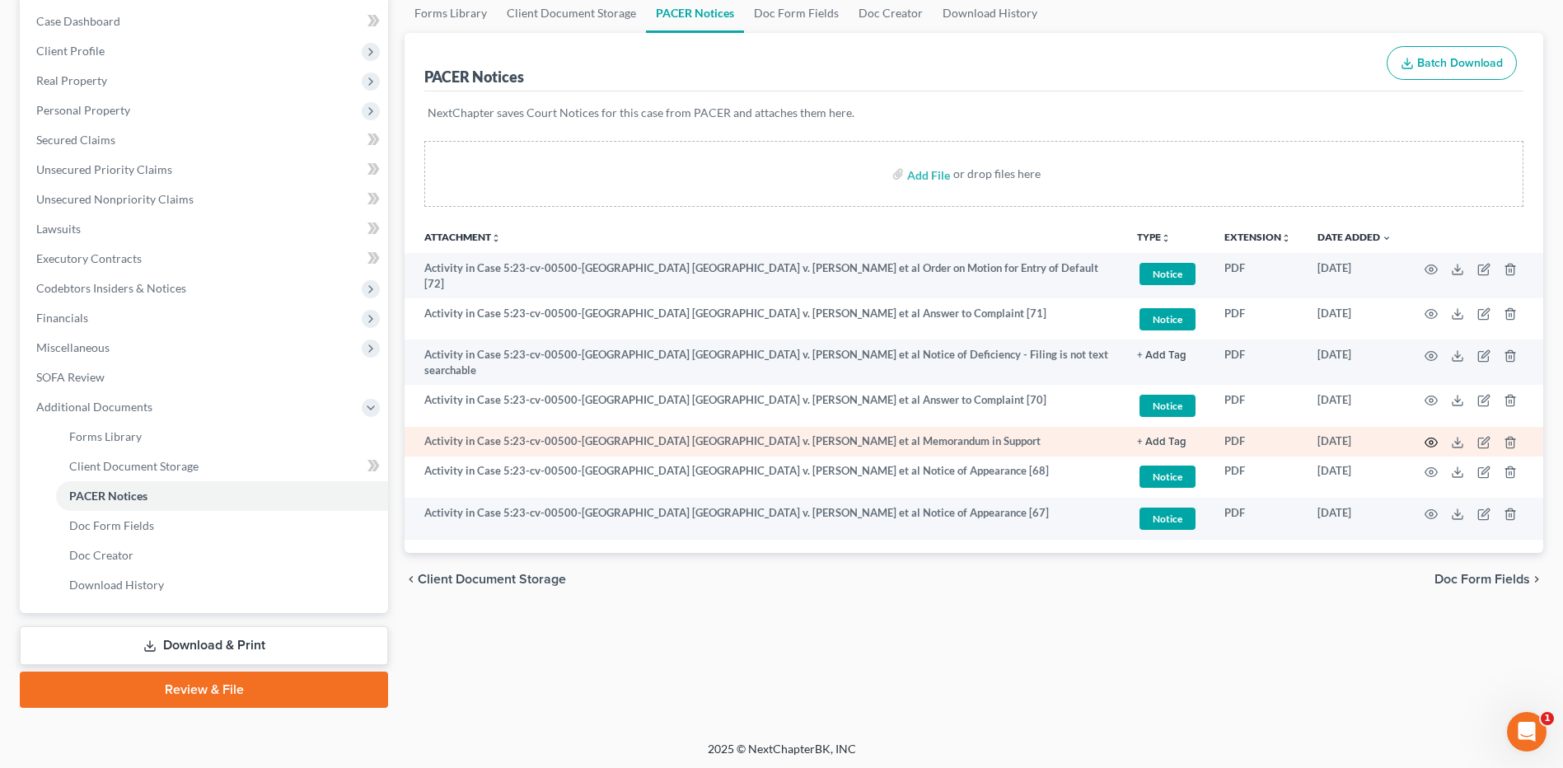
click at [1431, 441] on circle "button" at bounding box center [1431, 442] width 3 height 3
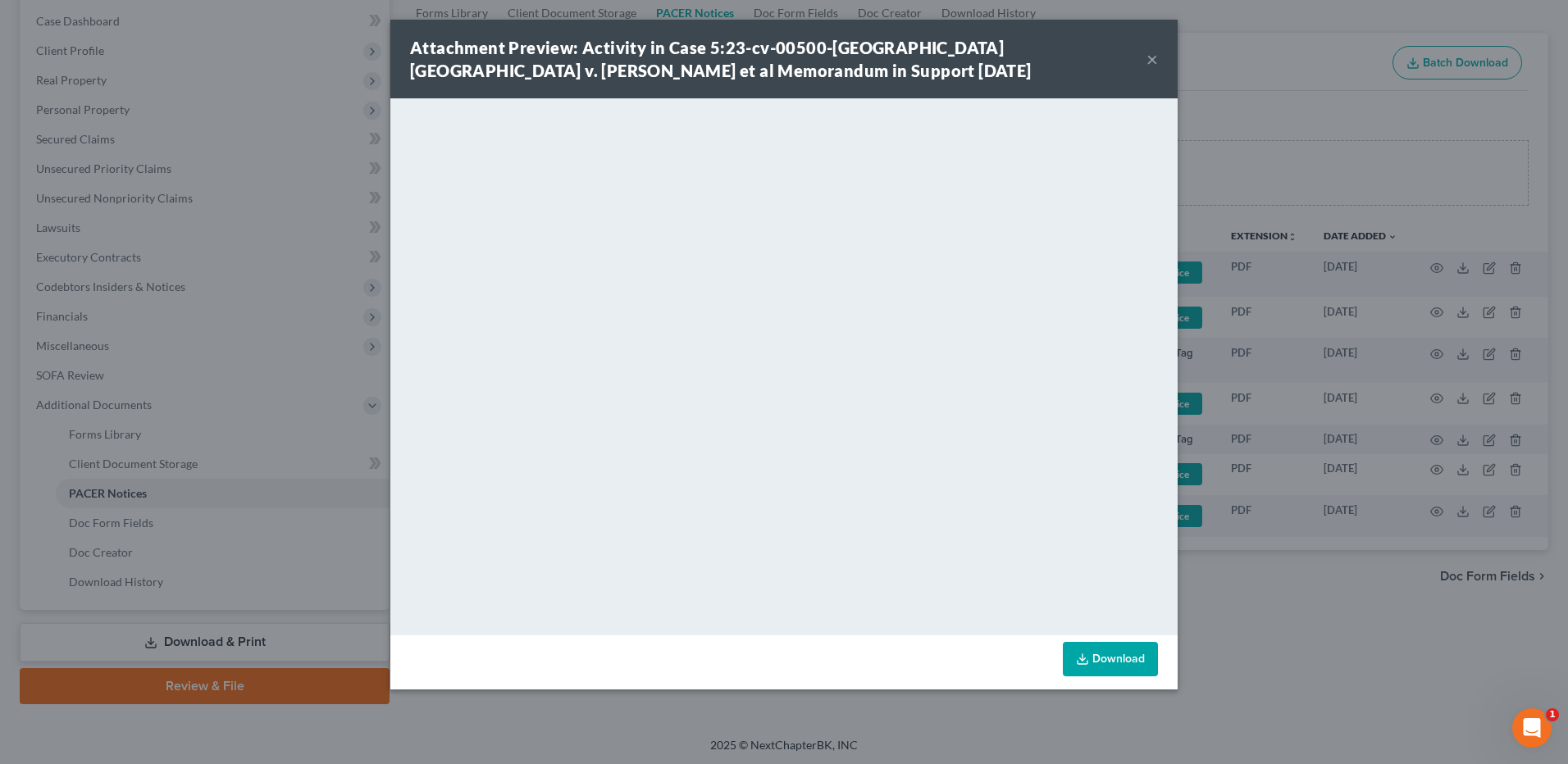
click at [1154, 63] on button "×" at bounding box center [1152, 59] width 12 height 20
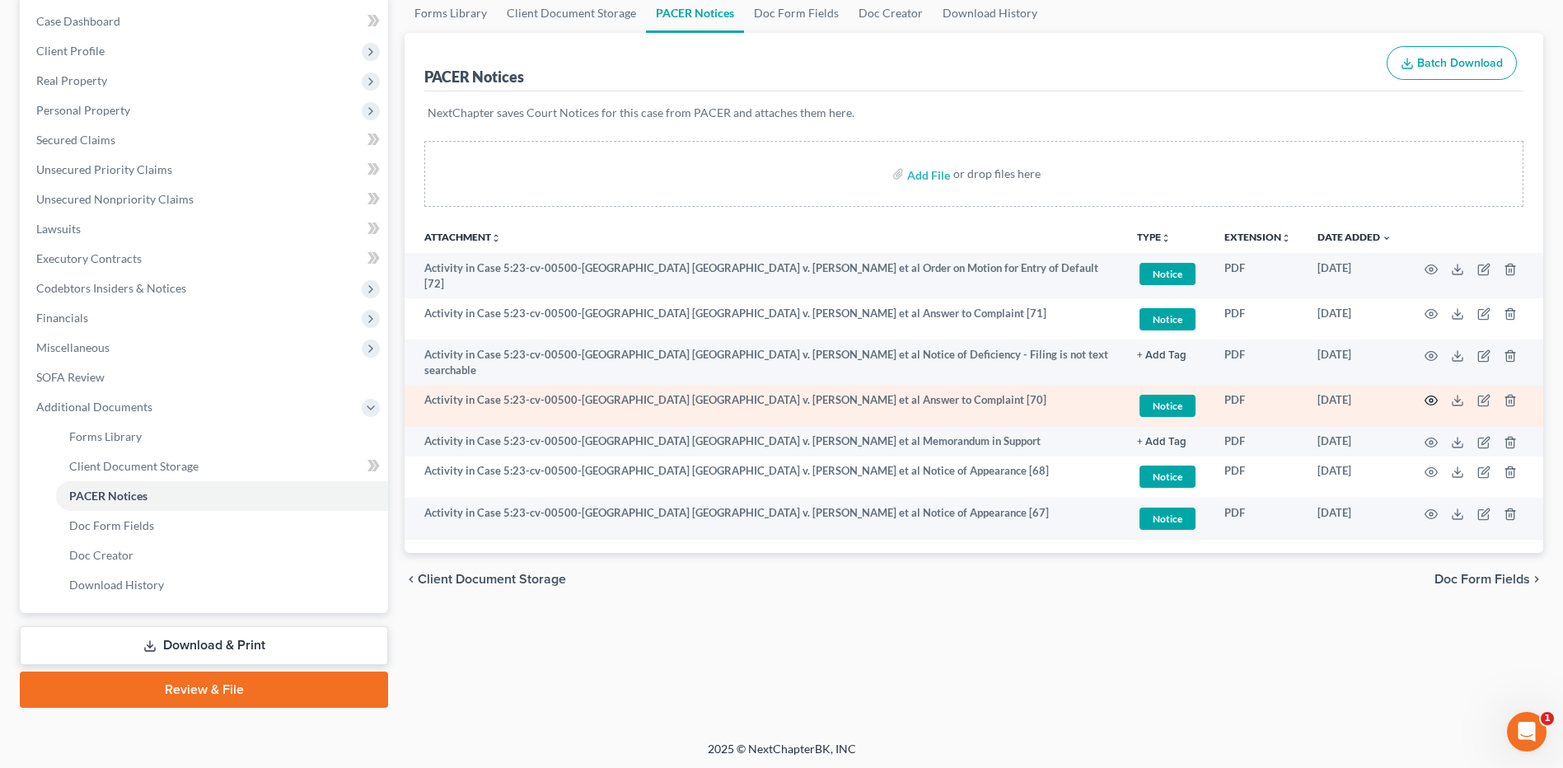
click at [1430, 396] on icon "button" at bounding box center [1432, 400] width 12 height 9
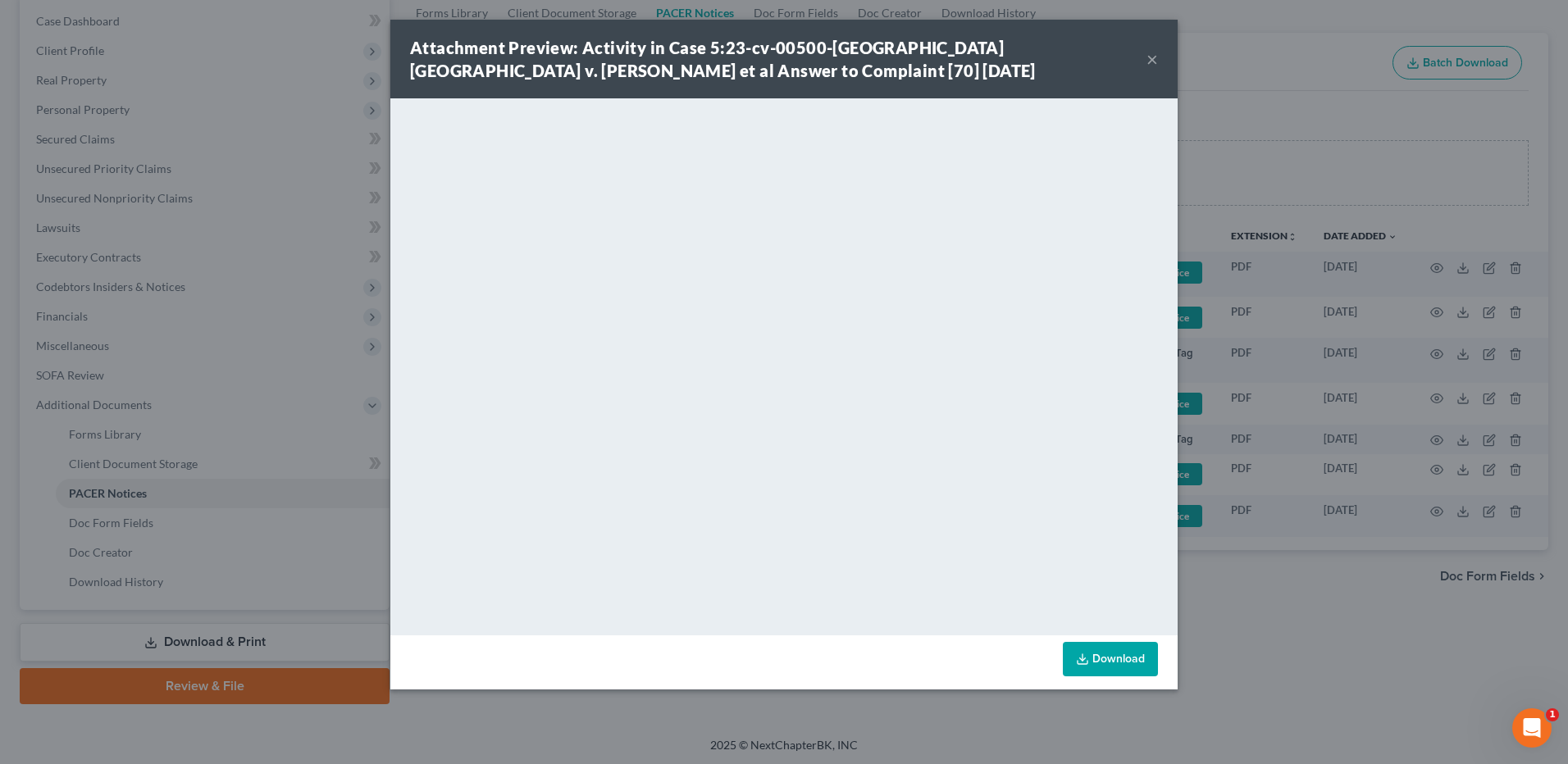
click at [1154, 62] on button "×" at bounding box center [1152, 59] width 12 height 20
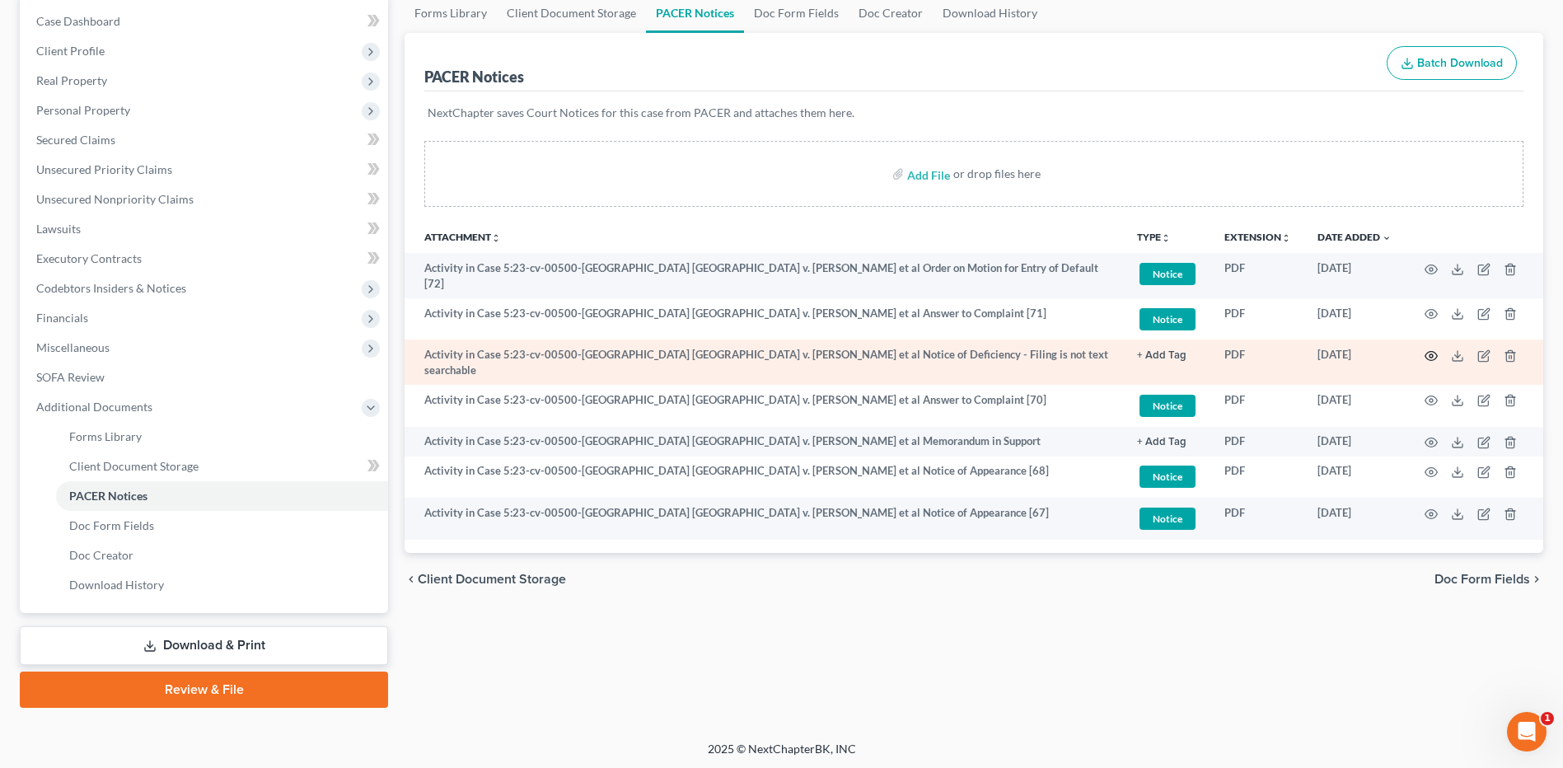
click at [1431, 352] on icon "button" at bounding box center [1431, 355] width 13 height 13
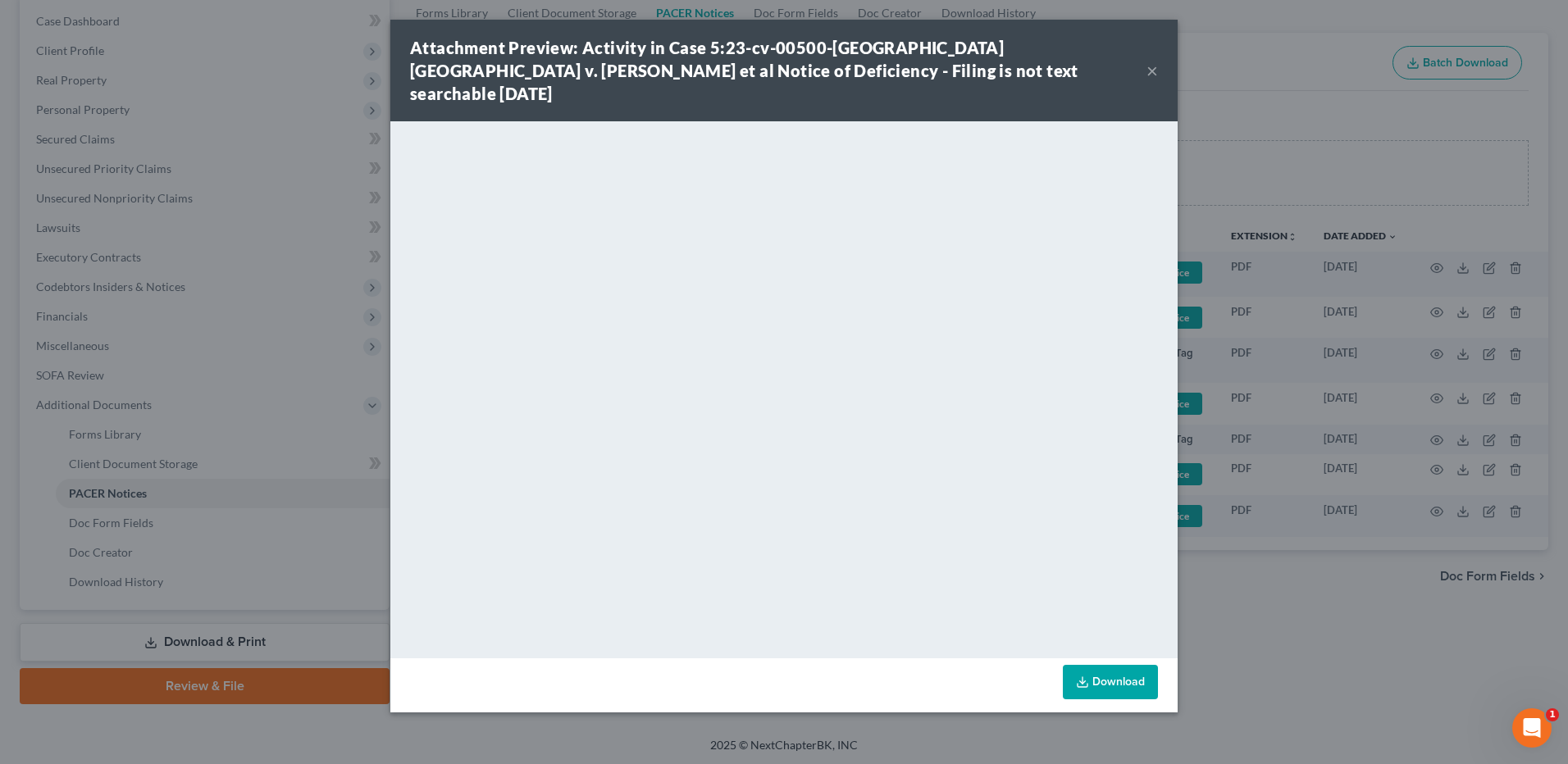
click at [1152, 61] on button "×" at bounding box center [1152, 71] width 12 height 20
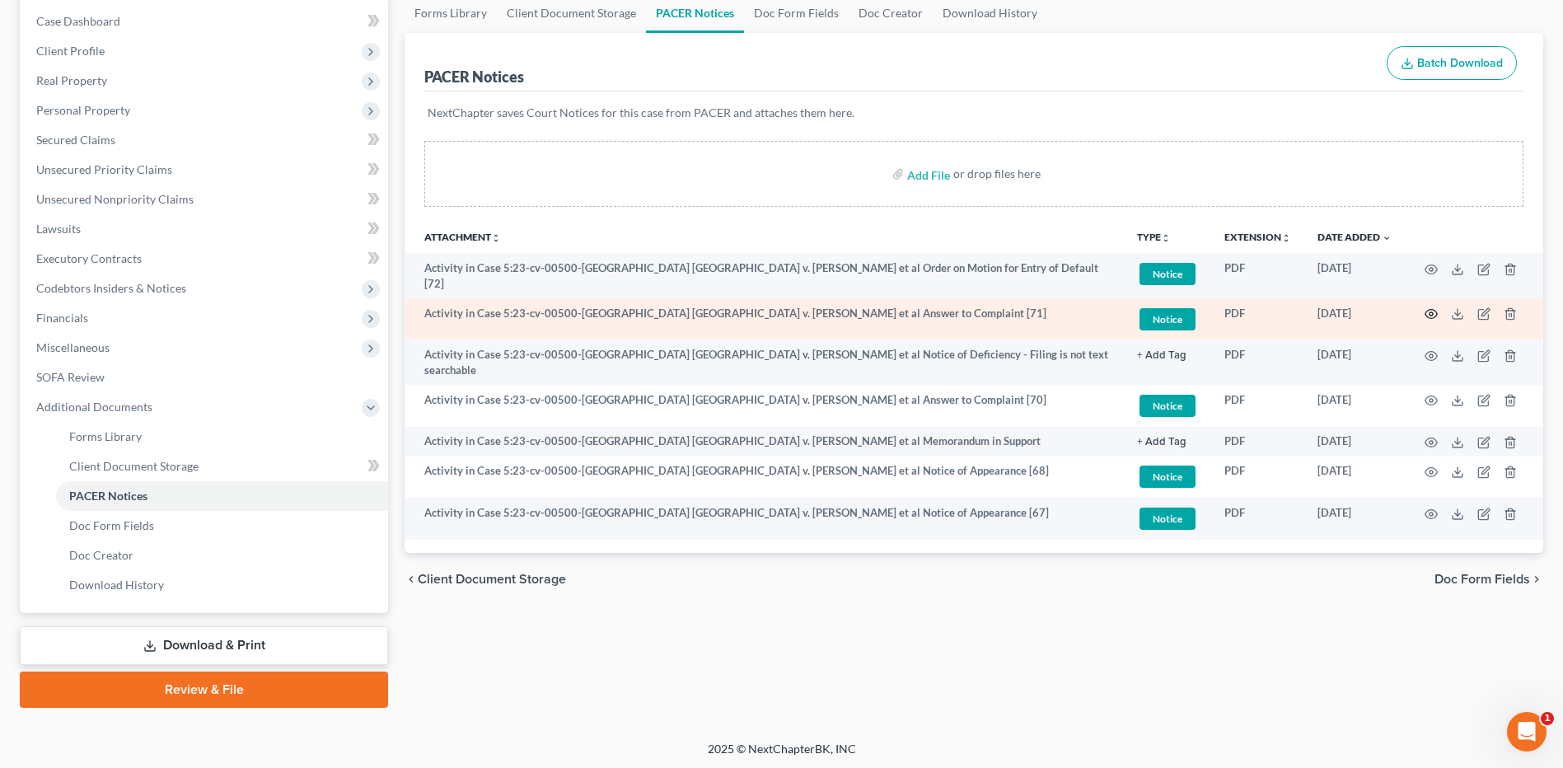
click at [1430, 307] on icon "button" at bounding box center [1431, 313] width 13 height 13
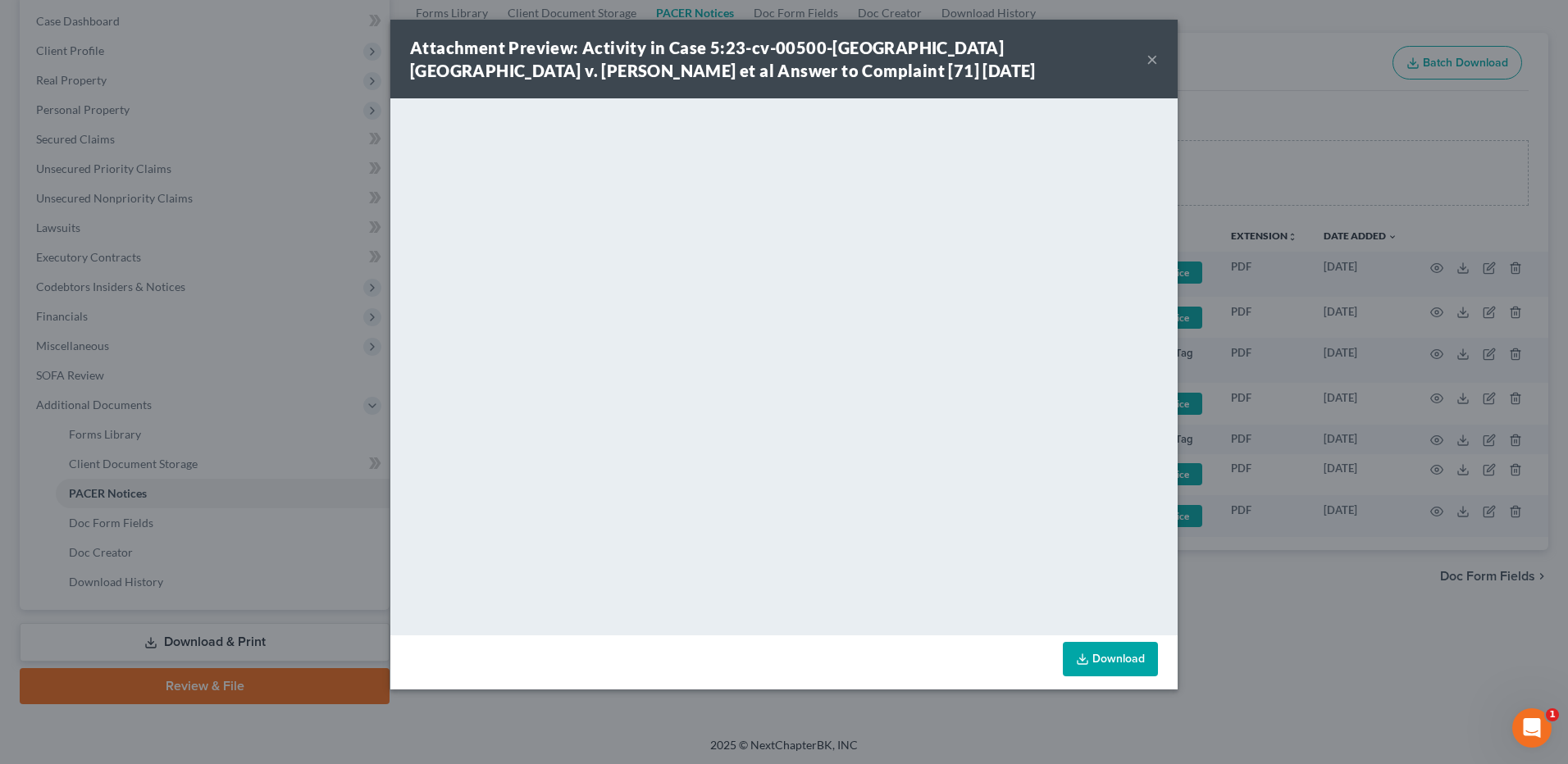
drag, startPoint x: 1153, startPoint y: 59, endPoint x: 1085, endPoint y: 100, distance: 79.4
click at [1153, 59] on button "×" at bounding box center [1152, 59] width 12 height 20
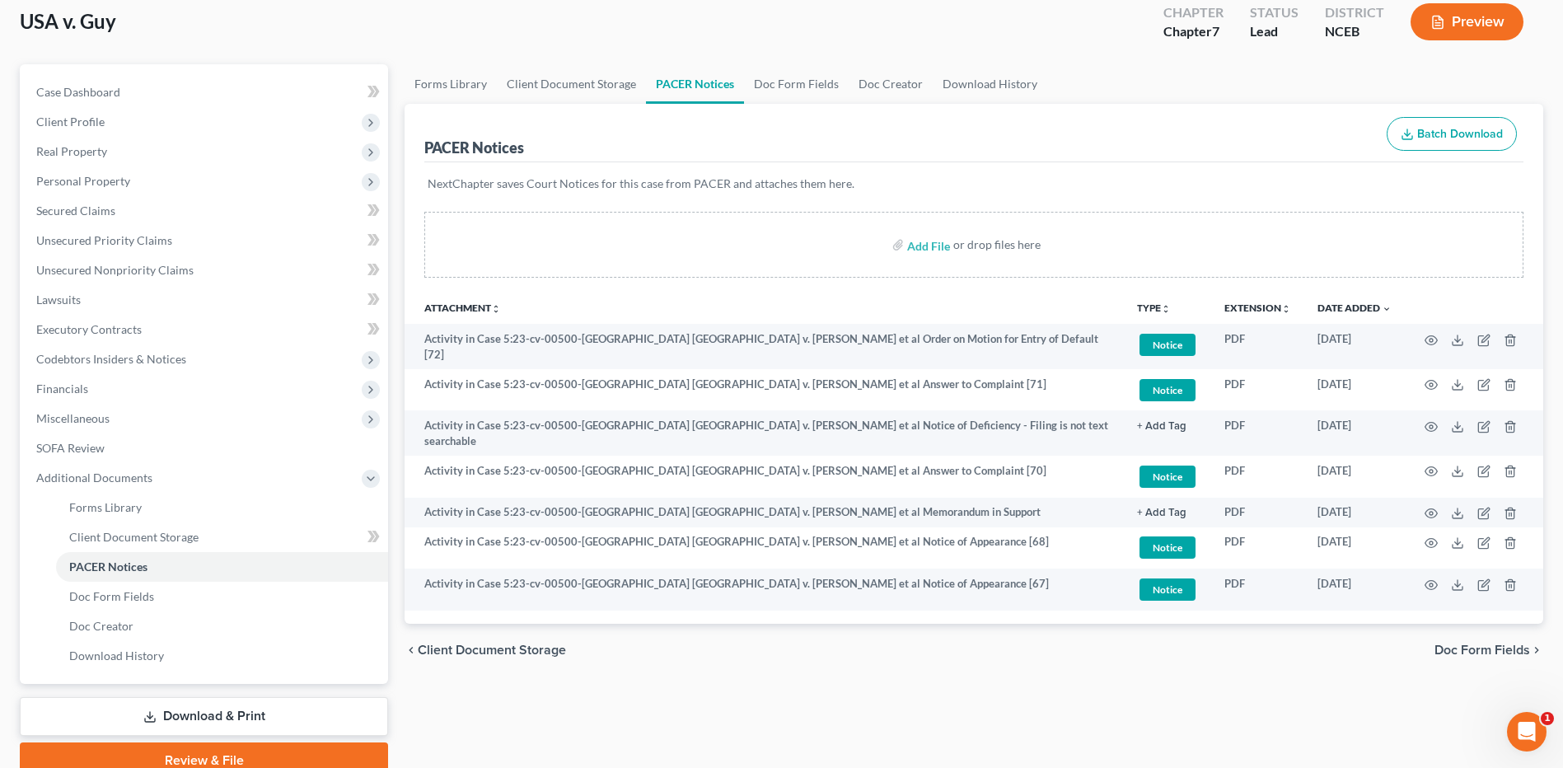
scroll to position [0, 0]
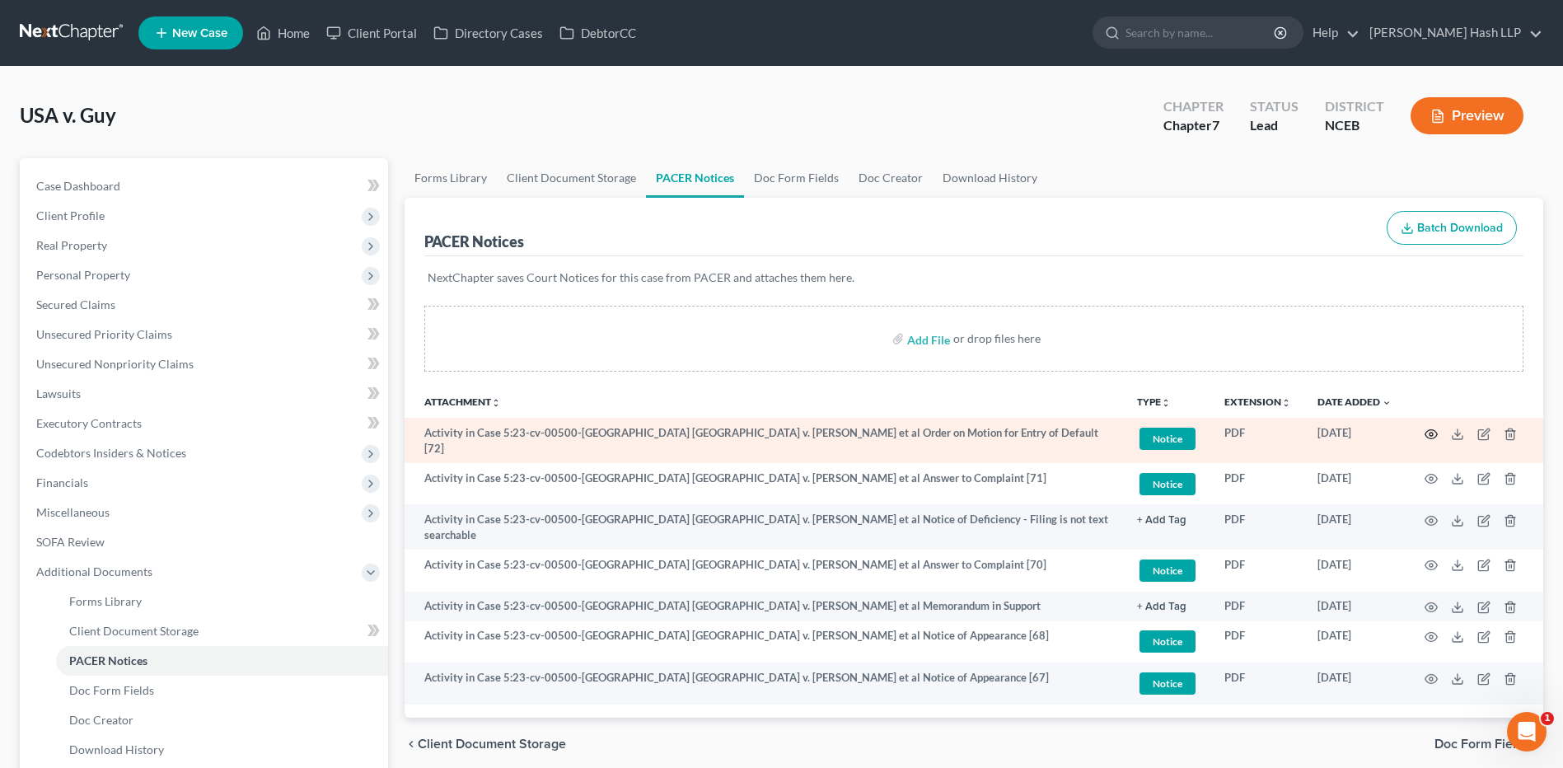
click at [1430, 433] on circle "button" at bounding box center [1431, 434] width 3 height 3
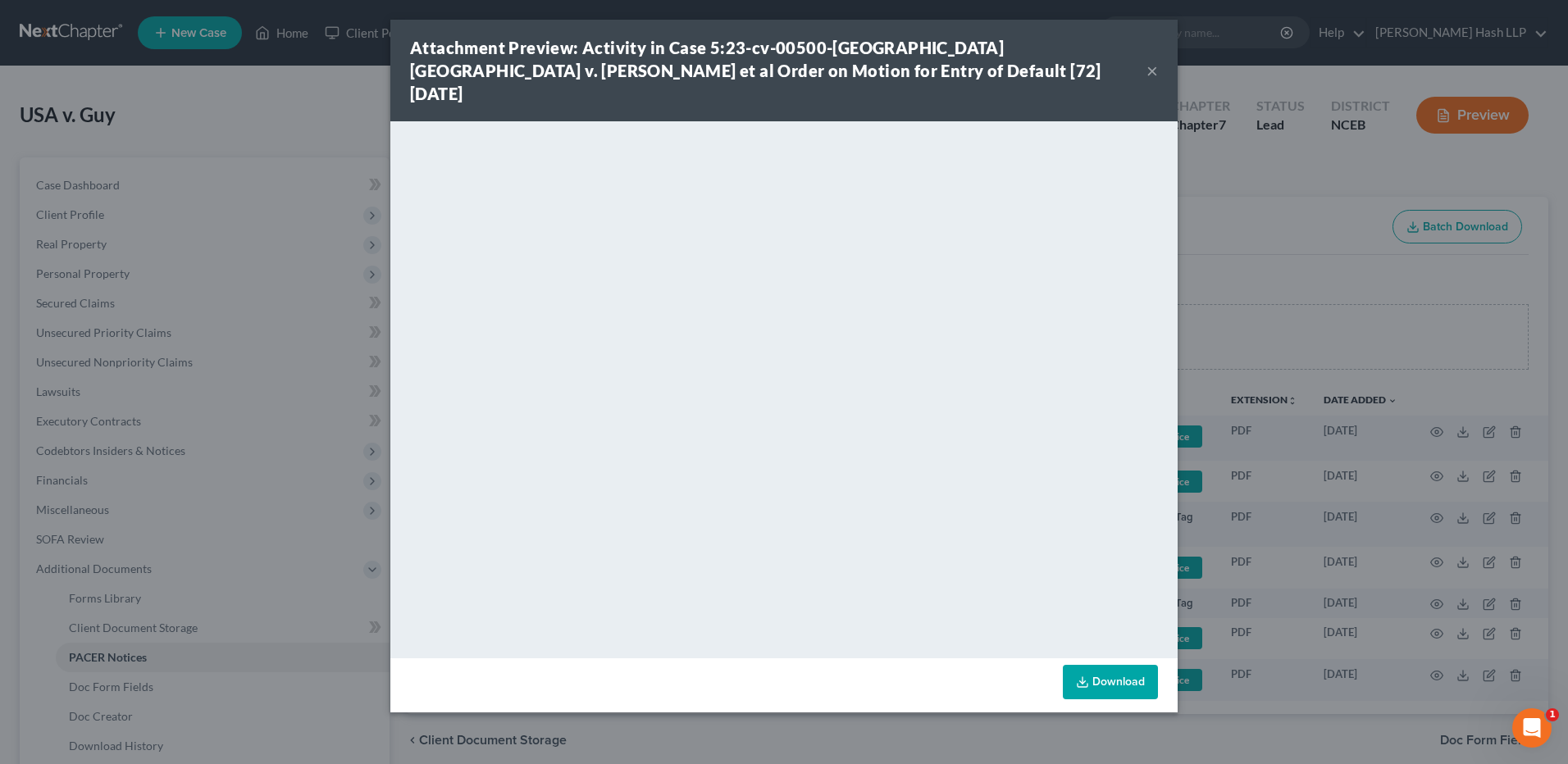
click at [1151, 61] on button "×" at bounding box center [1152, 71] width 12 height 20
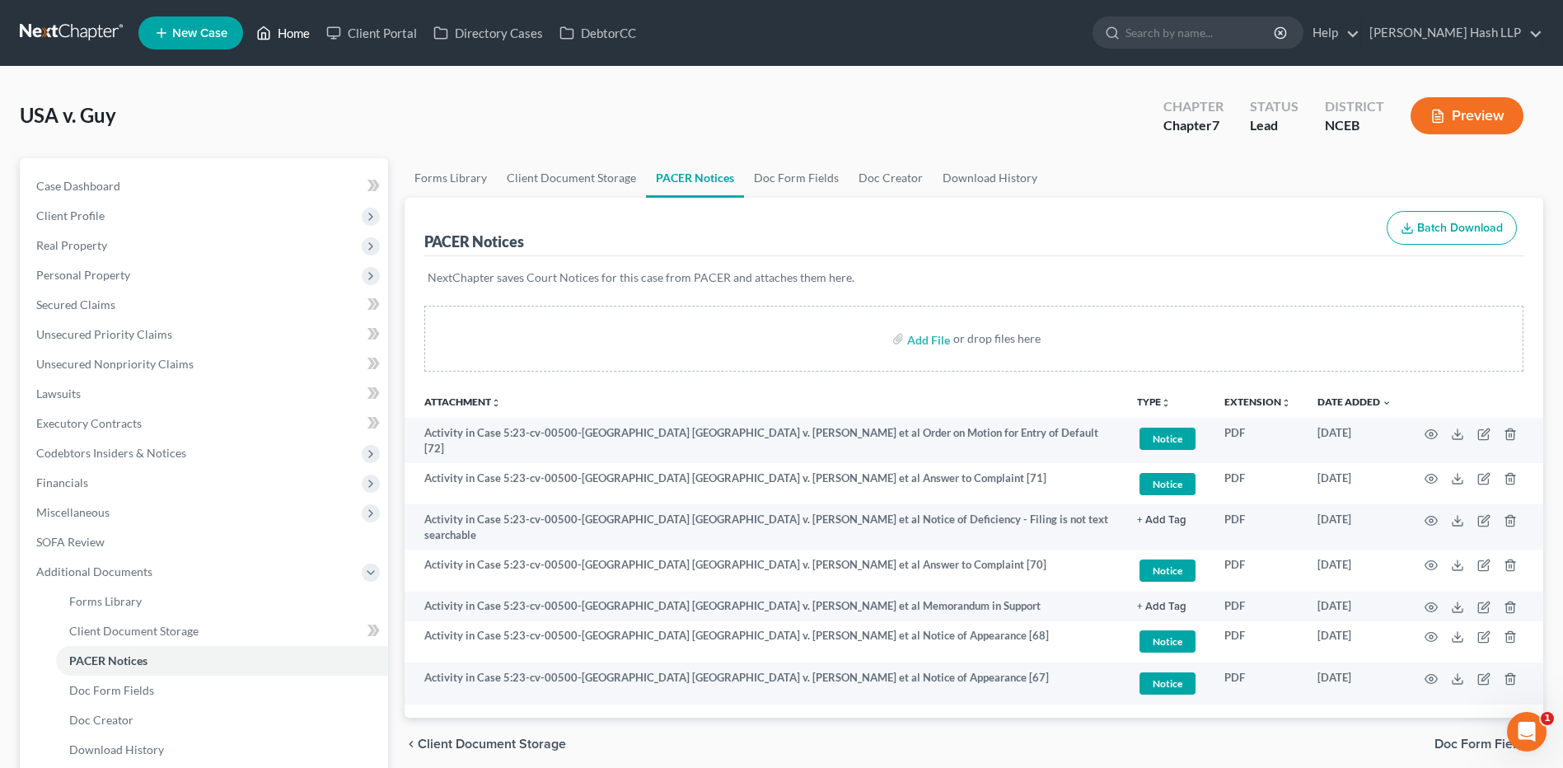
click at [286, 29] on link "Home" at bounding box center [283, 33] width 70 height 30
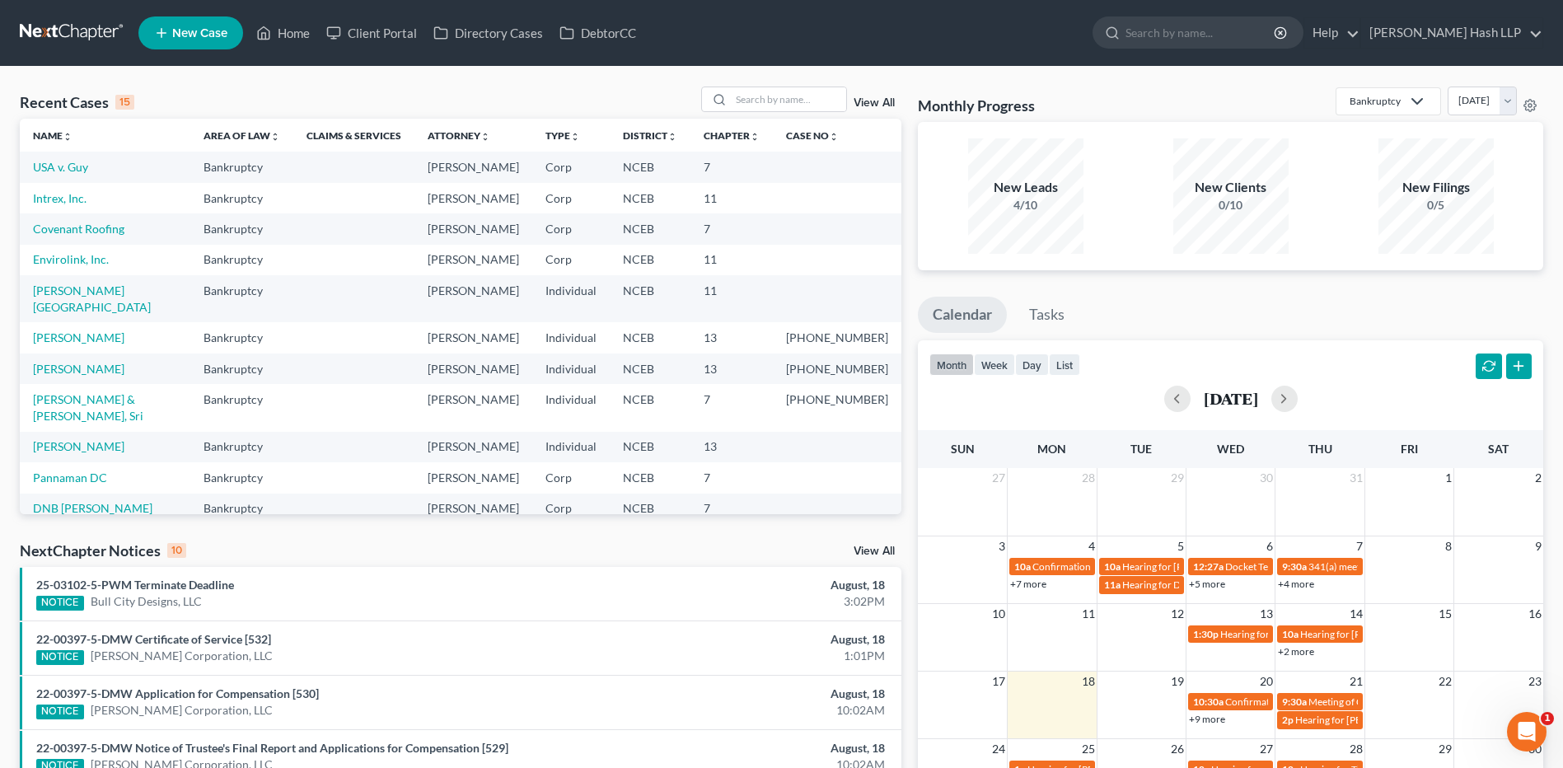
click at [875, 547] on link "View All" at bounding box center [874, 551] width 41 height 12
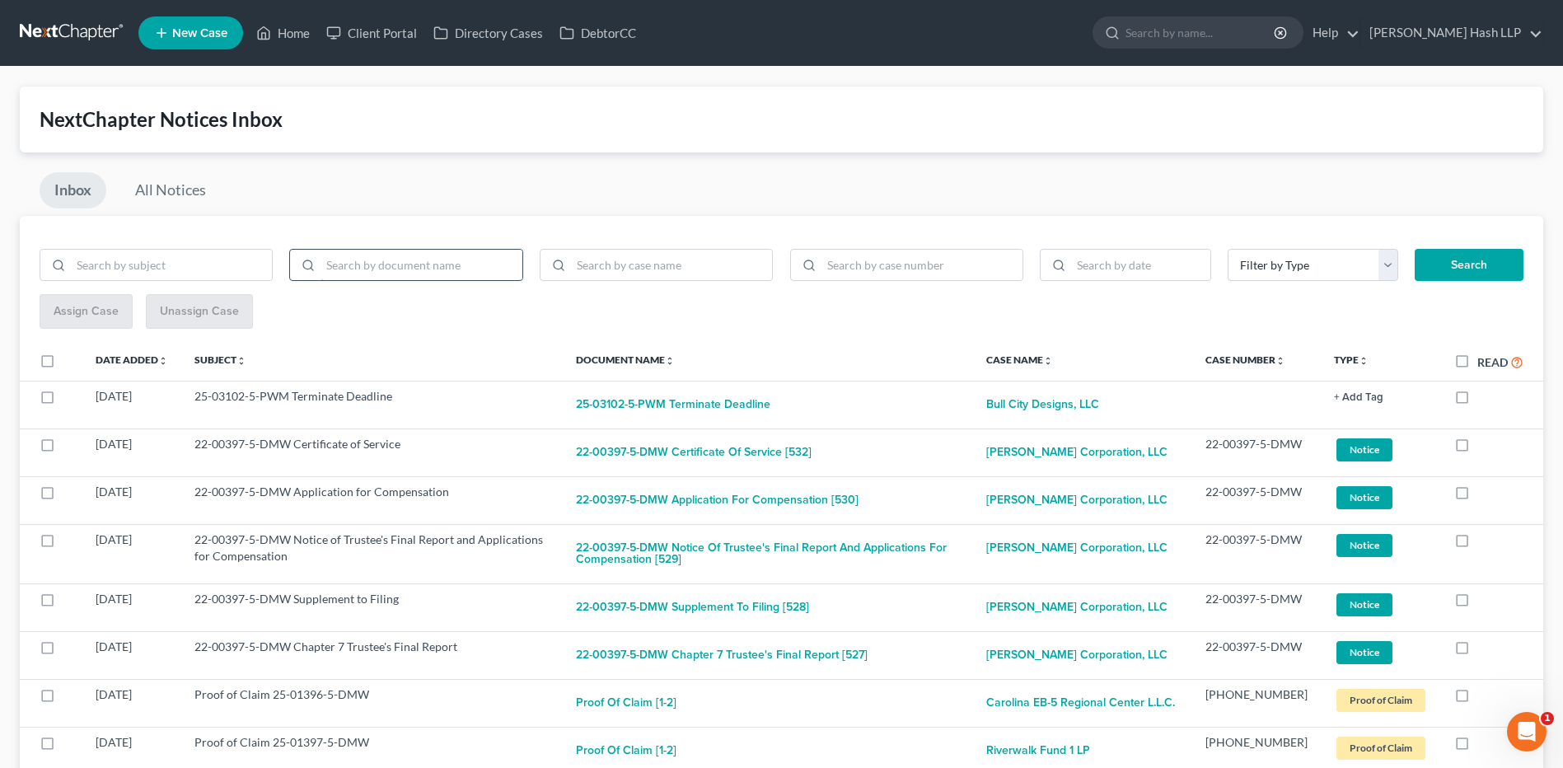
click at [424, 271] on input "search" at bounding box center [421, 265] width 201 height 31
click at [1415, 249] on button "Search" at bounding box center [1469, 265] width 109 height 33
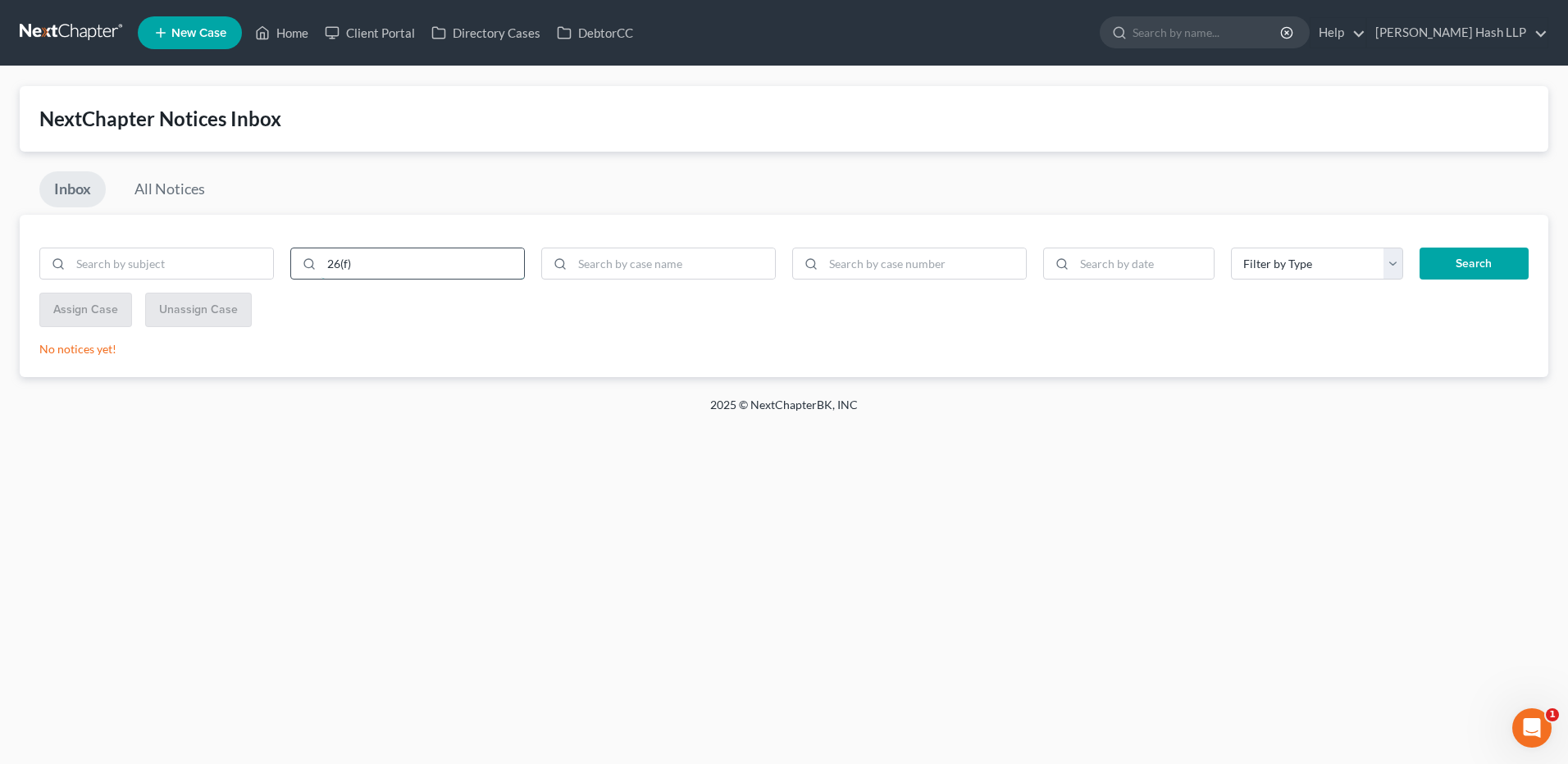
type input "26(f)"
click at [1419, 248] on button "Search" at bounding box center [1473, 264] width 109 height 33
drag, startPoint x: 314, startPoint y: 268, endPoint x: 298, endPoint y: 268, distance: 16.0
click at [298, 268] on div "26(f)" at bounding box center [408, 264] width 235 height 33
type input "d"
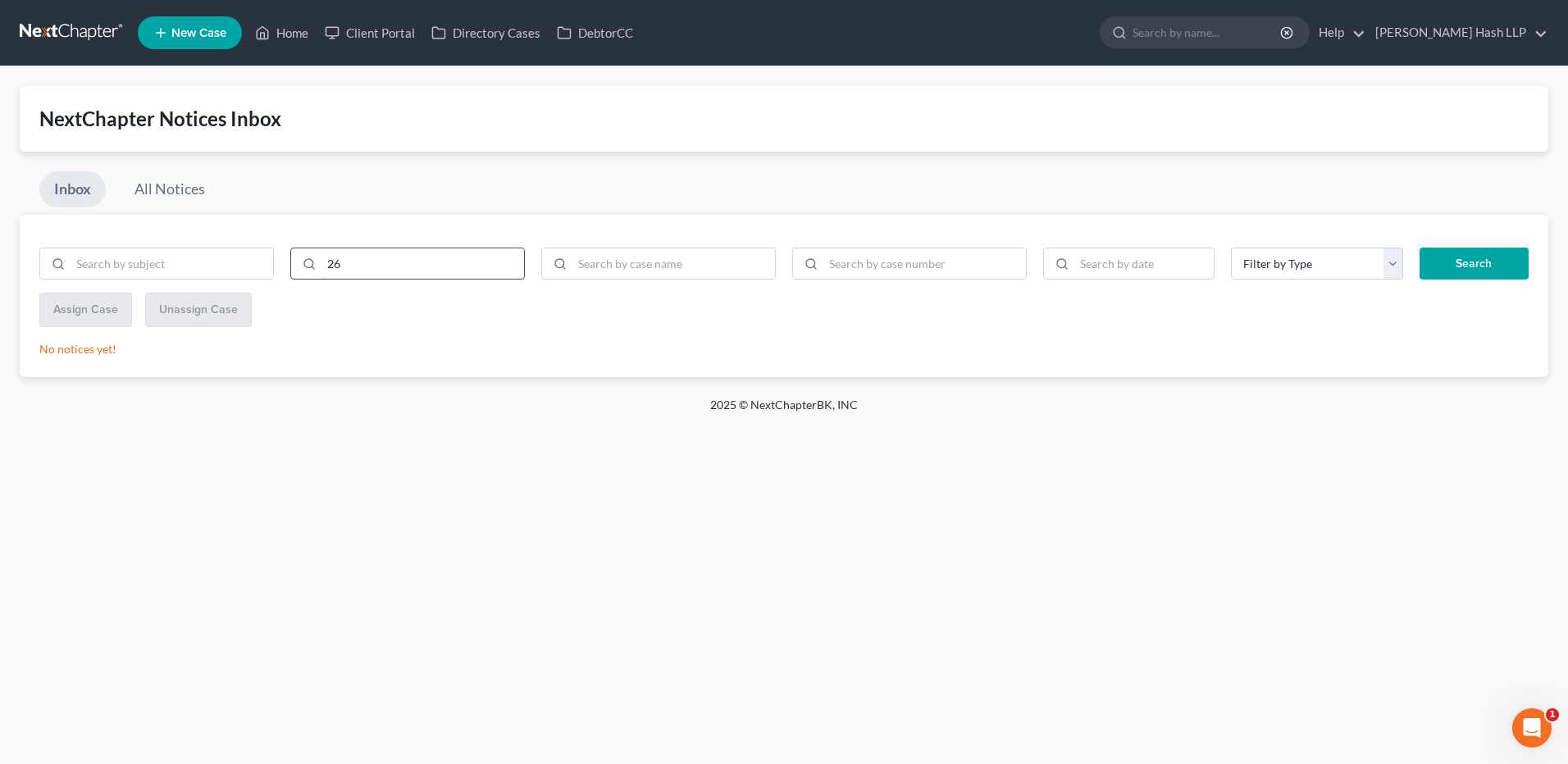
type input "26"
click at [1419, 248] on button "Search" at bounding box center [1473, 264] width 109 height 33
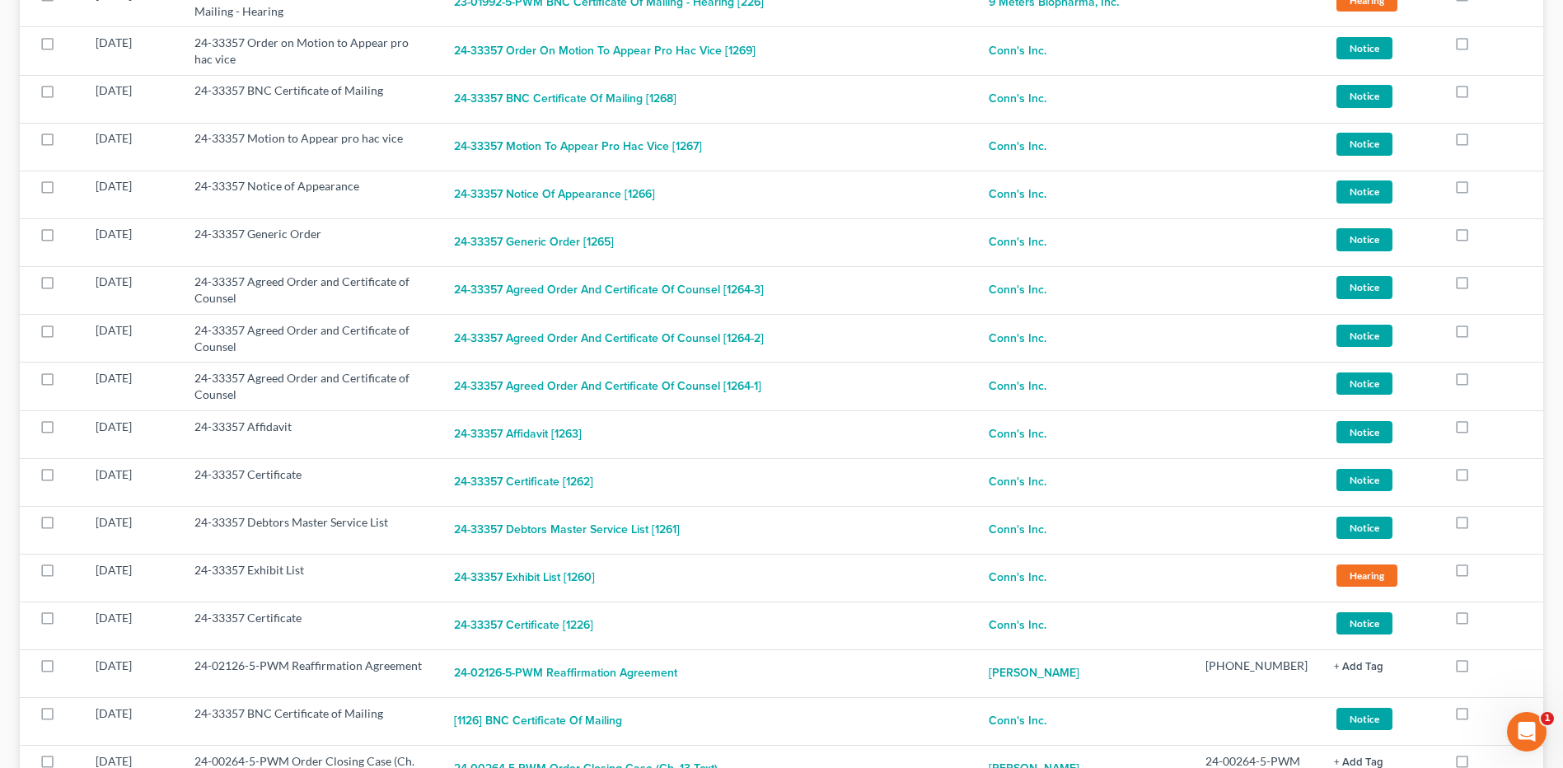
scroll to position [4927, 0]
